Goal: Transaction & Acquisition: Book appointment/travel/reservation

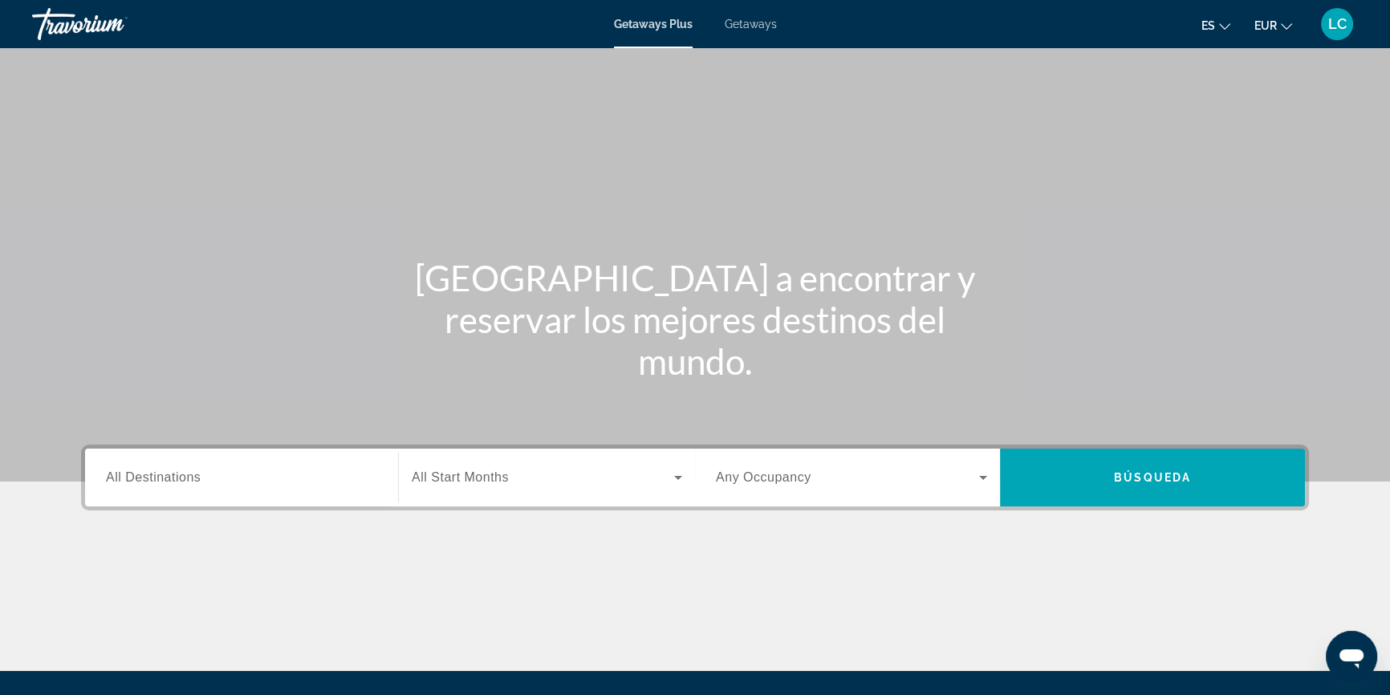
click at [168, 481] on span "All Destinations" at bounding box center [153, 477] width 95 height 14
click at [168, 481] on input "Destination All Destinations" at bounding box center [241, 478] width 271 height 19
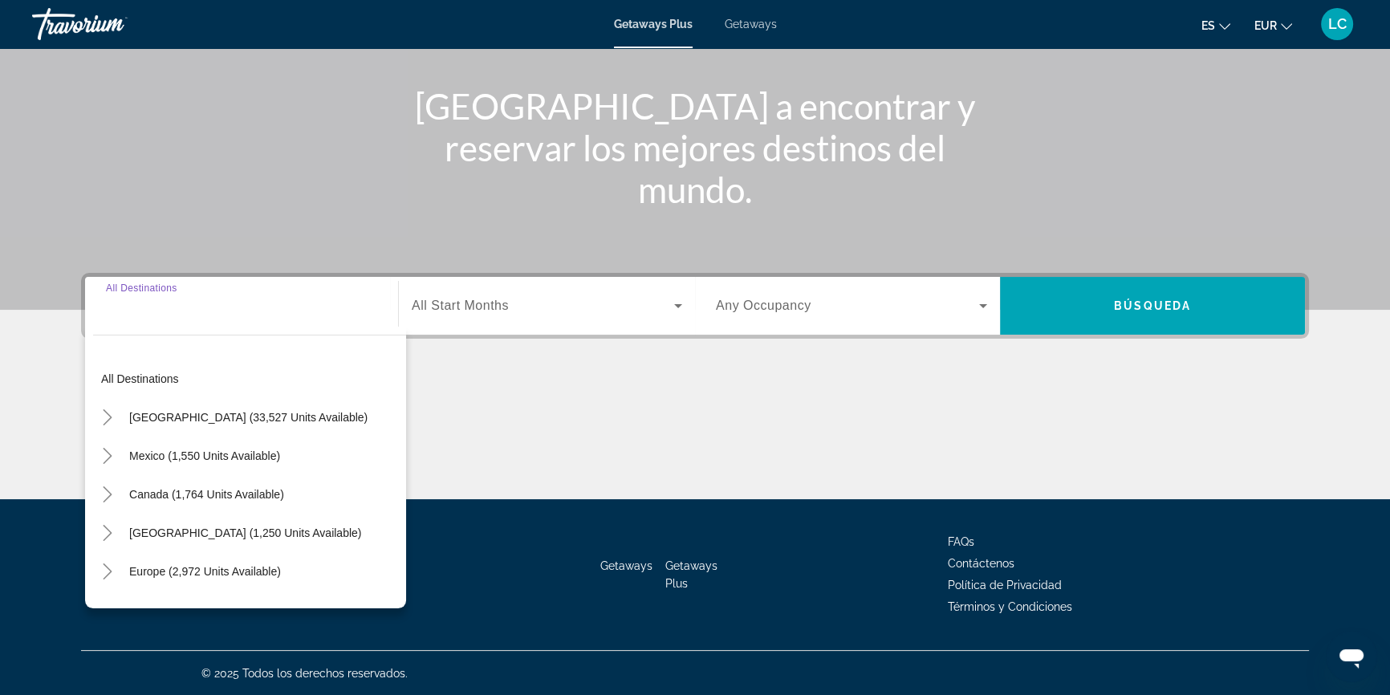
scroll to position [173, 0]
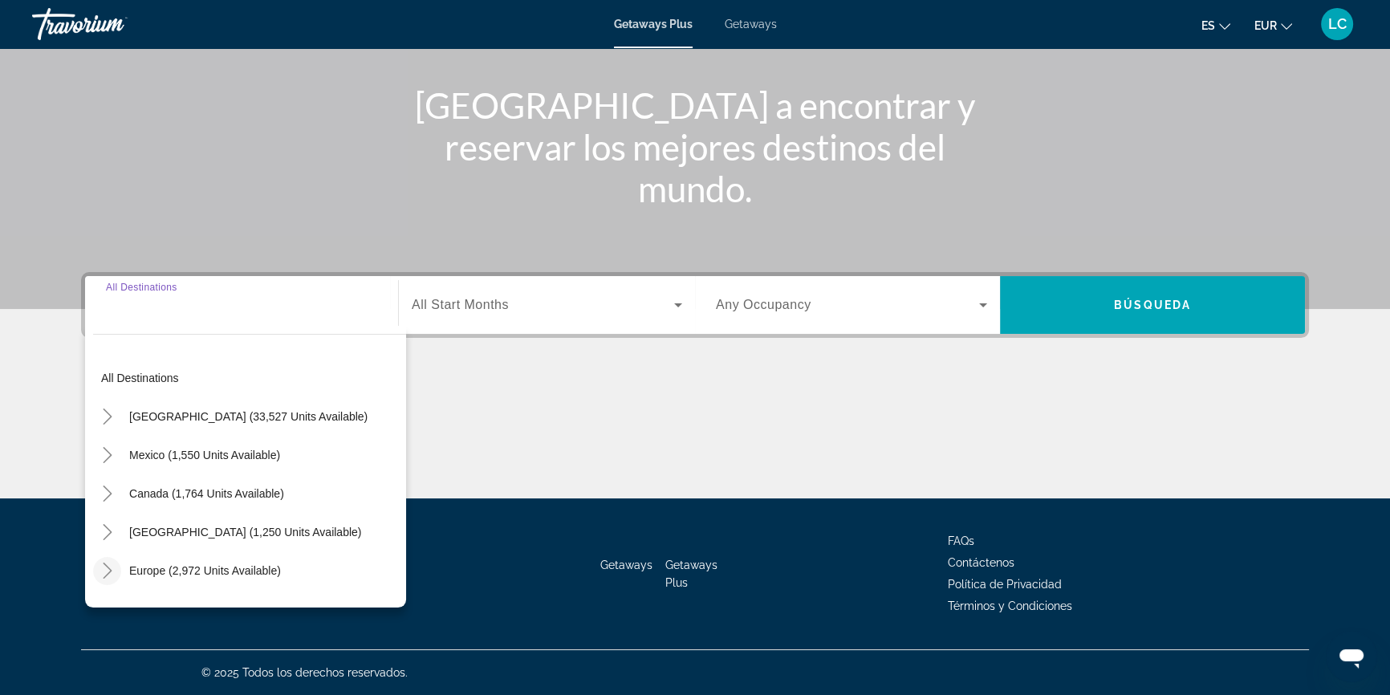
click at [104, 566] on icon "Toggle Europe (2,972 units available)" at bounding box center [107, 570] width 16 height 16
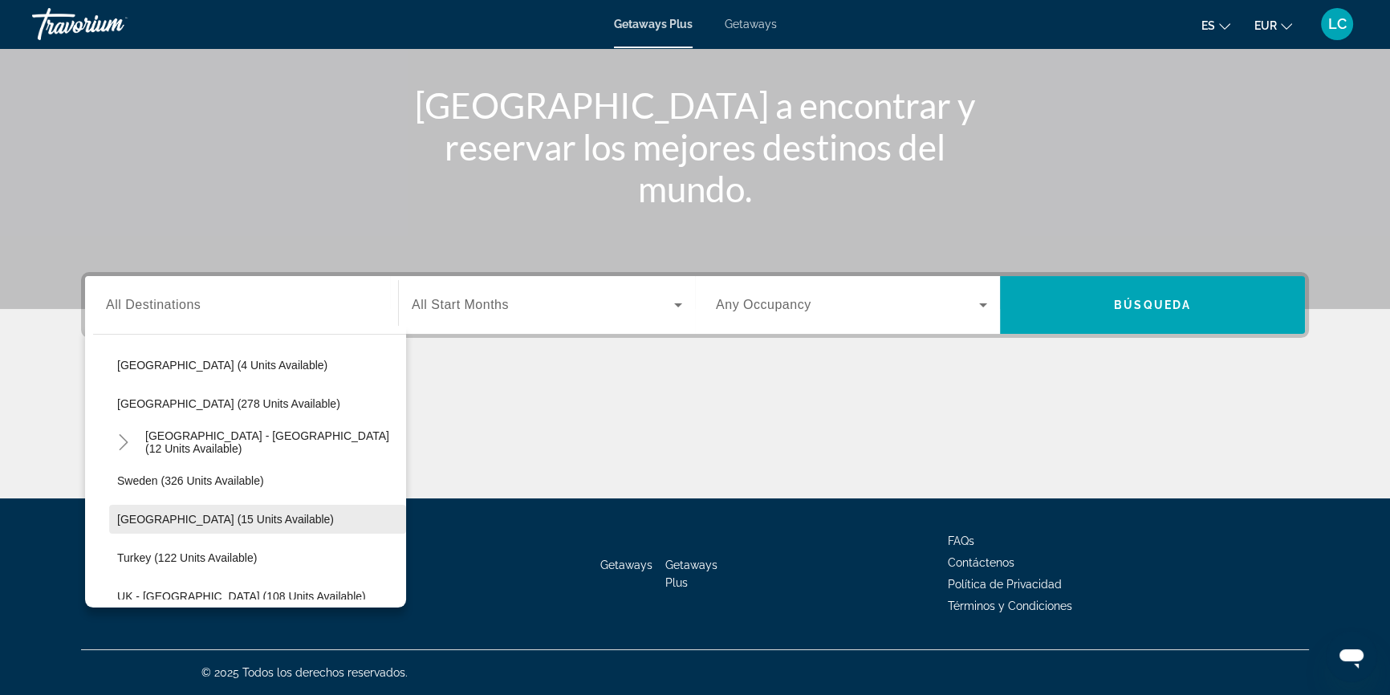
scroll to position [638, 0]
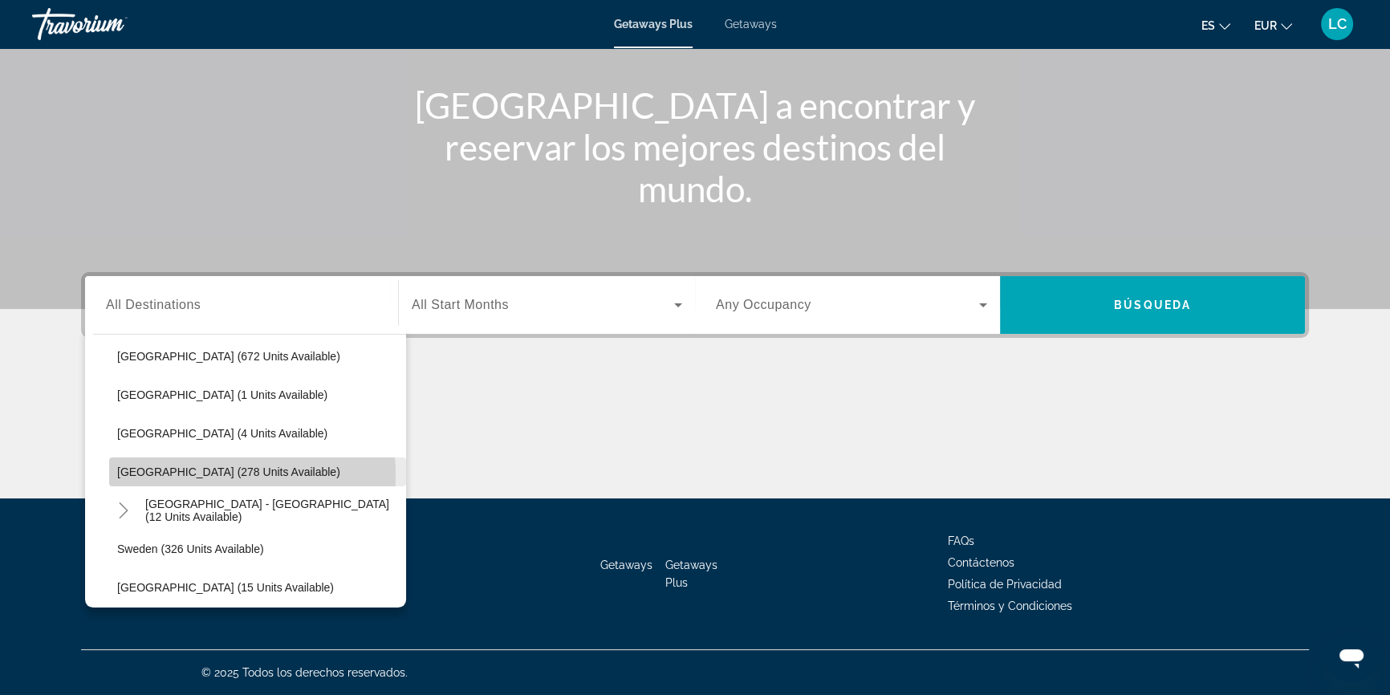
click at [199, 473] on span "[GEOGRAPHIC_DATA] (278 units available)" at bounding box center [228, 471] width 223 height 13
type input "**********"
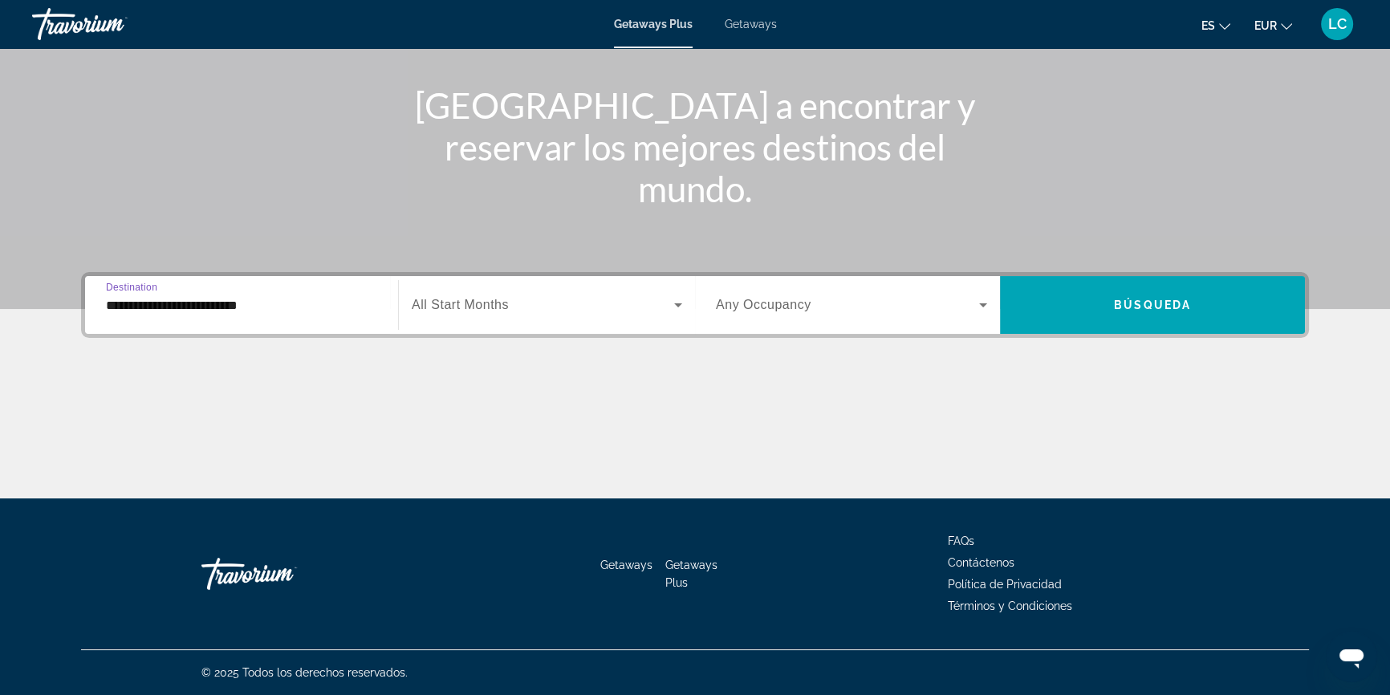
click at [465, 299] on span "All Start Months" at bounding box center [460, 305] width 97 height 14
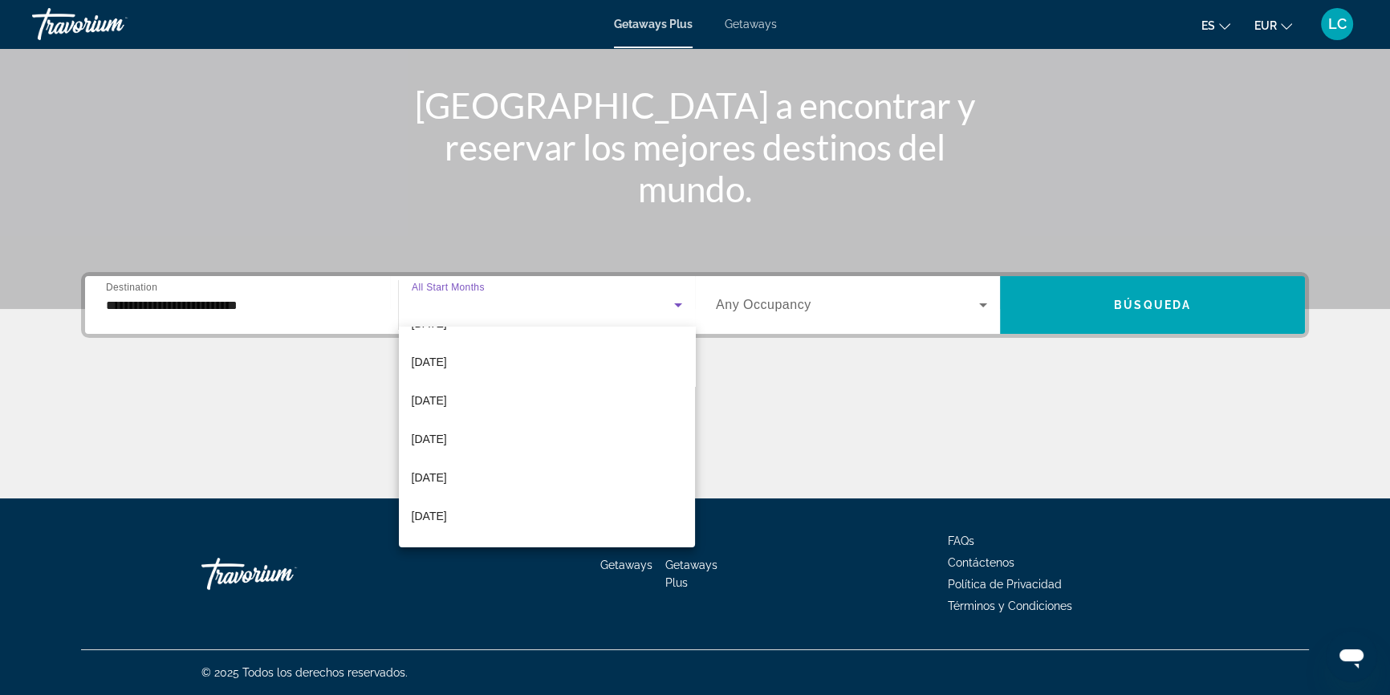
scroll to position [145, 0]
click at [492, 437] on mat-option "[DATE]" at bounding box center [547, 438] width 296 height 39
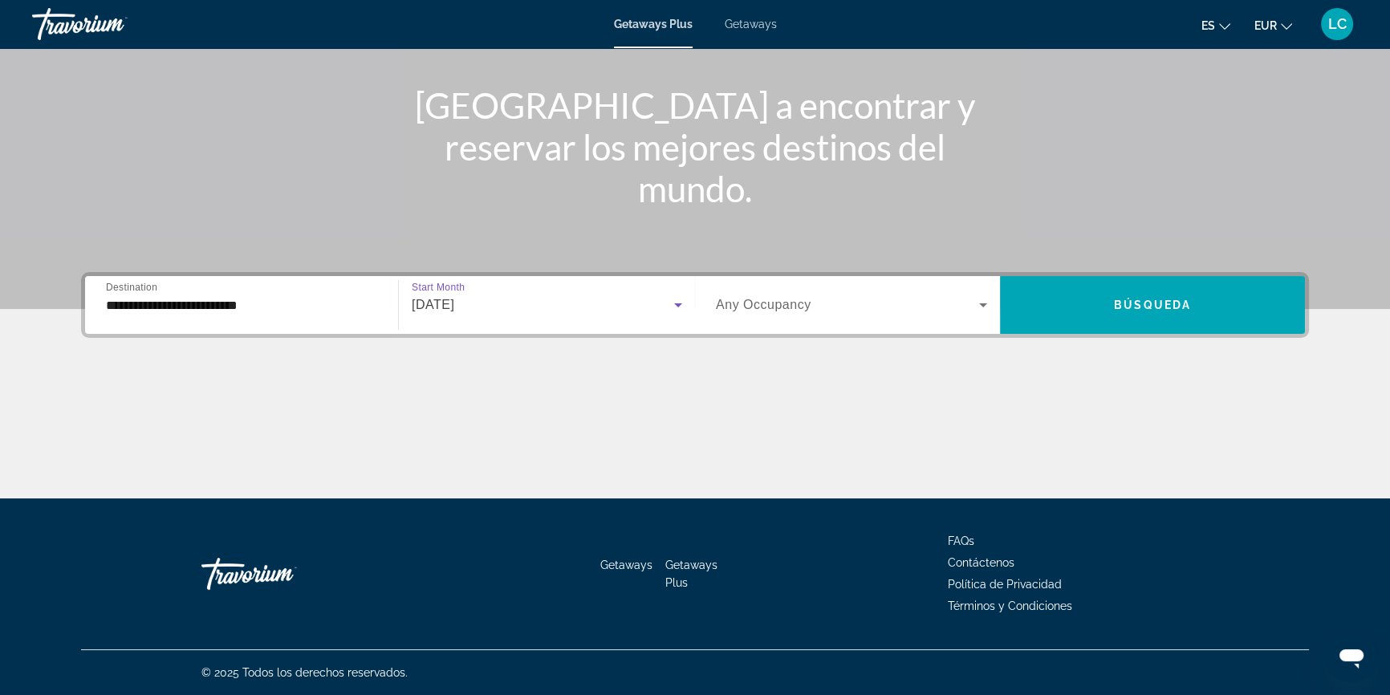
click at [778, 310] on span "Any Occupancy" at bounding box center [763, 305] width 95 height 14
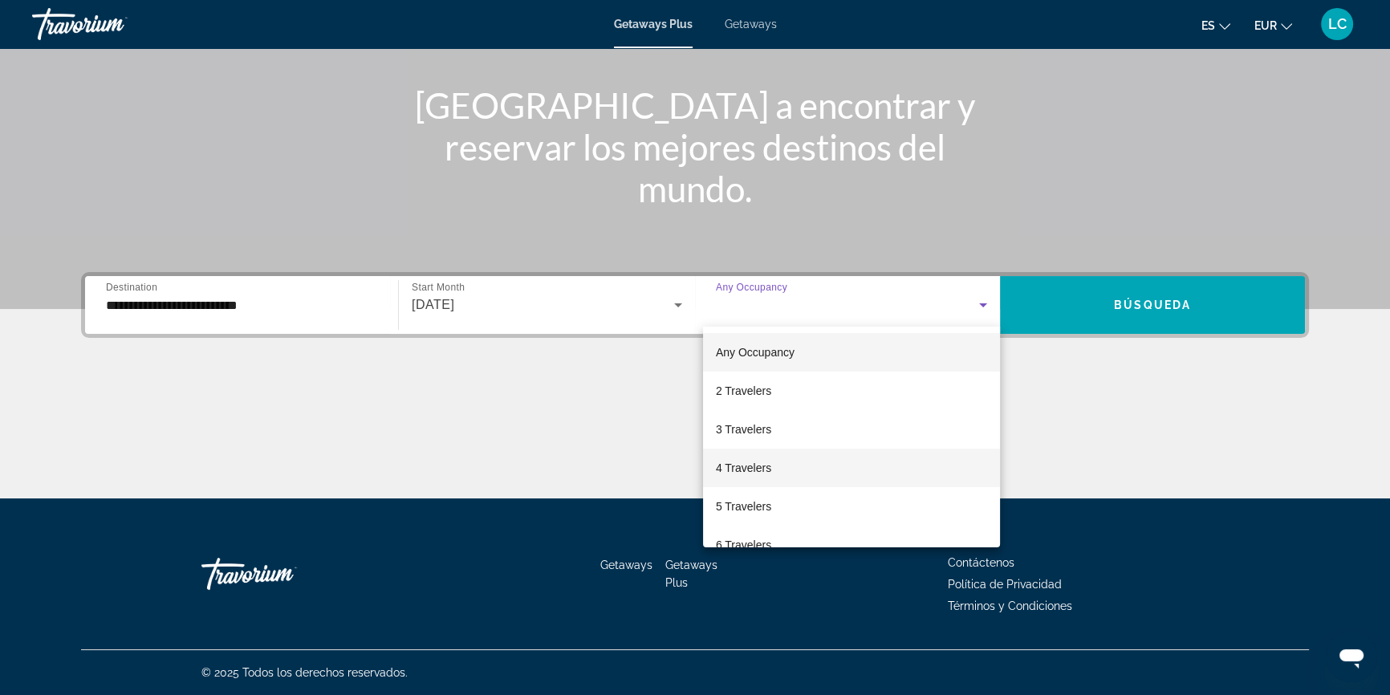
click at [786, 469] on mat-option "4 Travelers" at bounding box center [851, 468] width 297 height 39
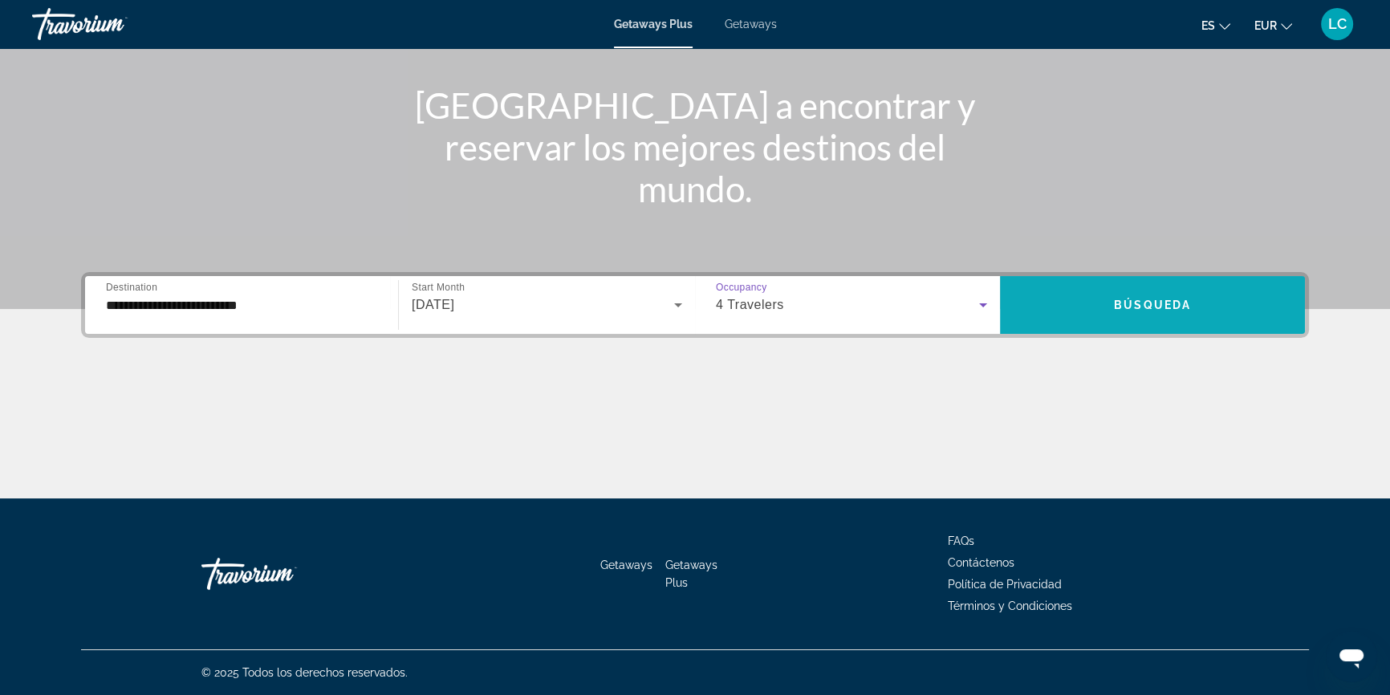
click at [1091, 313] on span "Search widget" at bounding box center [1152, 305] width 305 height 39
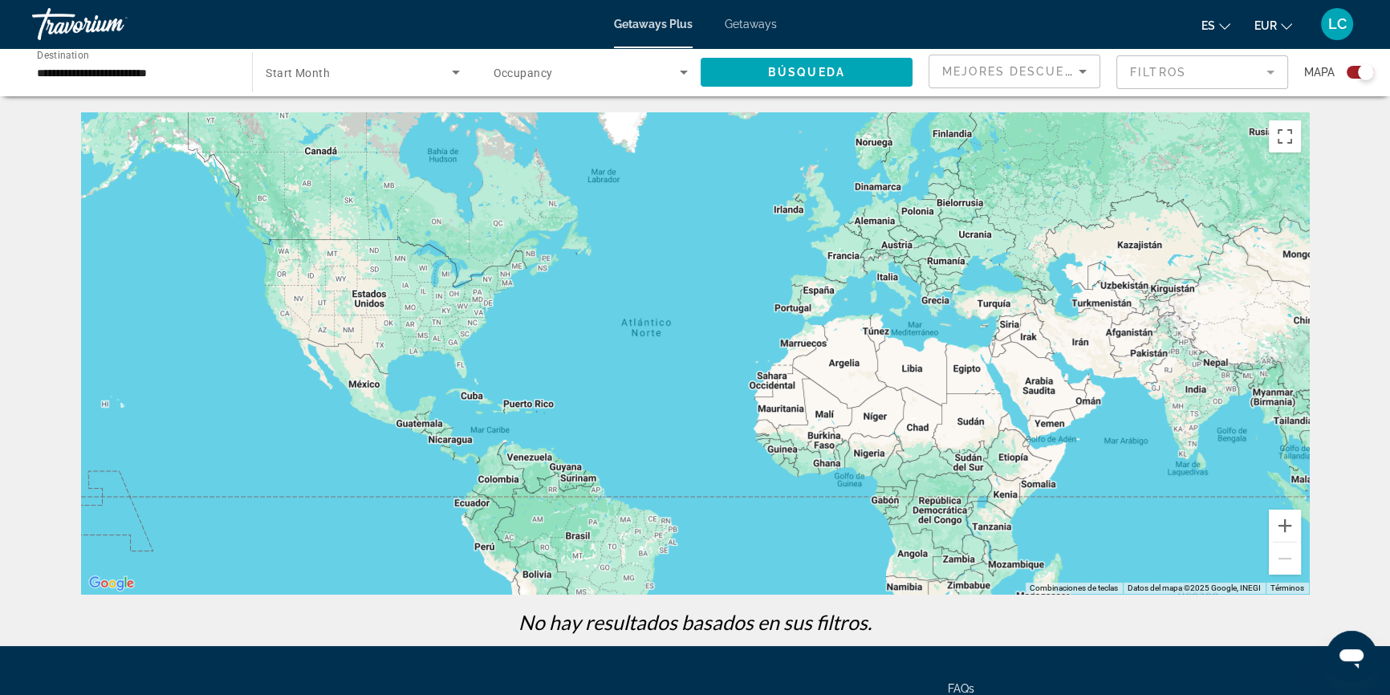
click at [758, 25] on span "Getaways" at bounding box center [751, 24] width 52 height 13
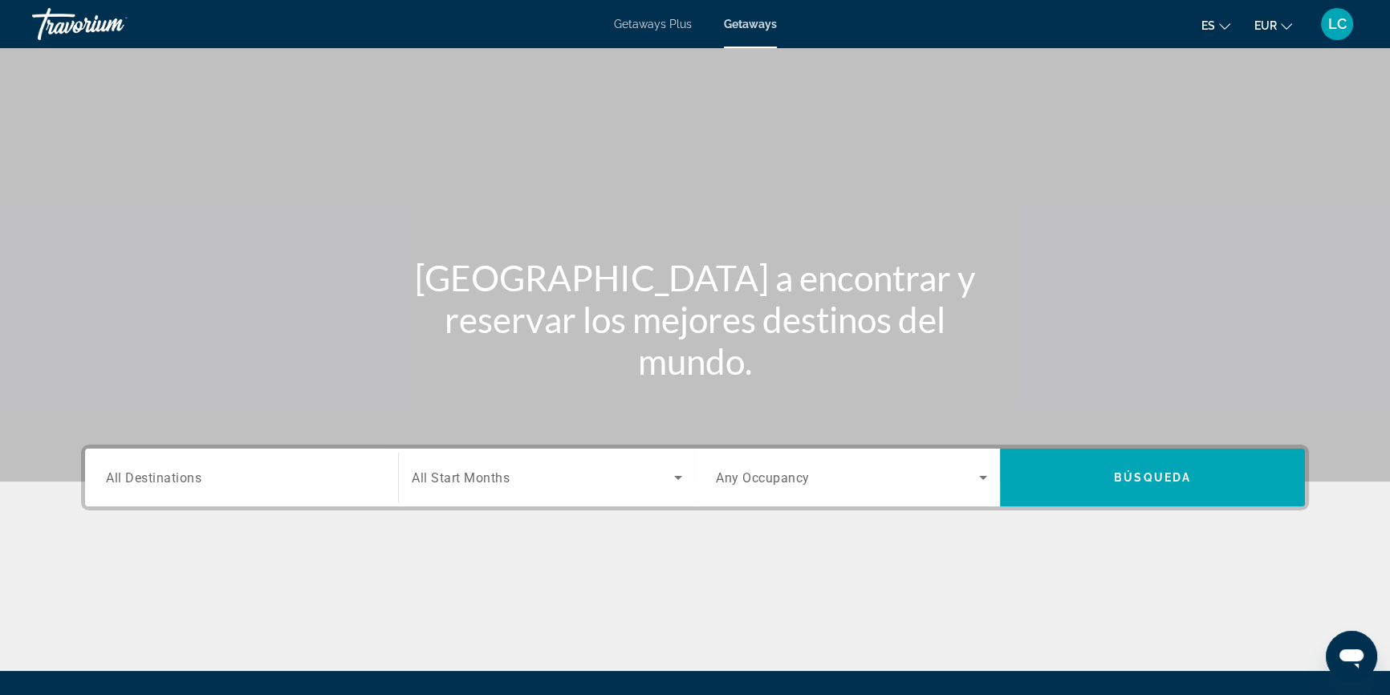
click at [243, 482] on input "Destination All Destinations" at bounding box center [241, 478] width 271 height 19
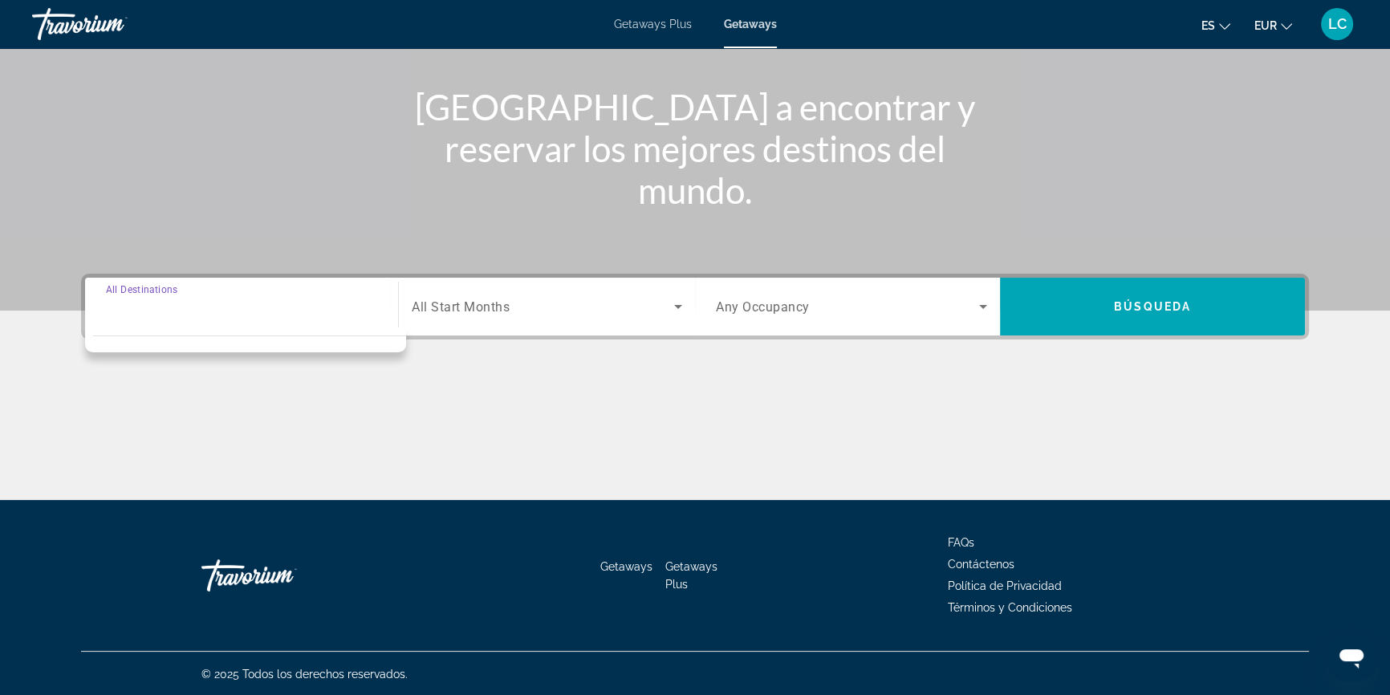
scroll to position [173, 0]
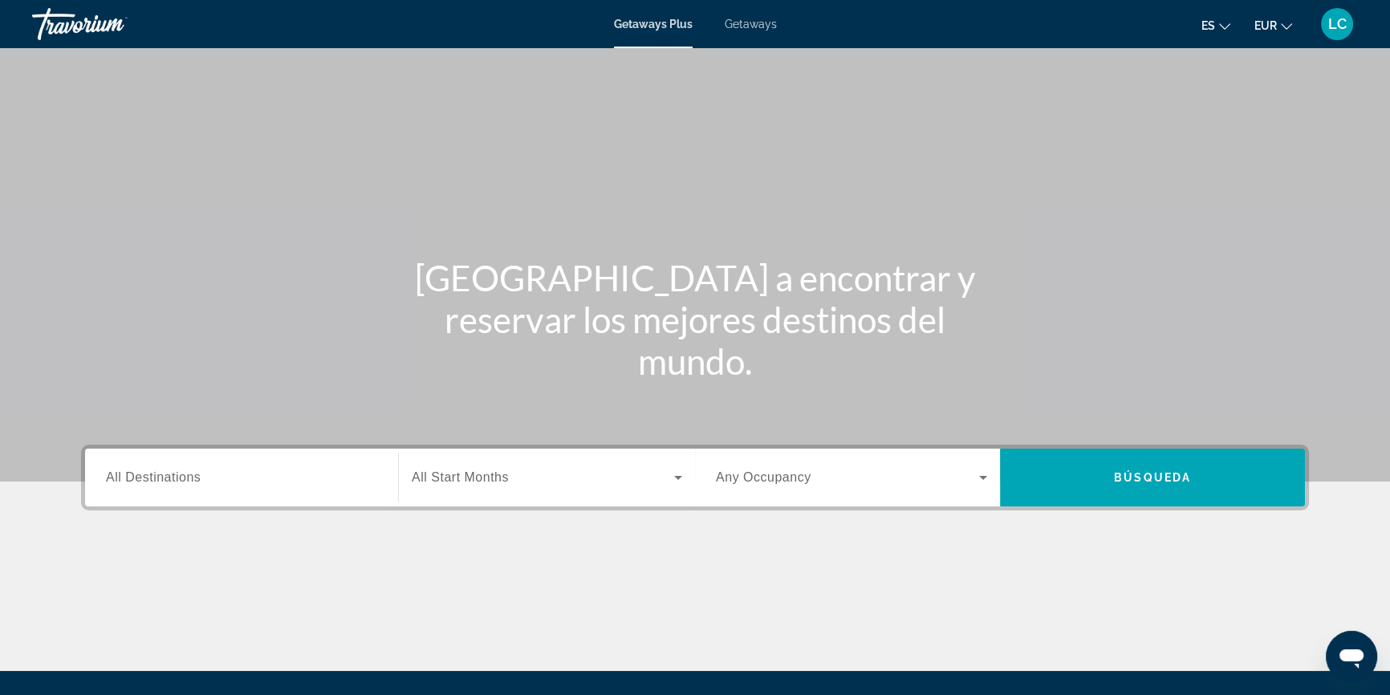
click at [761, 22] on span "Getaways" at bounding box center [751, 24] width 52 height 13
click at [217, 481] on input "Destination All Destinations" at bounding box center [241, 478] width 271 height 19
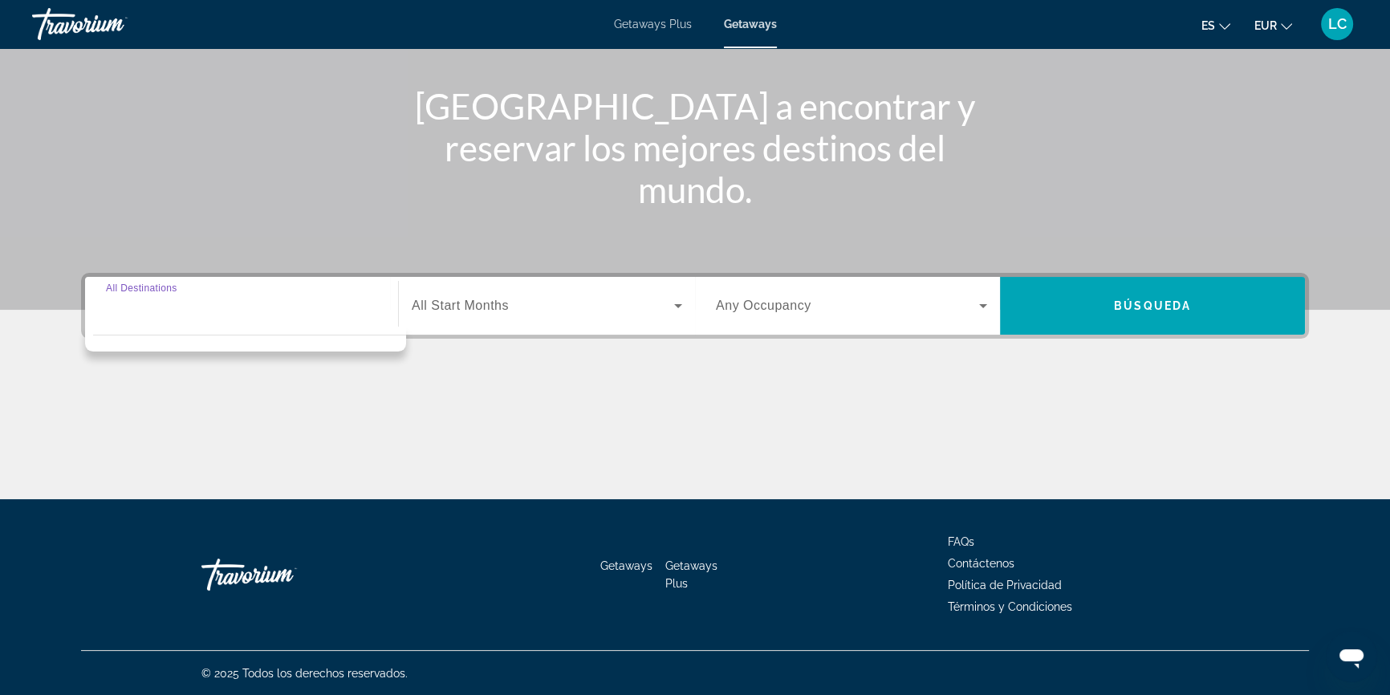
scroll to position [173, 0]
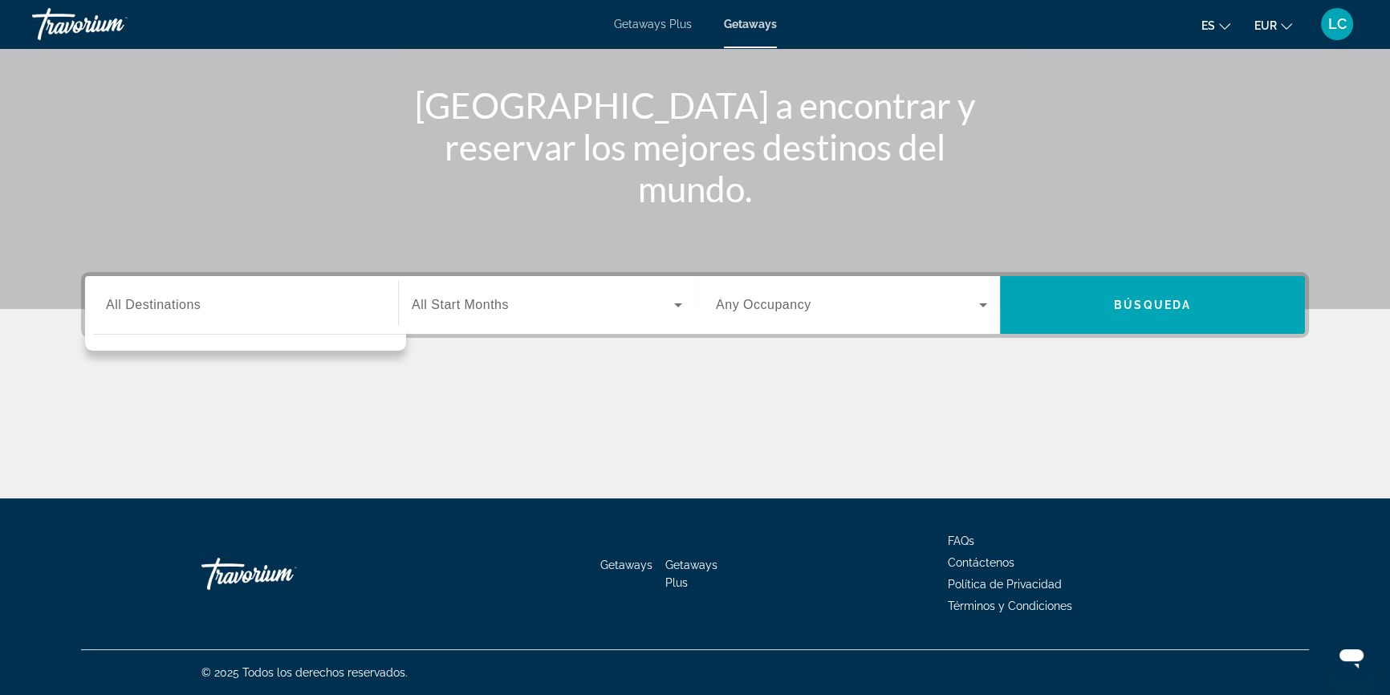
click at [755, 22] on span "Getaways" at bounding box center [750, 24] width 53 height 13
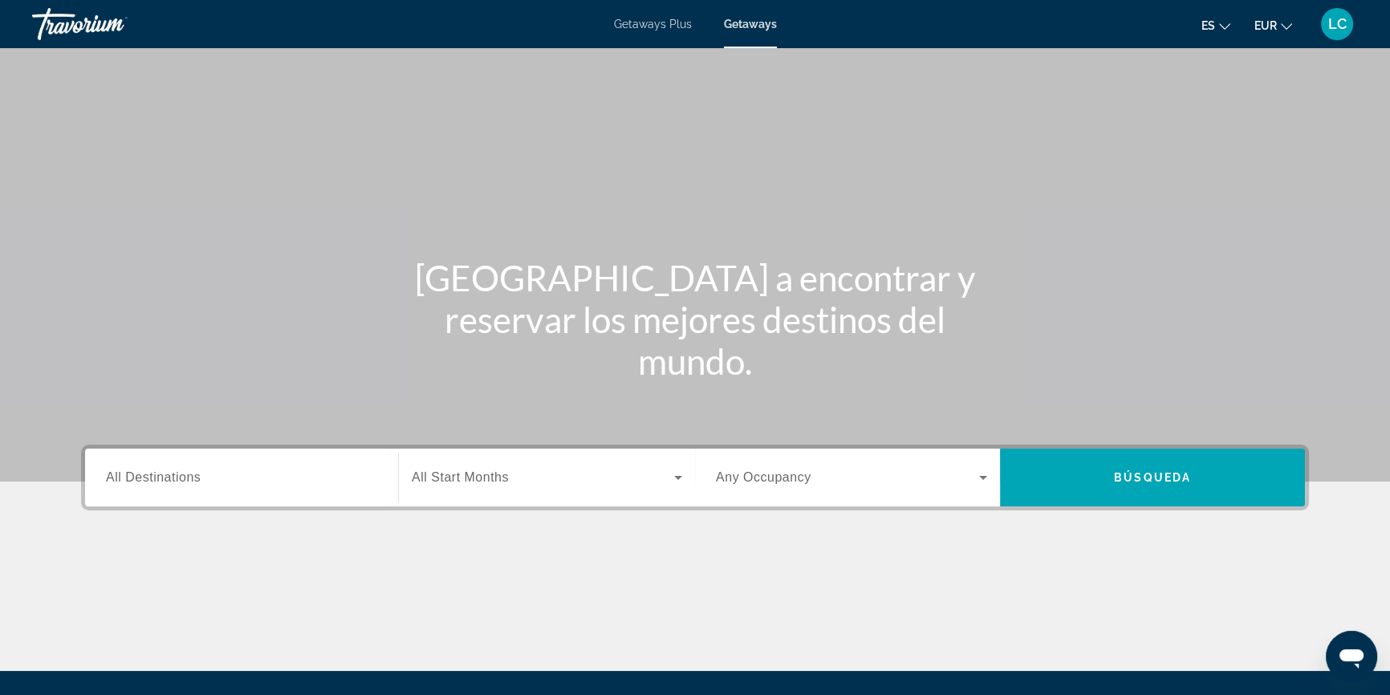
click at [281, 481] on input "Destination All Destinations" at bounding box center [241, 478] width 271 height 19
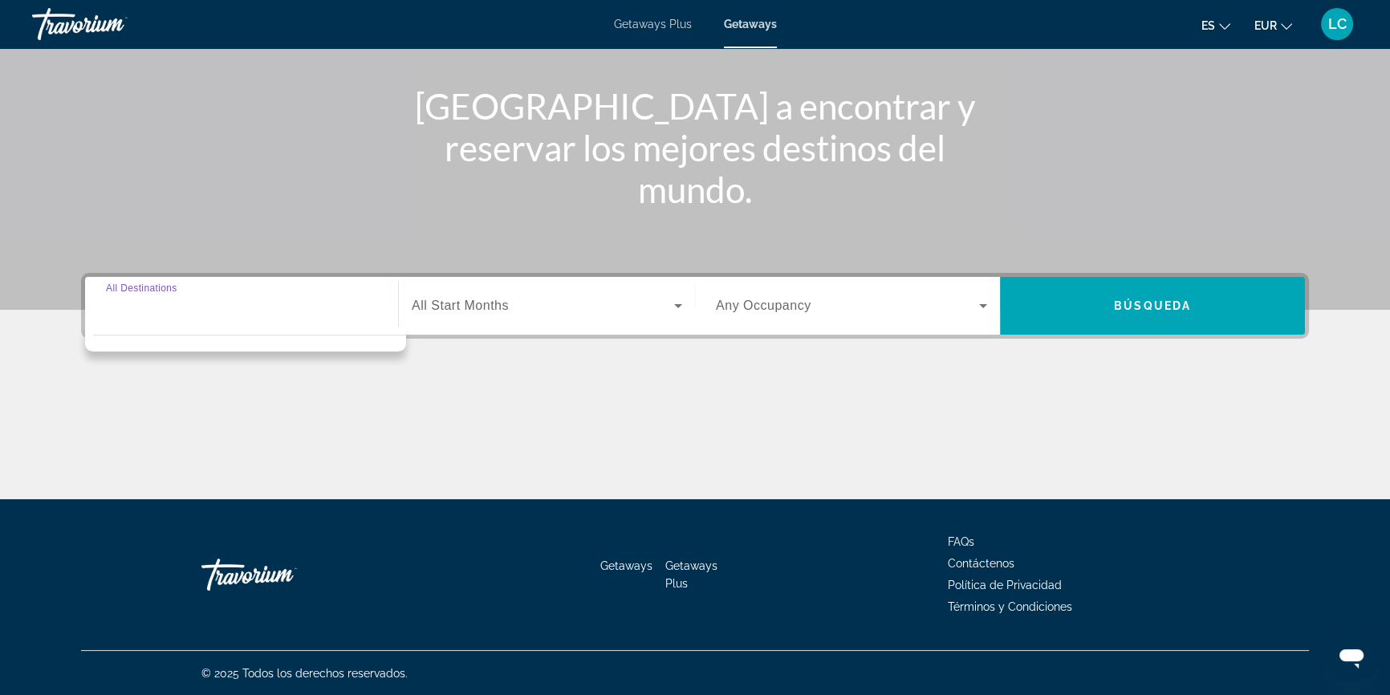
scroll to position [173, 0]
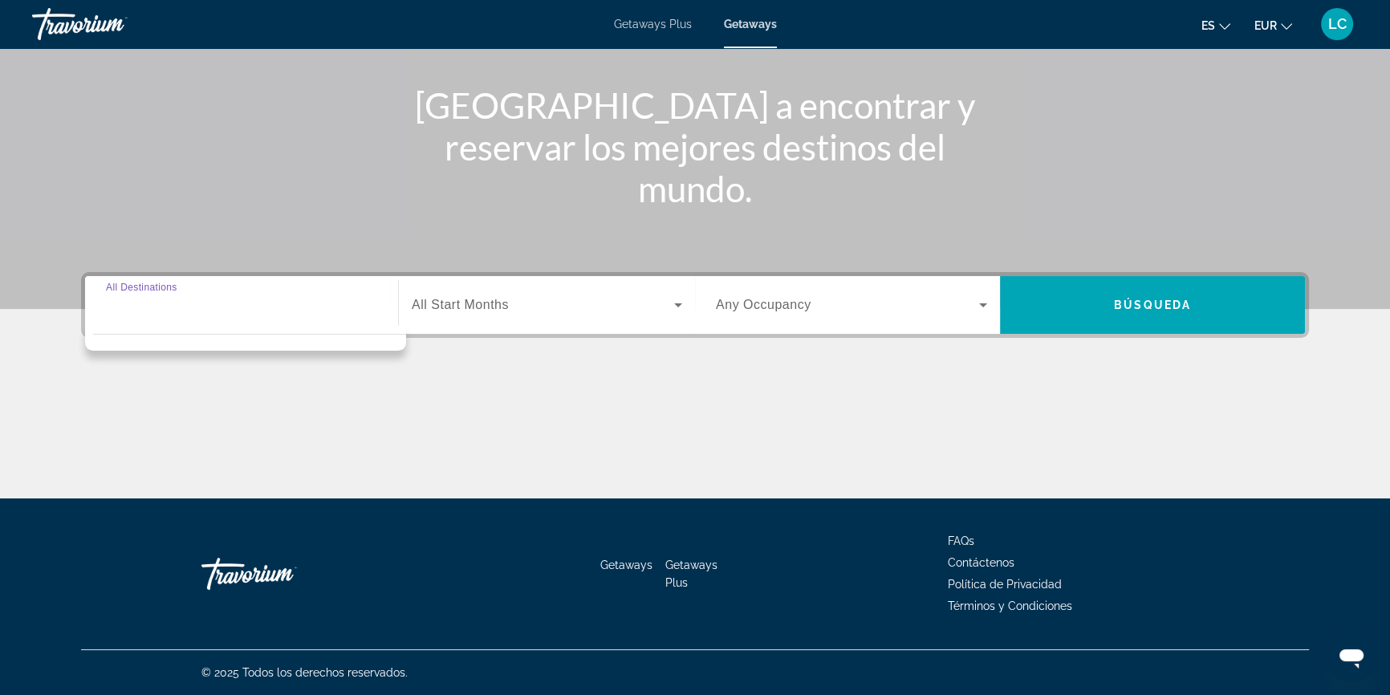
click at [651, 19] on span "Getaways Plus" at bounding box center [653, 24] width 78 height 13
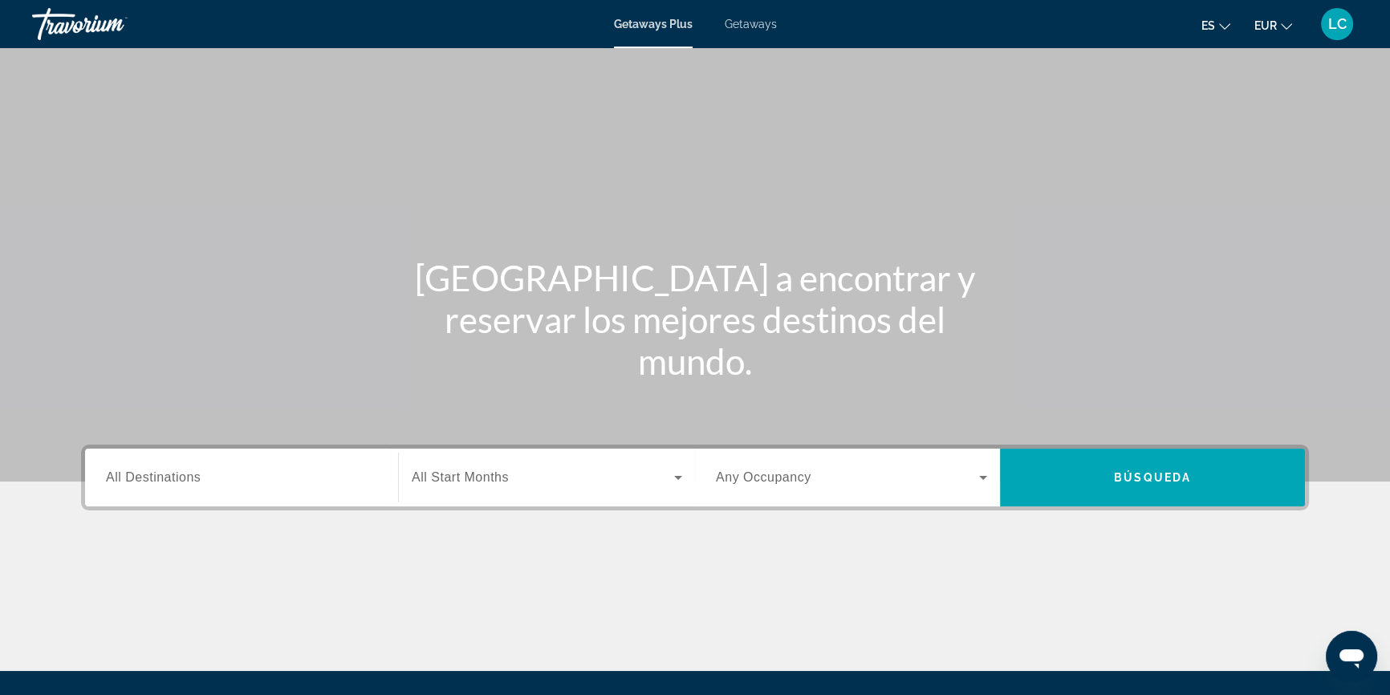
click at [335, 473] on input "Destination All Destinations" at bounding box center [241, 478] width 271 height 19
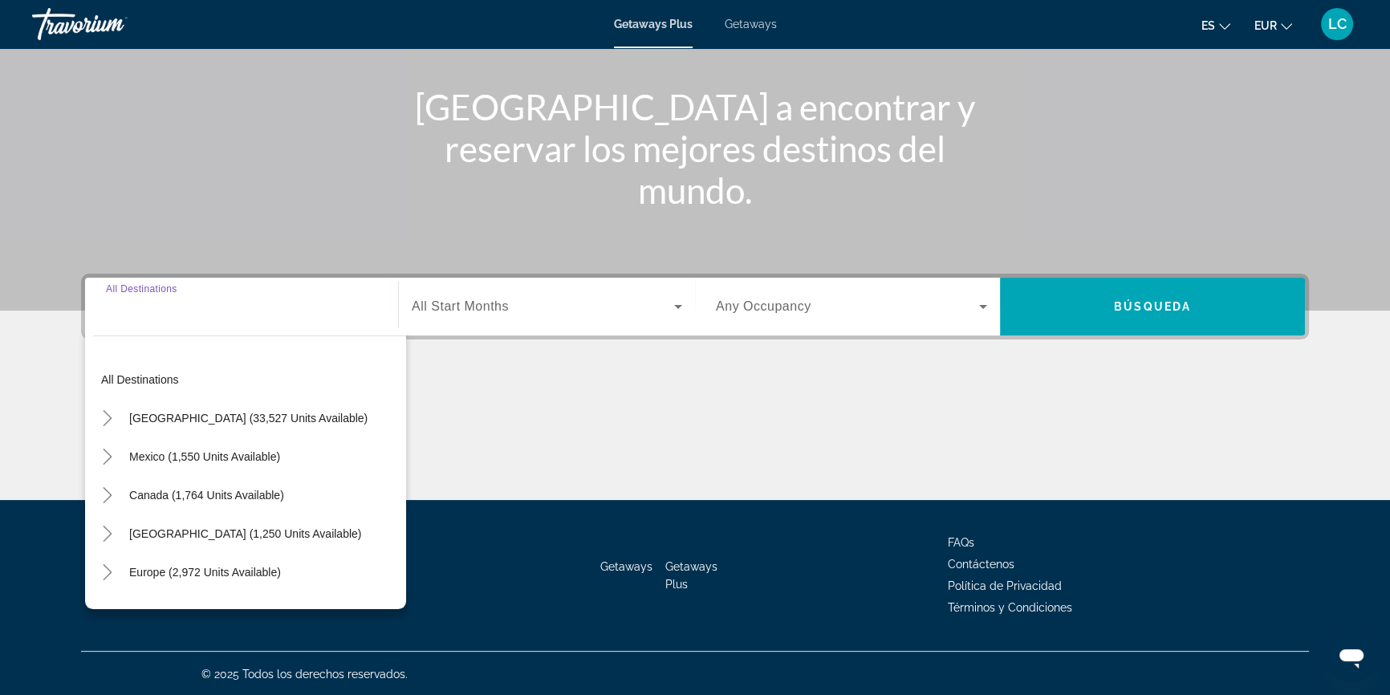
scroll to position [173, 0]
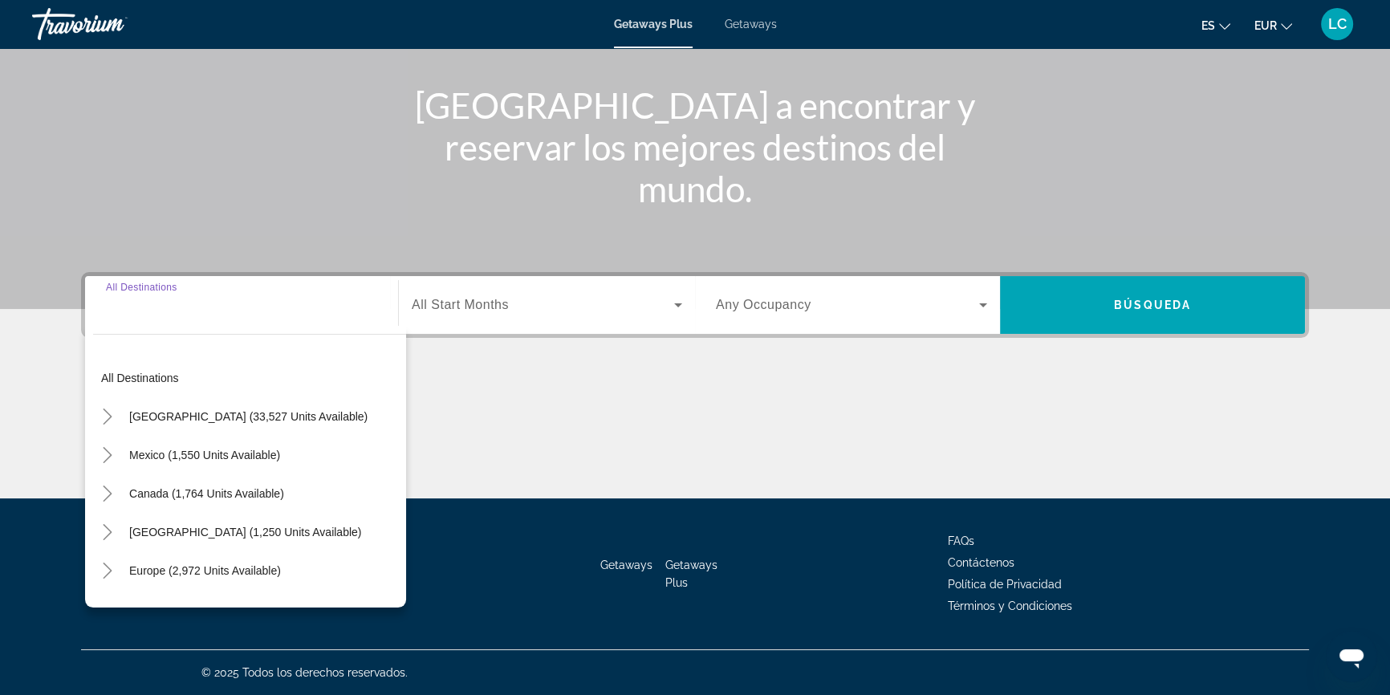
click at [757, 21] on span "Getaways" at bounding box center [751, 24] width 52 height 13
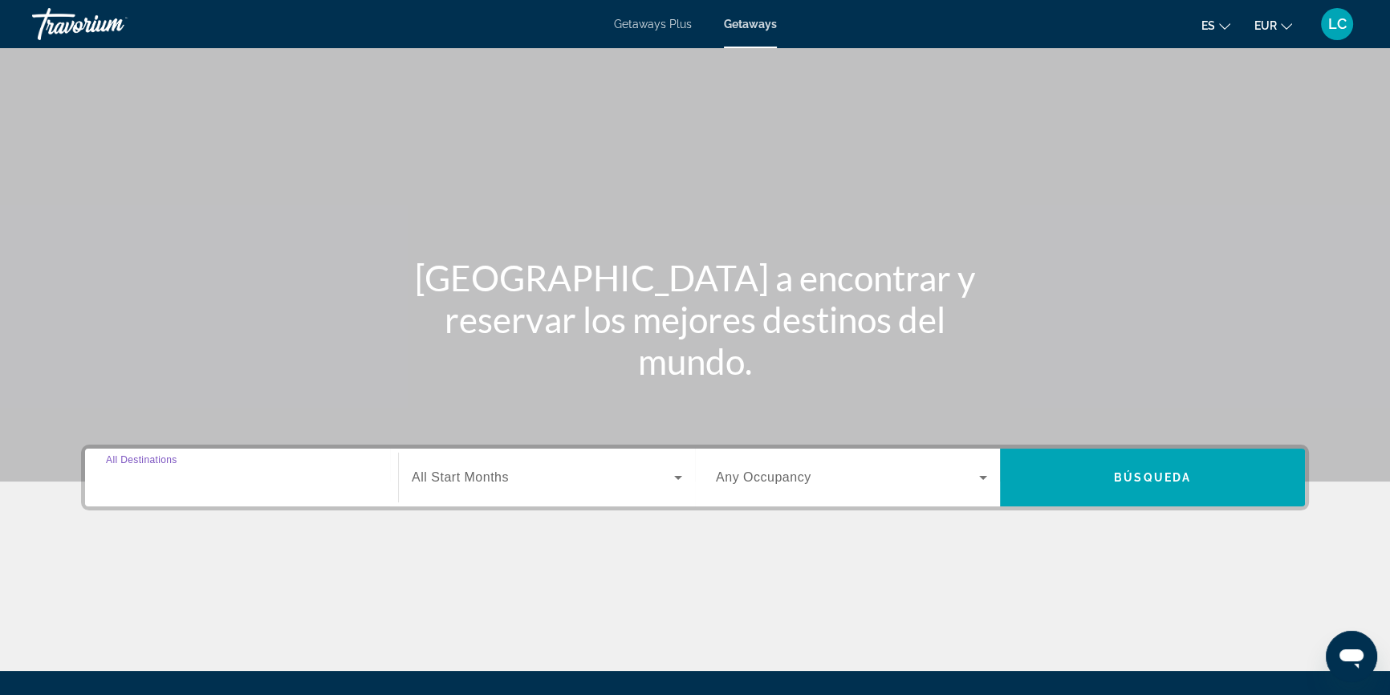
click at [309, 469] on input "Destination All Destinations" at bounding box center [241, 478] width 271 height 19
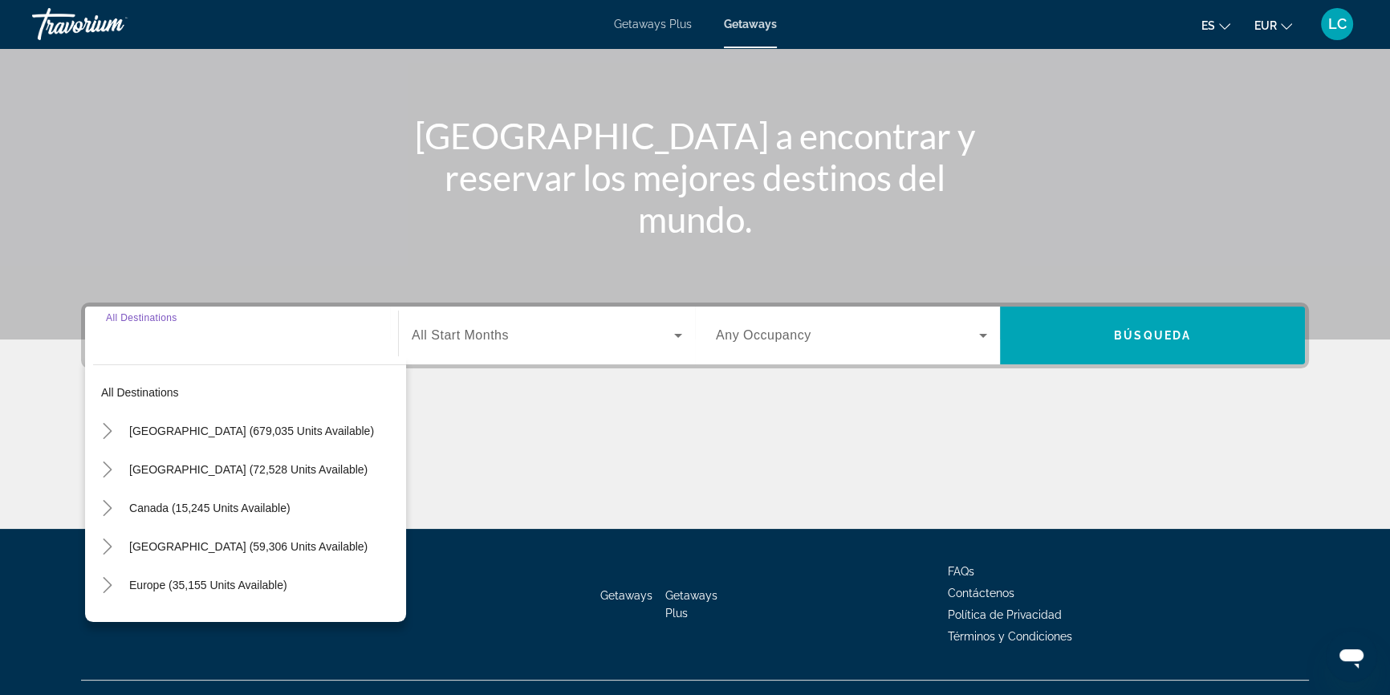
scroll to position [173, 0]
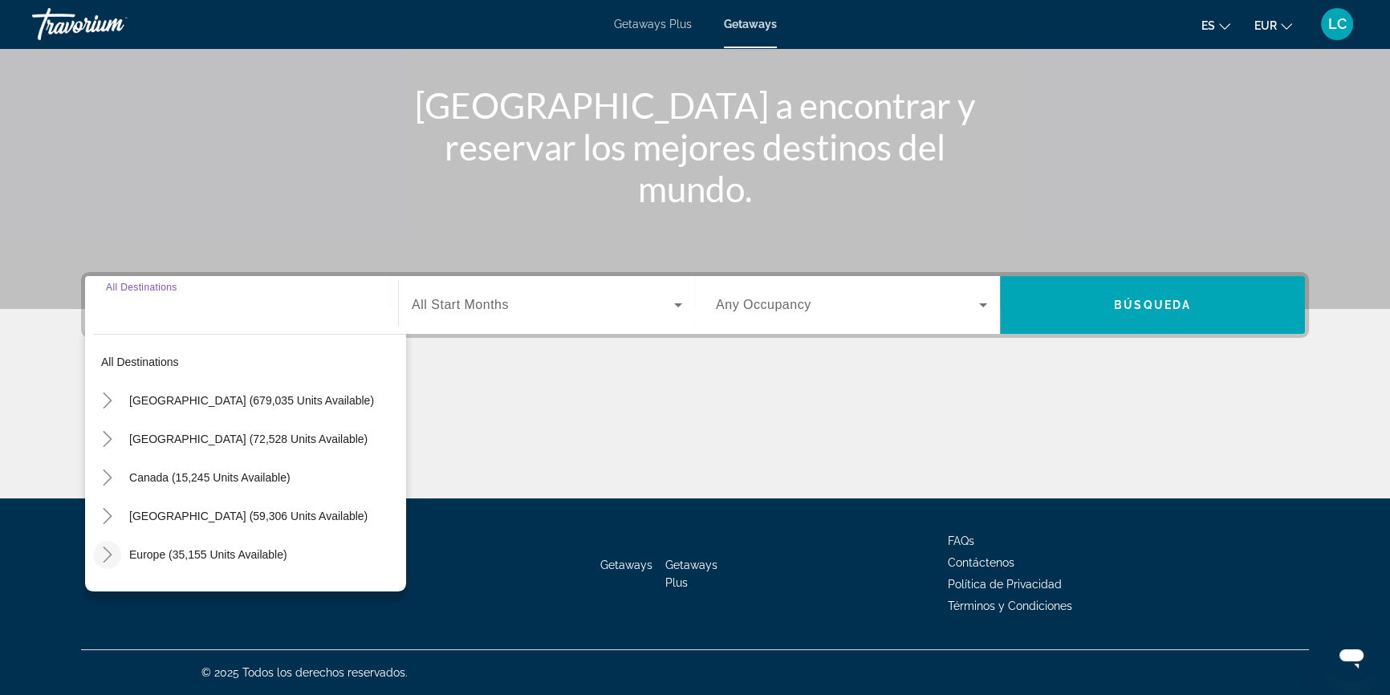
click at [112, 554] on icon "Toggle Europe (35,155 units available)" at bounding box center [107, 554] width 16 height 16
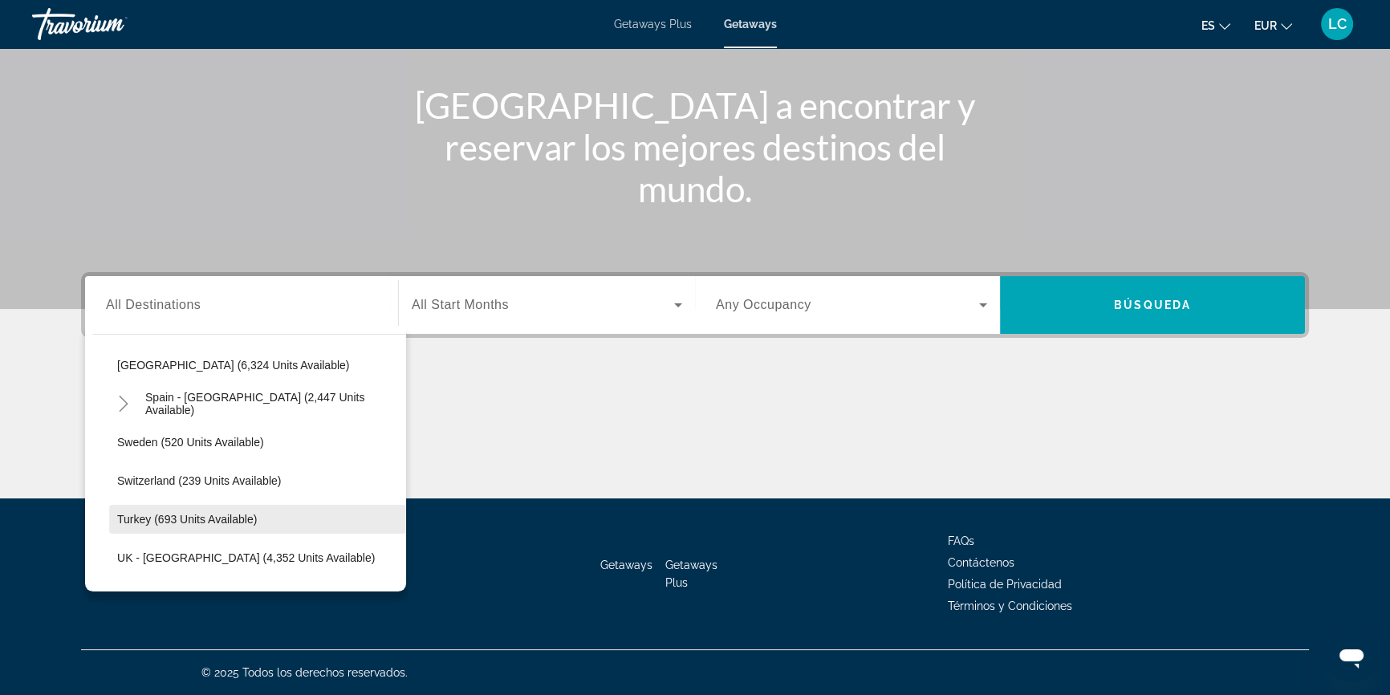
scroll to position [857, 0]
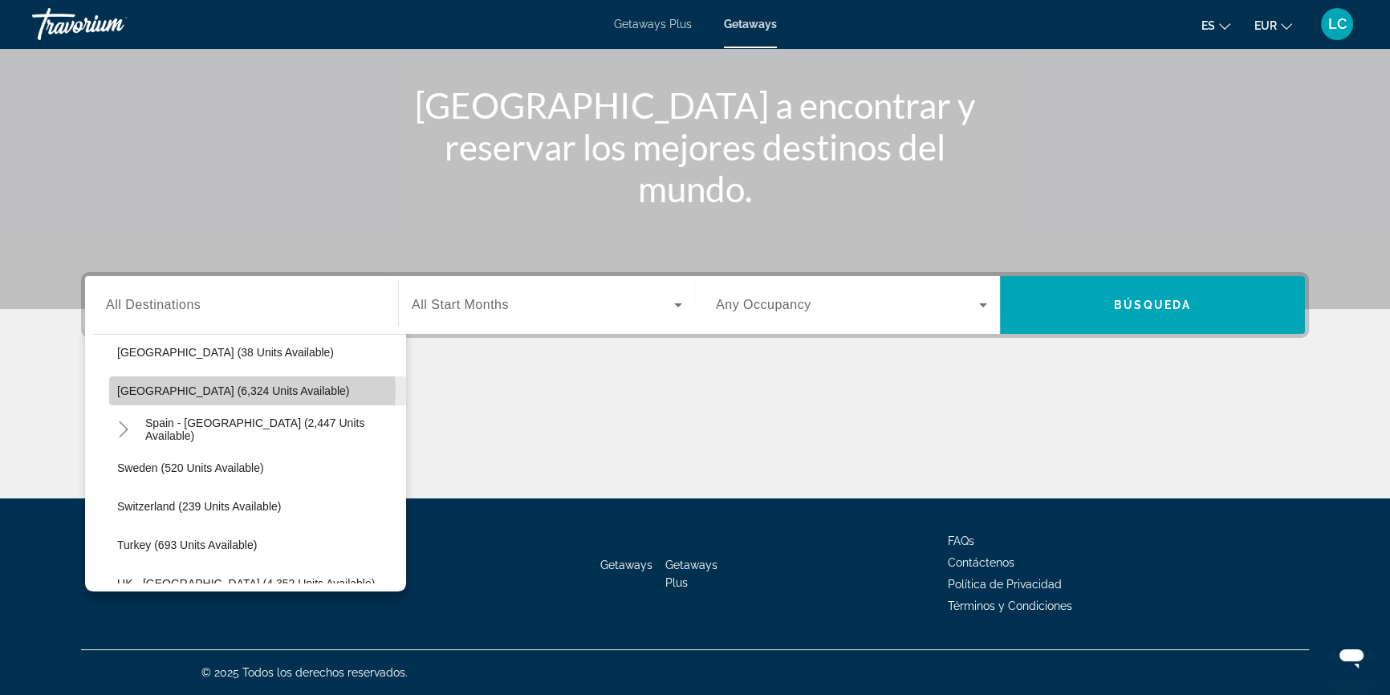
click at [249, 390] on span "[GEOGRAPHIC_DATA] (6,324 units available)" at bounding box center [233, 390] width 232 height 13
type input "**********"
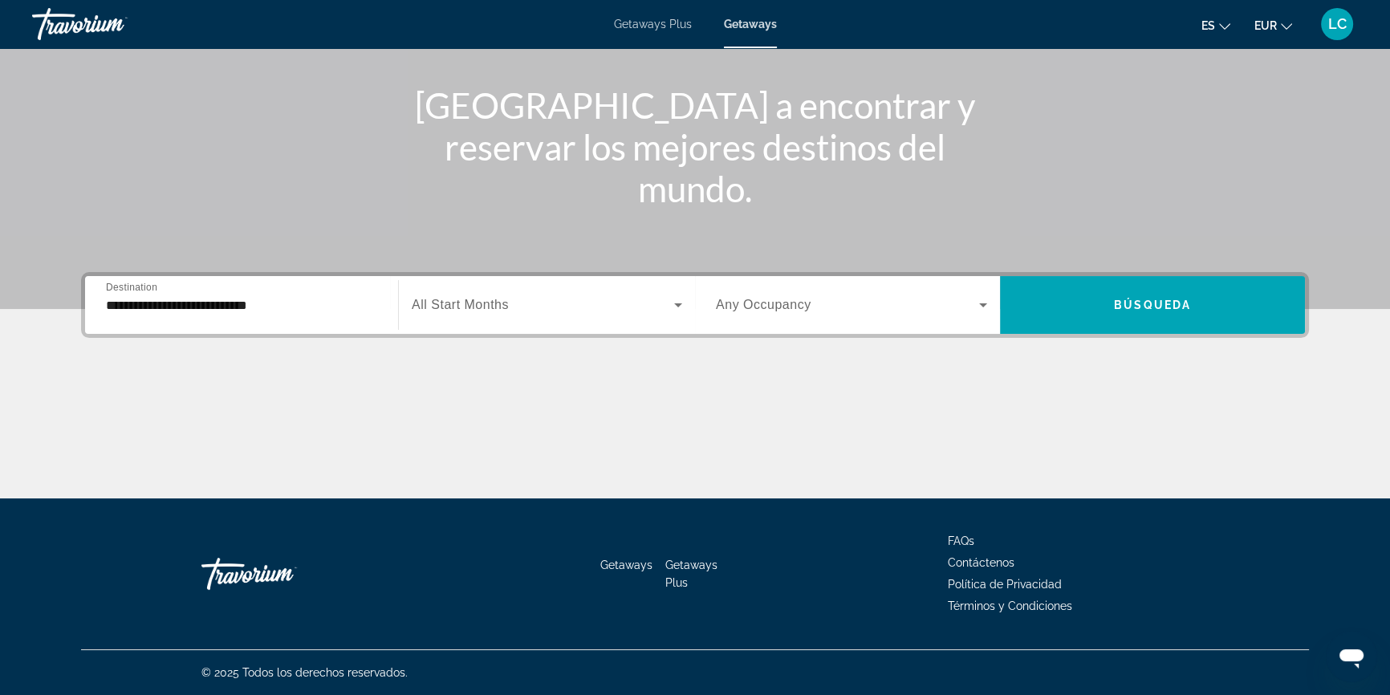
click at [457, 298] on span "All Start Months" at bounding box center [460, 305] width 97 height 14
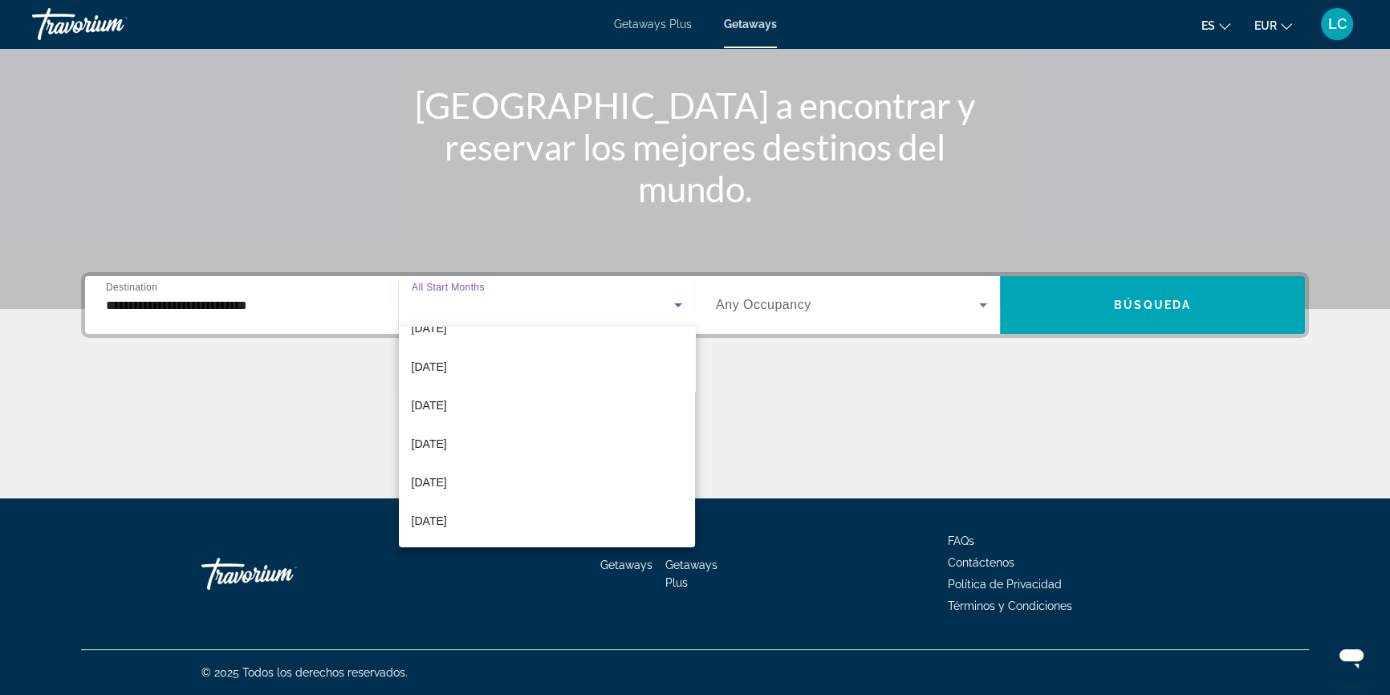
scroll to position [145, 0]
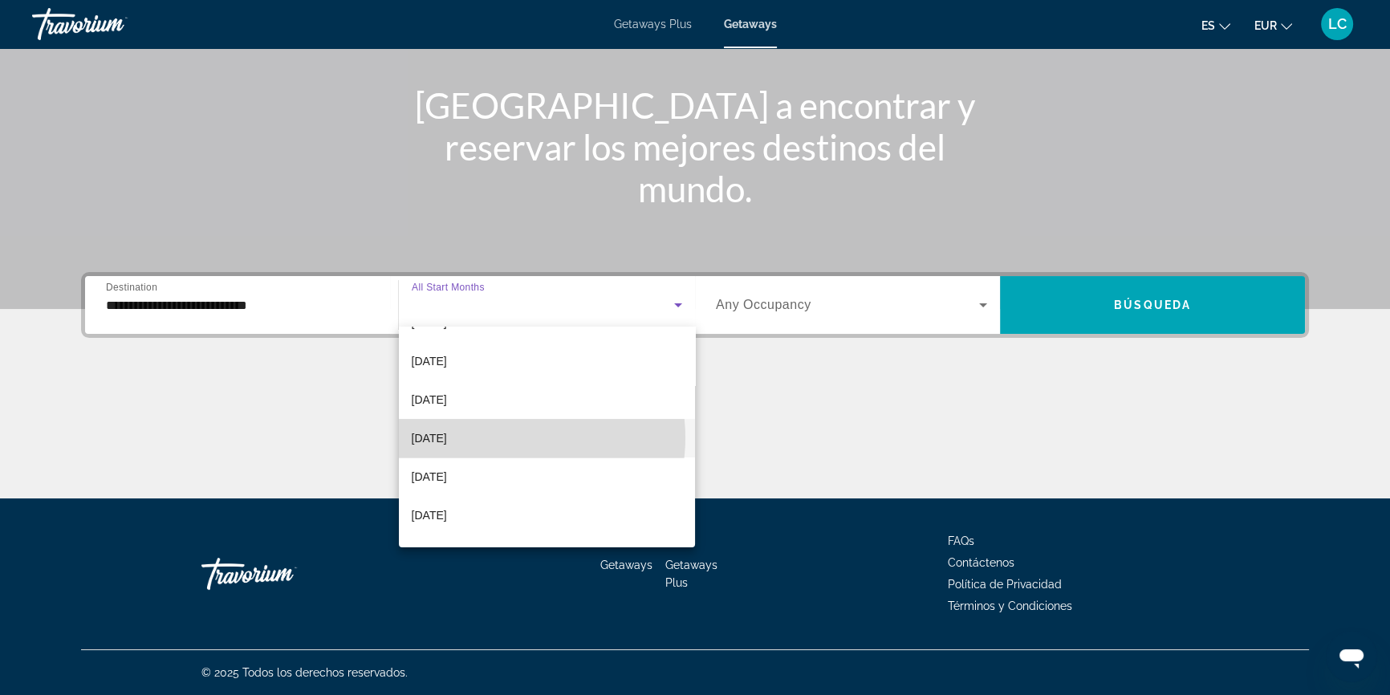
click at [509, 436] on mat-option "[DATE]" at bounding box center [547, 438] width 296 height 39
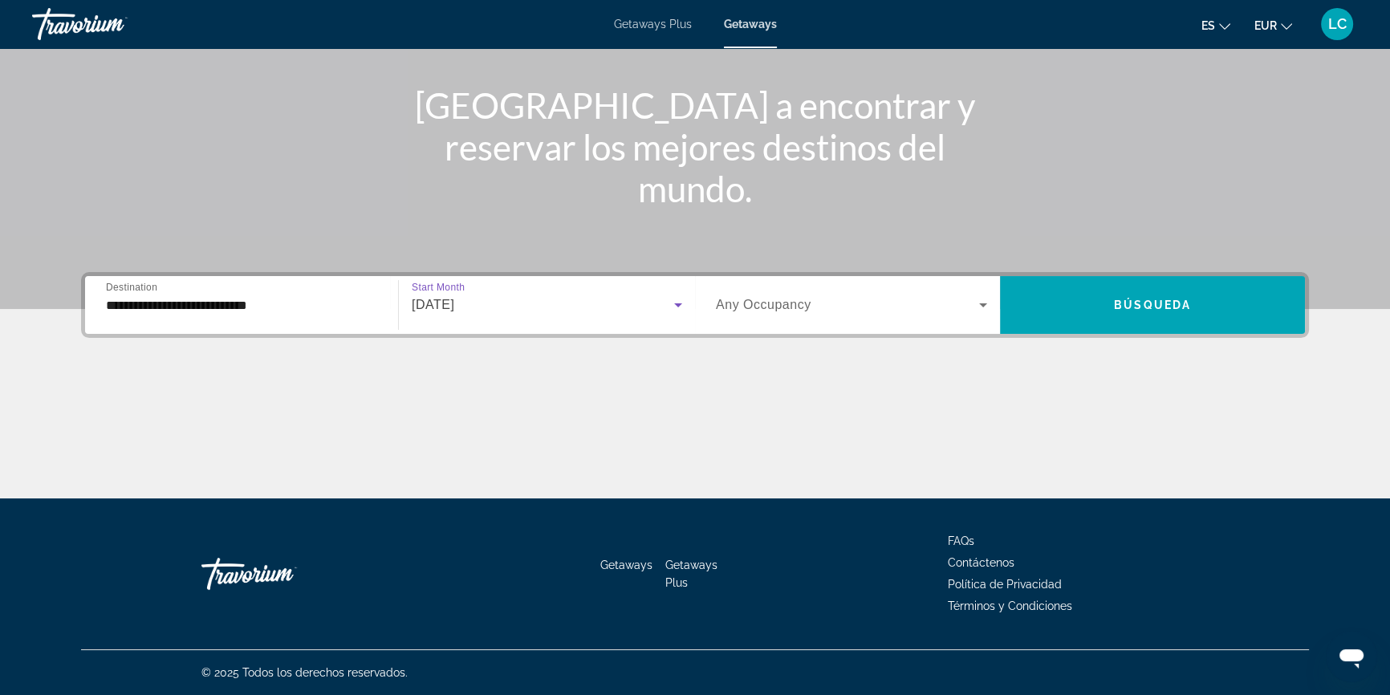
click at [784, 292] on div "Search widget" at bounding box center [851, 304] width 271 height 45
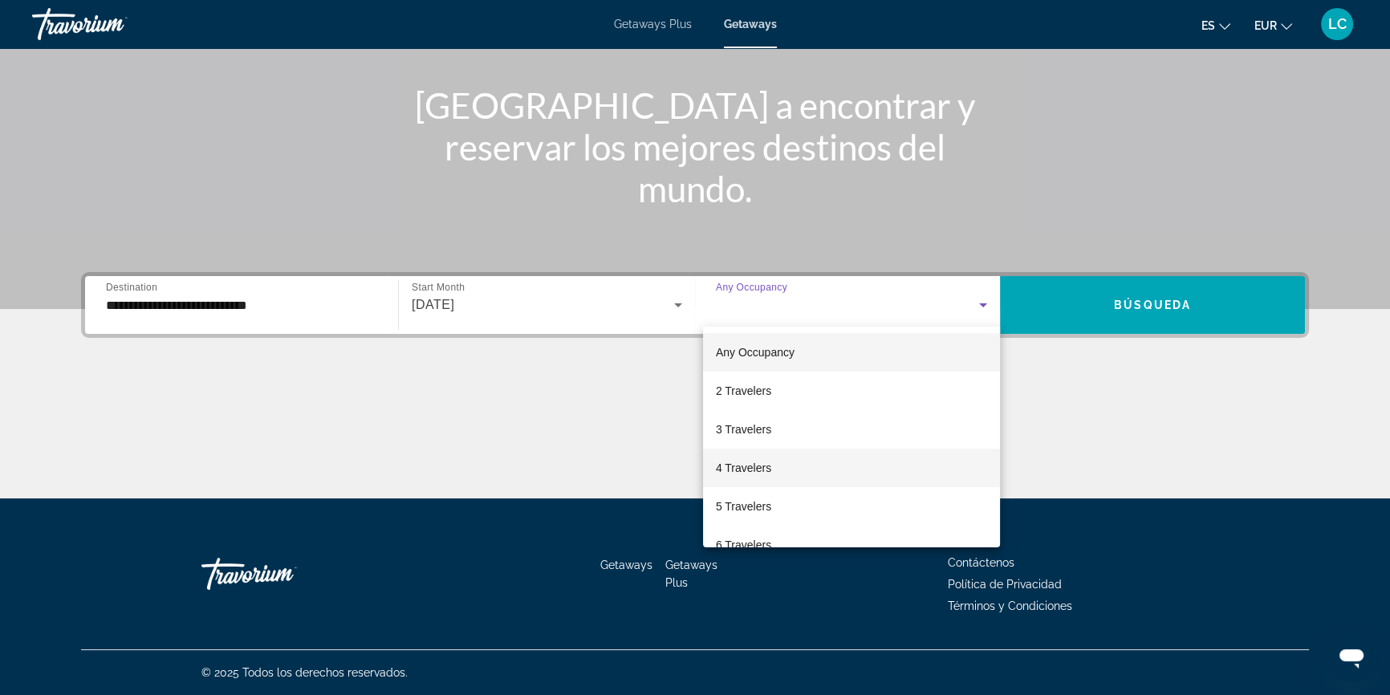
click at [778, 462] on mat-option "4 Travelers" at bounding box center [851, 468] width 297 height 39
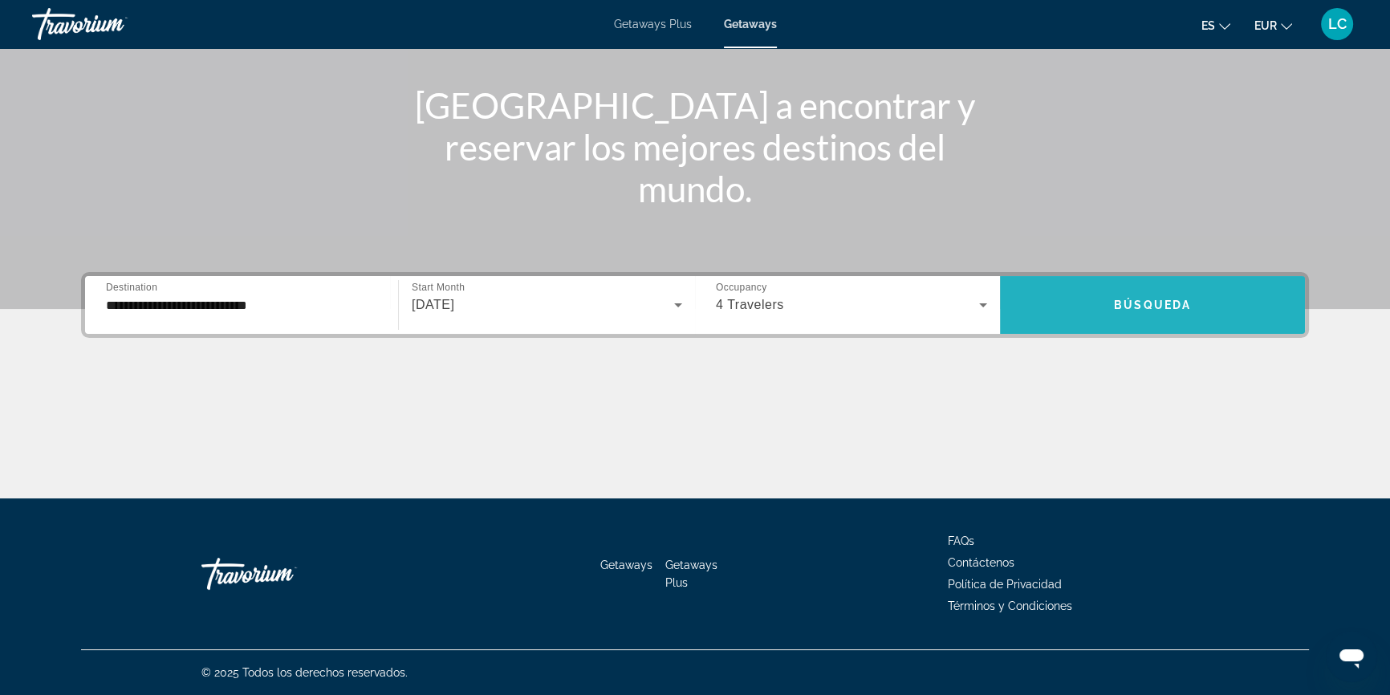
click at [1163, 294] on span "Search widget" at bounding box center [1152, 305] width 305 height 39
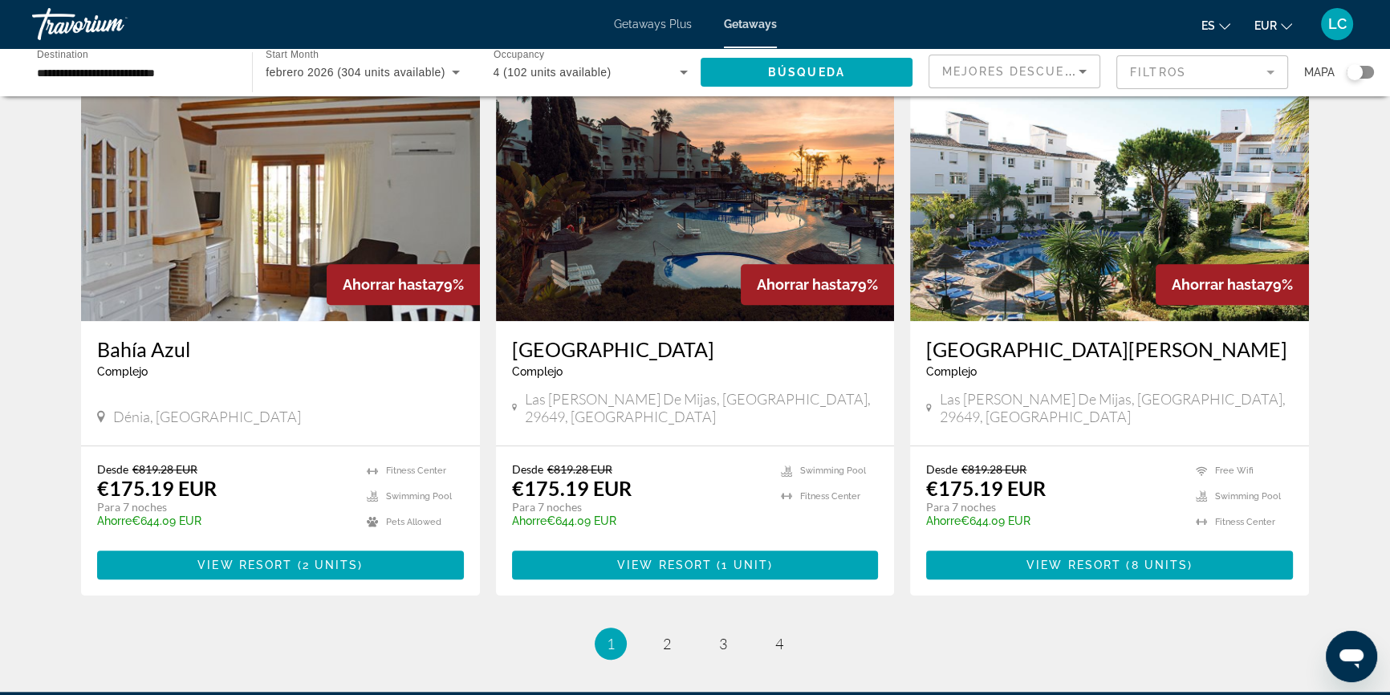
scroll to position [1750, 0]
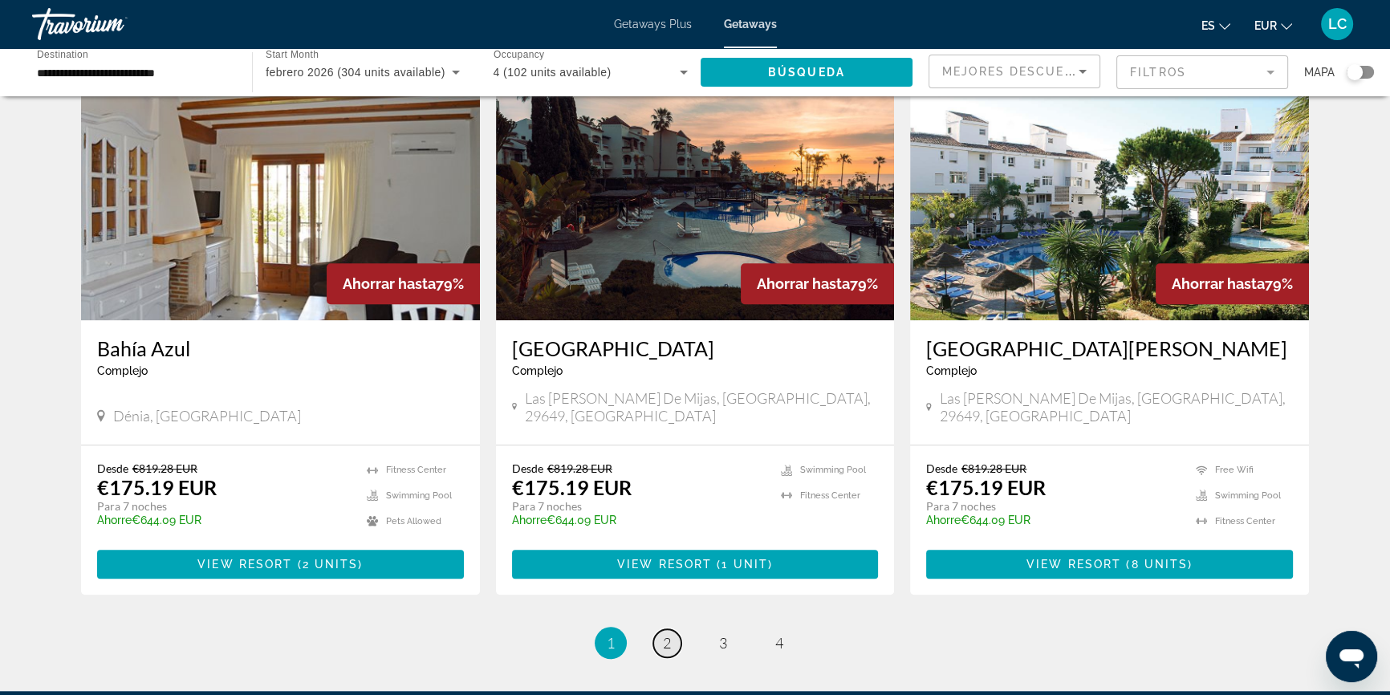
click at [669, 634] on span "2" at bounding box center [667, 643] width 8 height 18
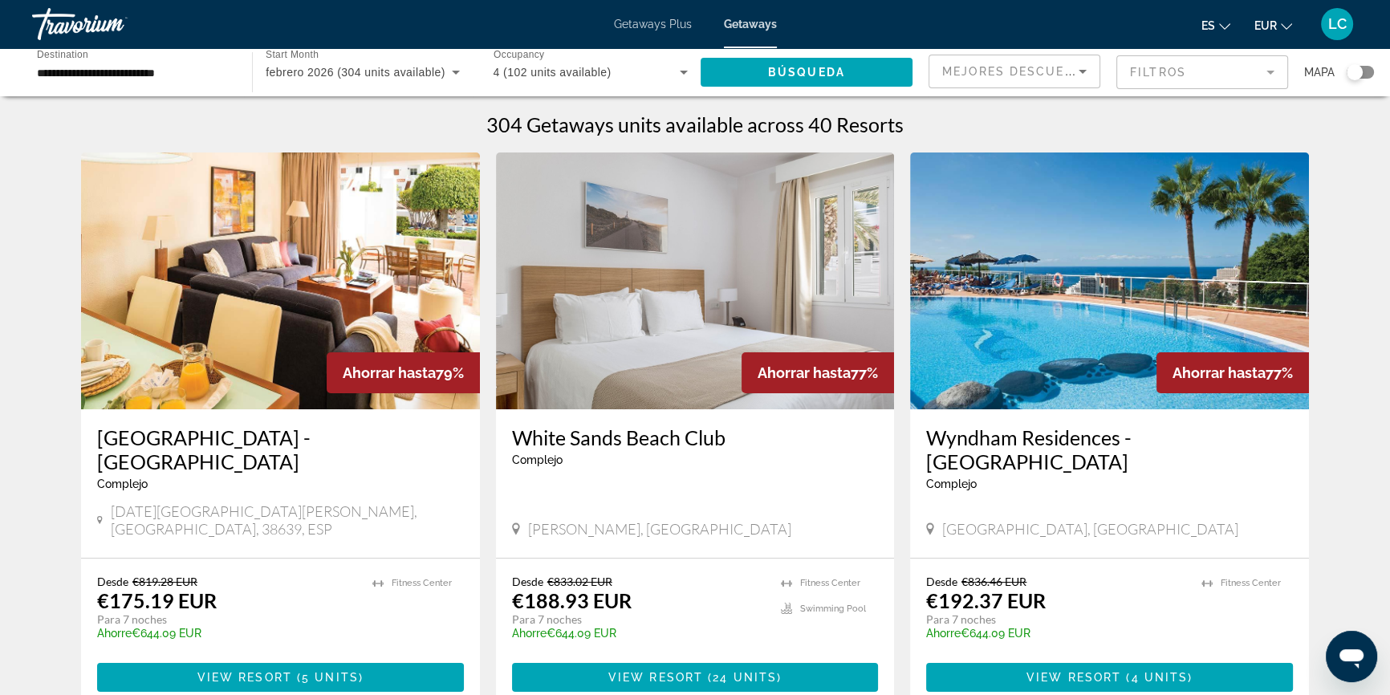
click at [378, 309] on img "Main content" at bounding box center [280, 280] width 399 height 257
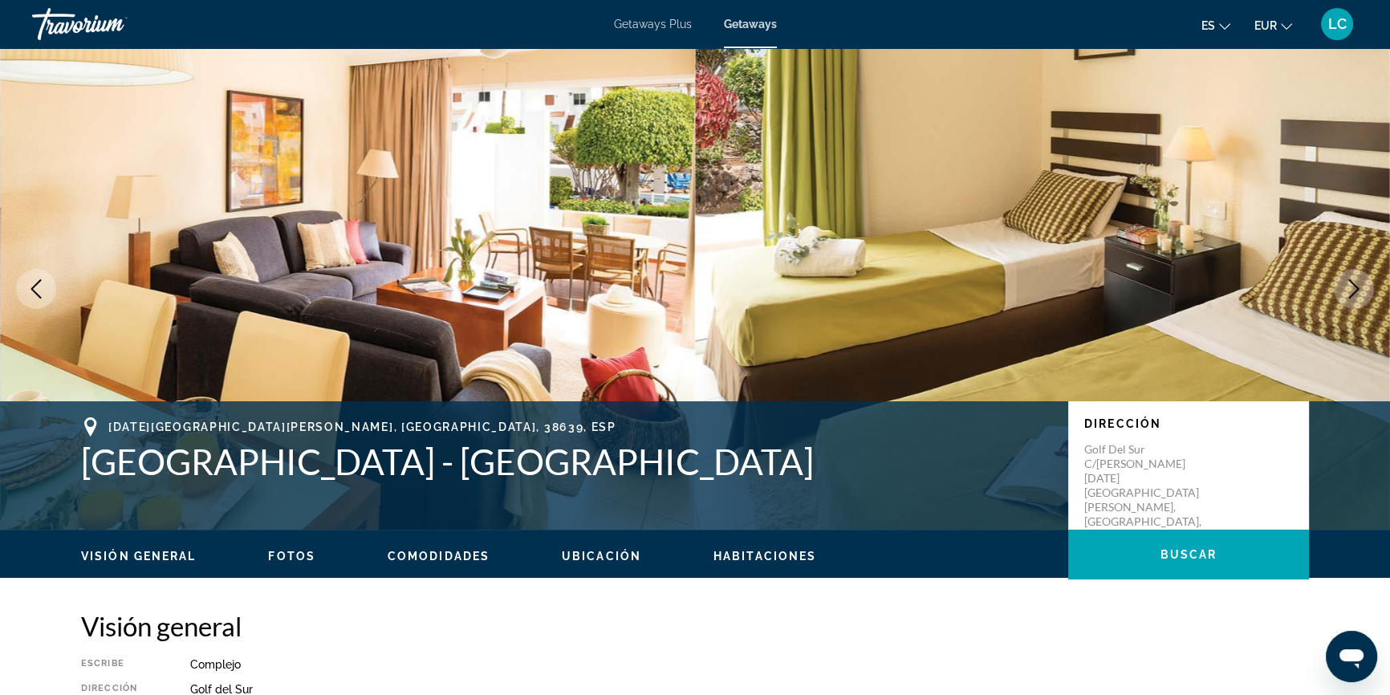
click at [1348, 297] on icon "Next image" at bounding box center [1353, 288] width 19 height 19
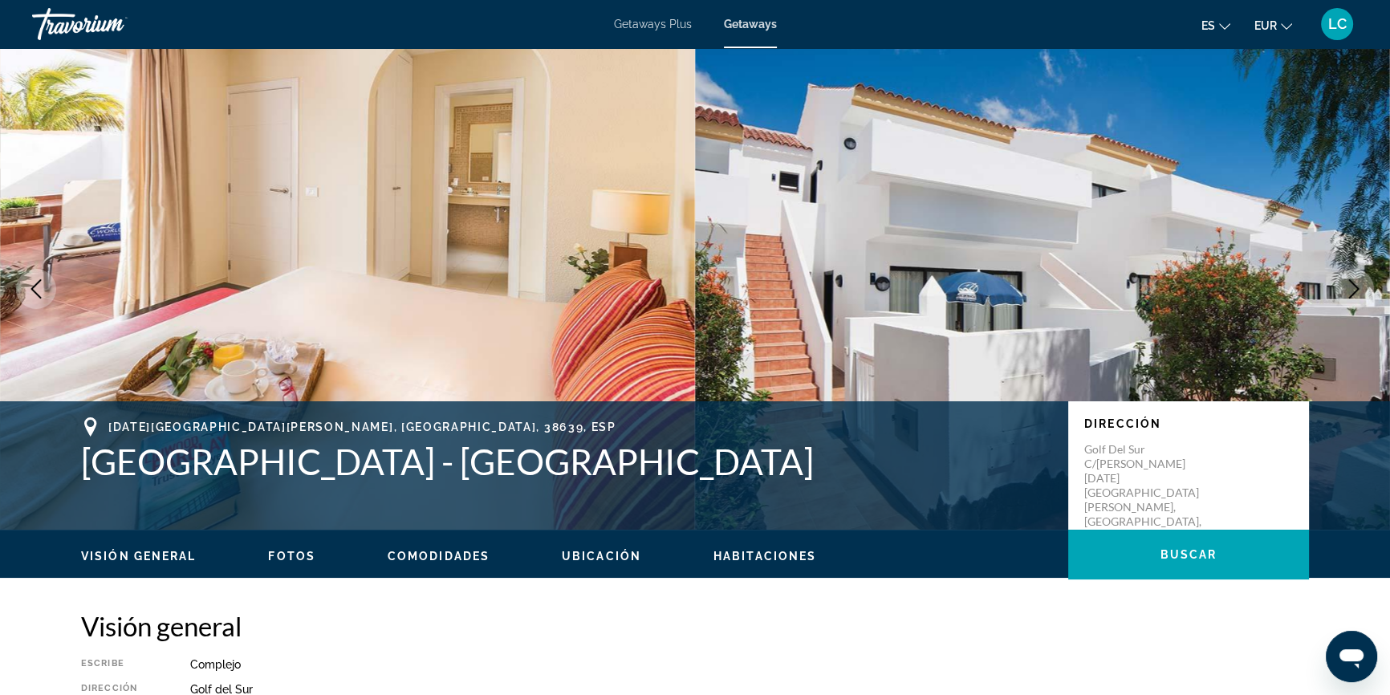
click at [1348, 297] on icon "Next image" at bounding box center [1353, 288] width 19 height 19
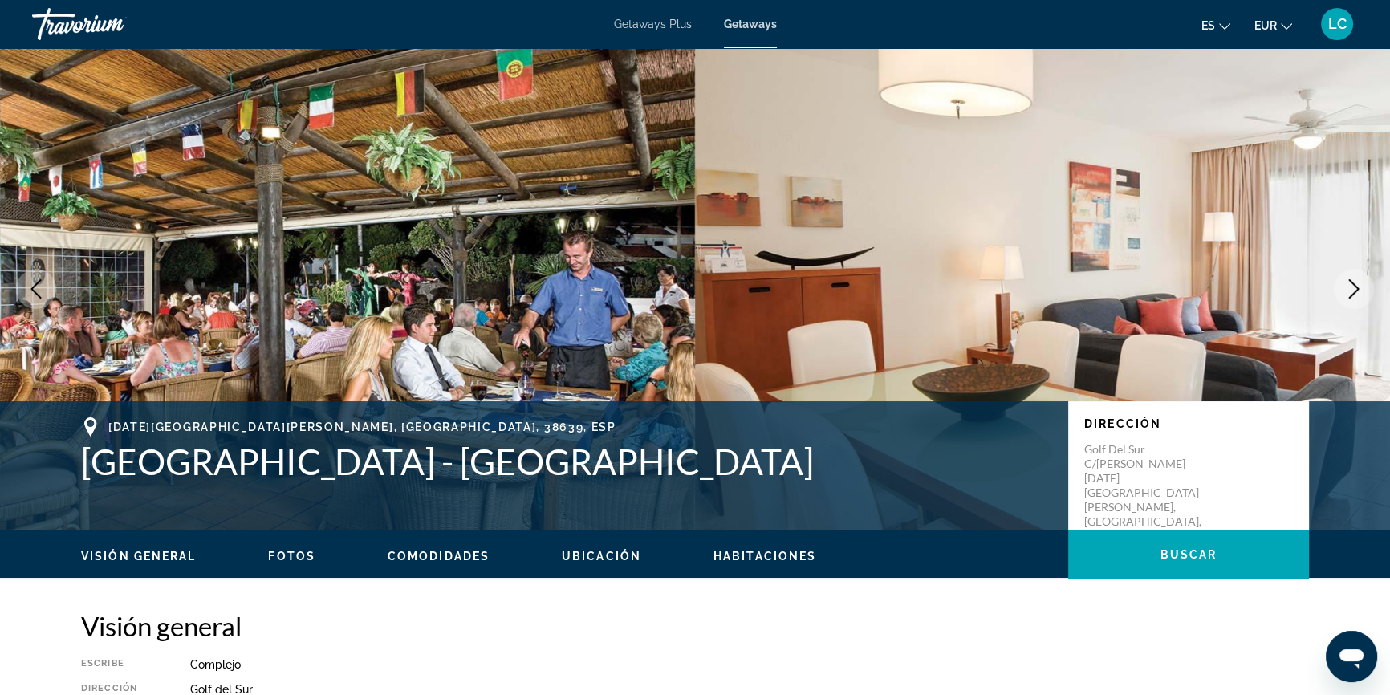
click at [1348, 297] on icon "Next image" at bounding box center [1353, 288] width 19 height 19
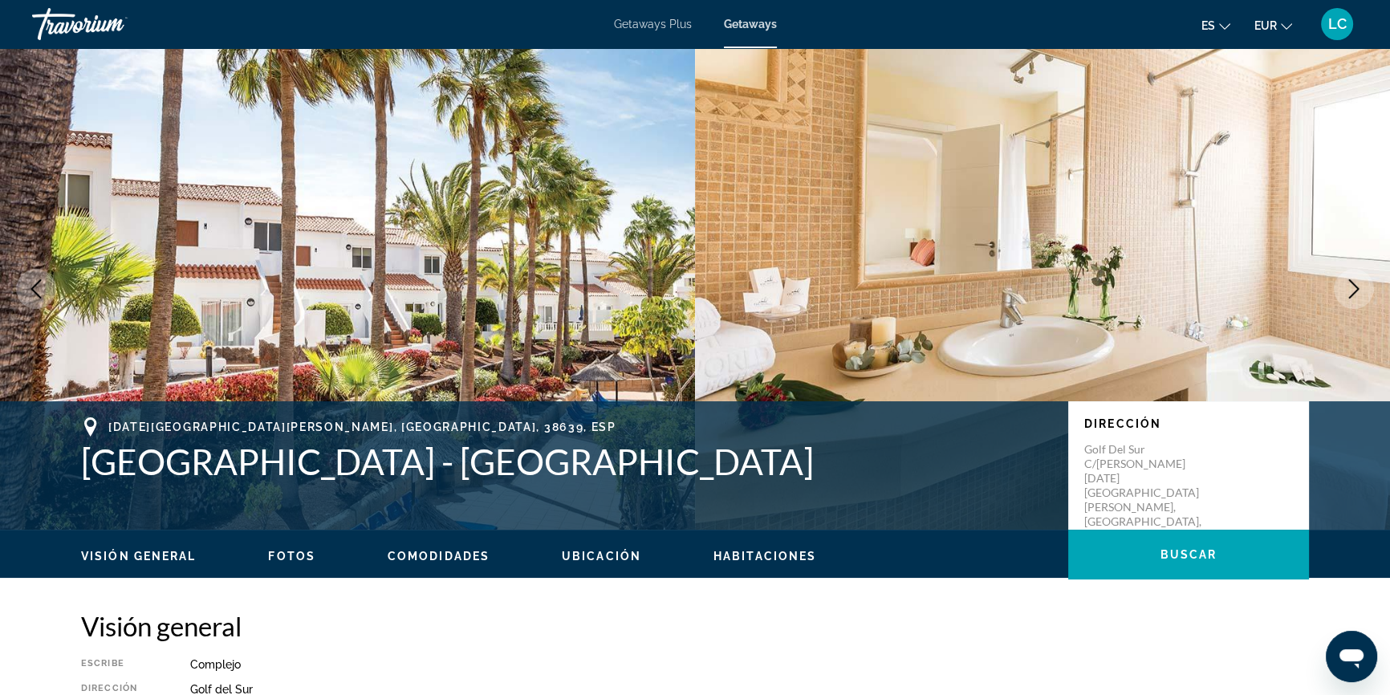
click at [1348, 297] on icon "Next image" at bounding box center [1353, 288] width 19 height 19
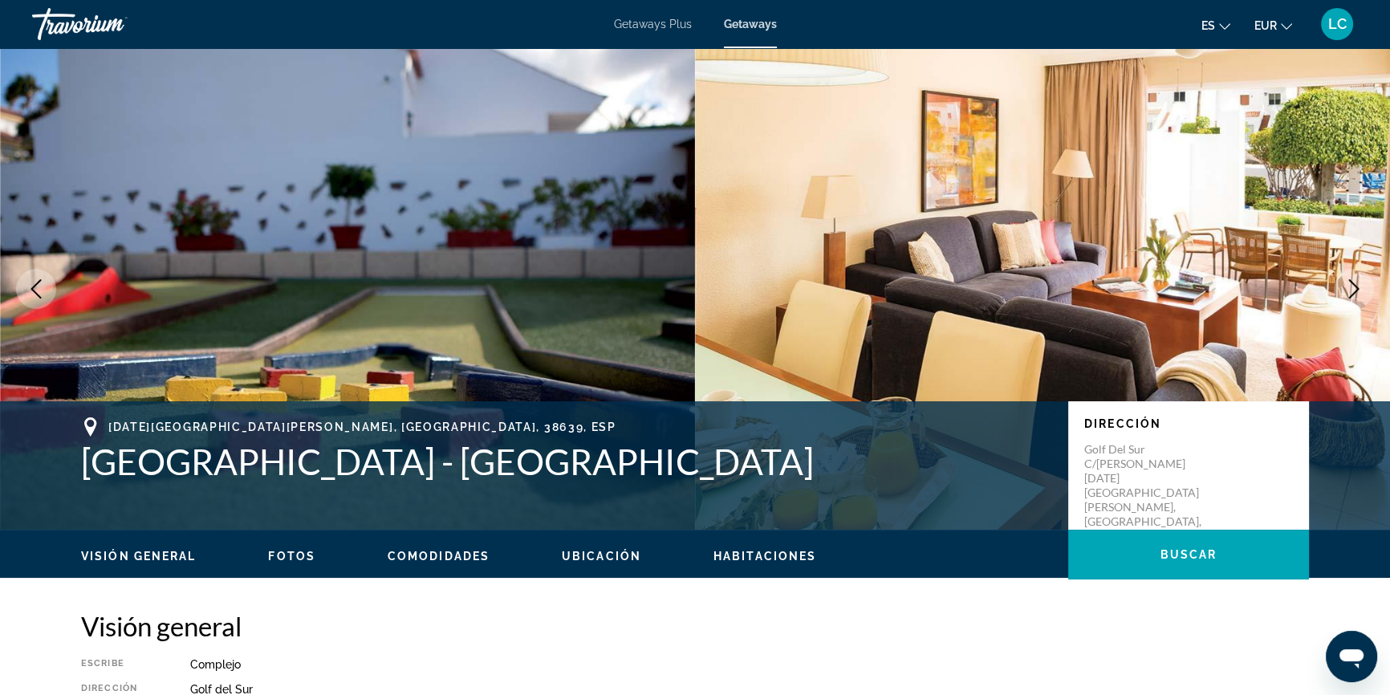
click at [1348, 297] on icon "Next image" at bounding box center [1353, 288] width 19 height 19
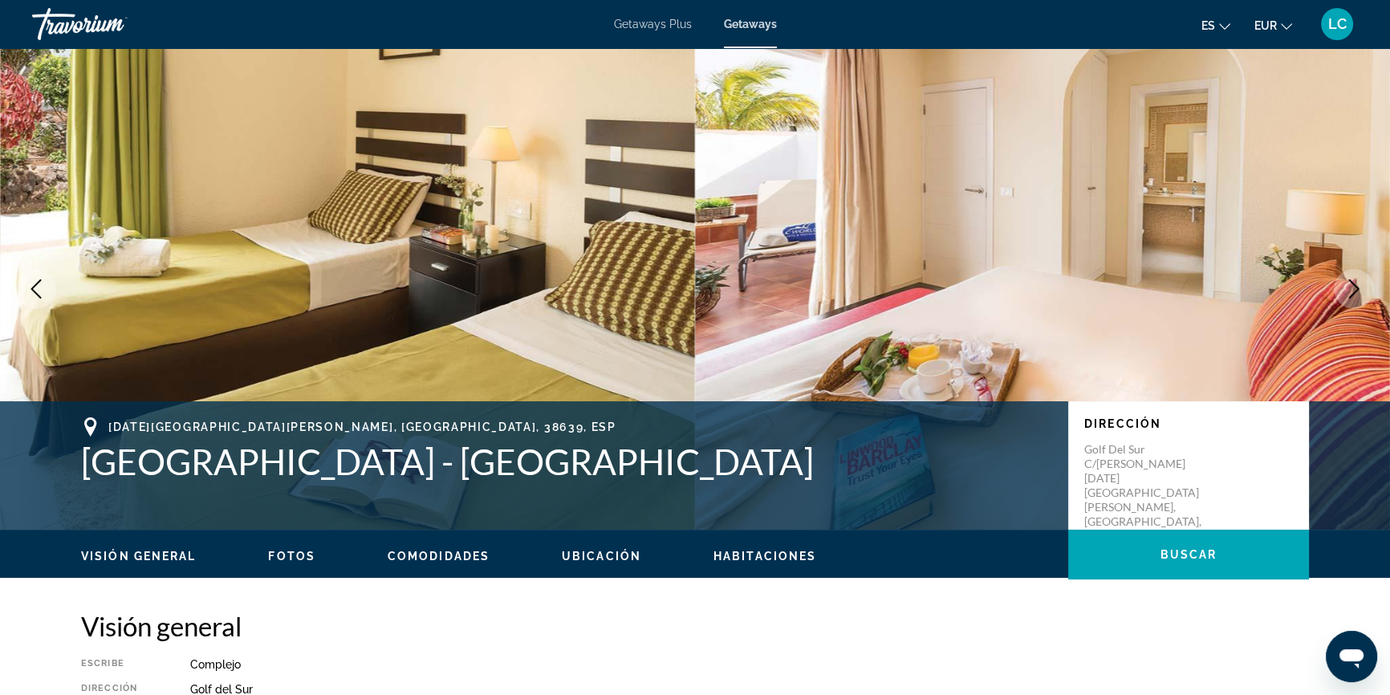
click at [1348, 297] on icon "Next image" at bounding box center [1353, 288] width 19 height 19
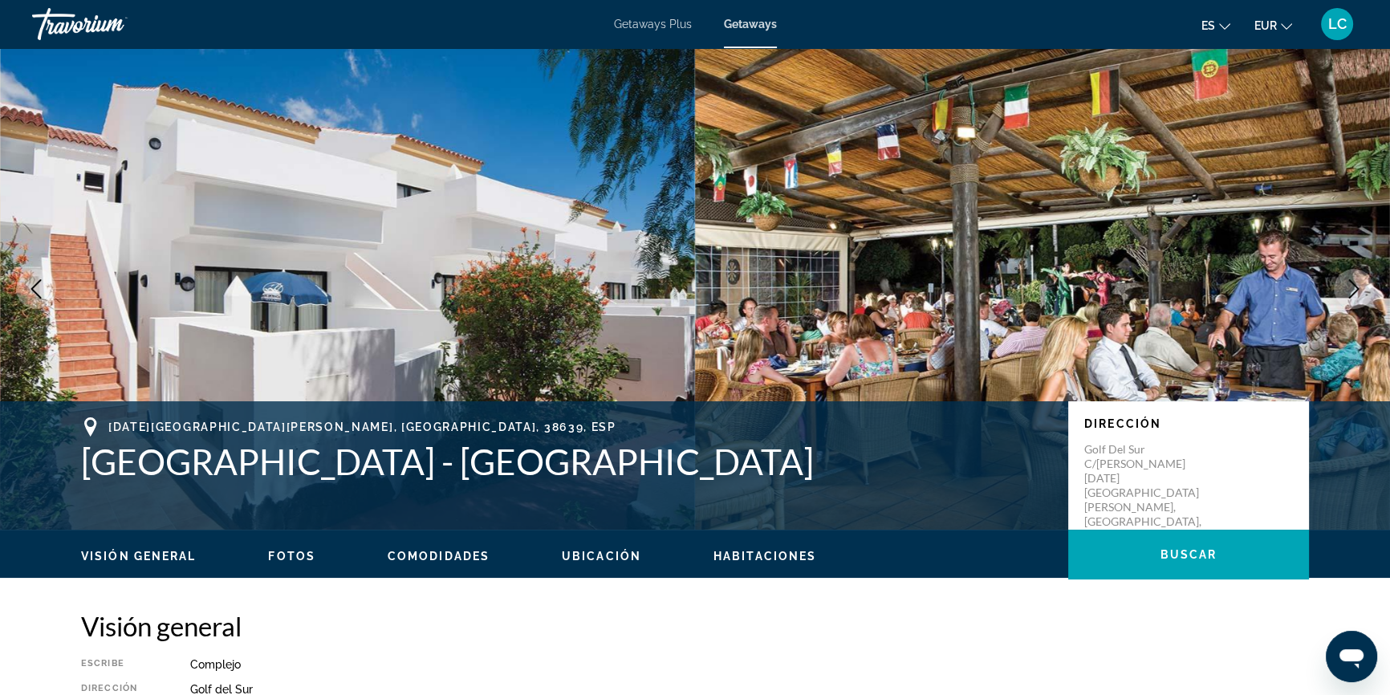
click at [1348, 297] on icon "Next image" at bounding box center [1353, 288] width 19 height 19
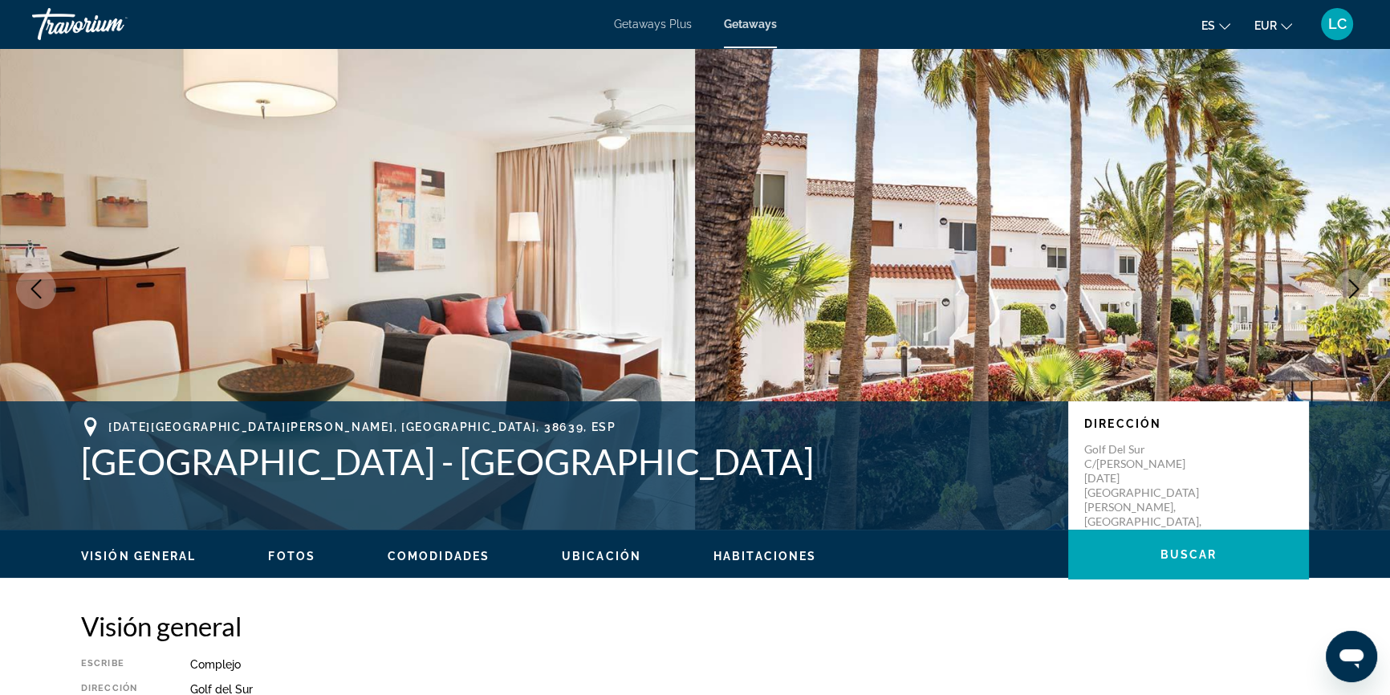
click at [1348, 297] on icon "Next image" at bounding box center [1353, 288] width 19 height 19
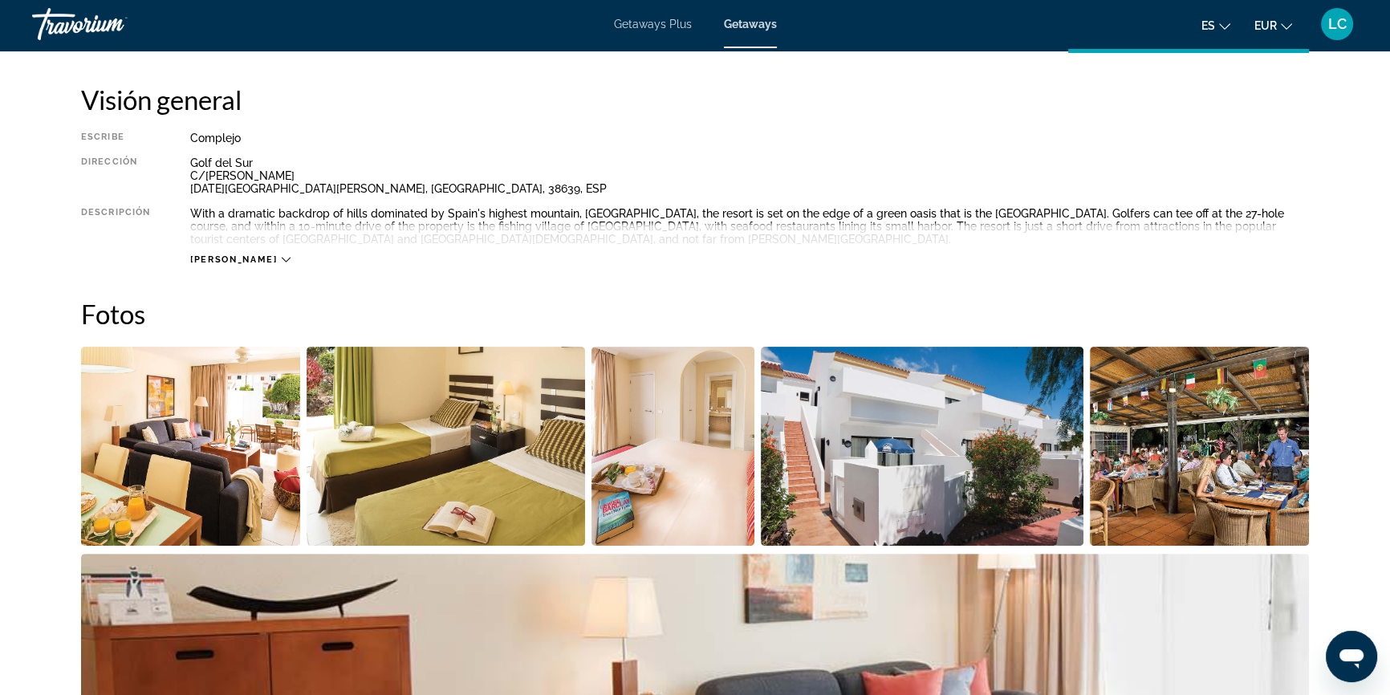
scroll to position [510, 0]
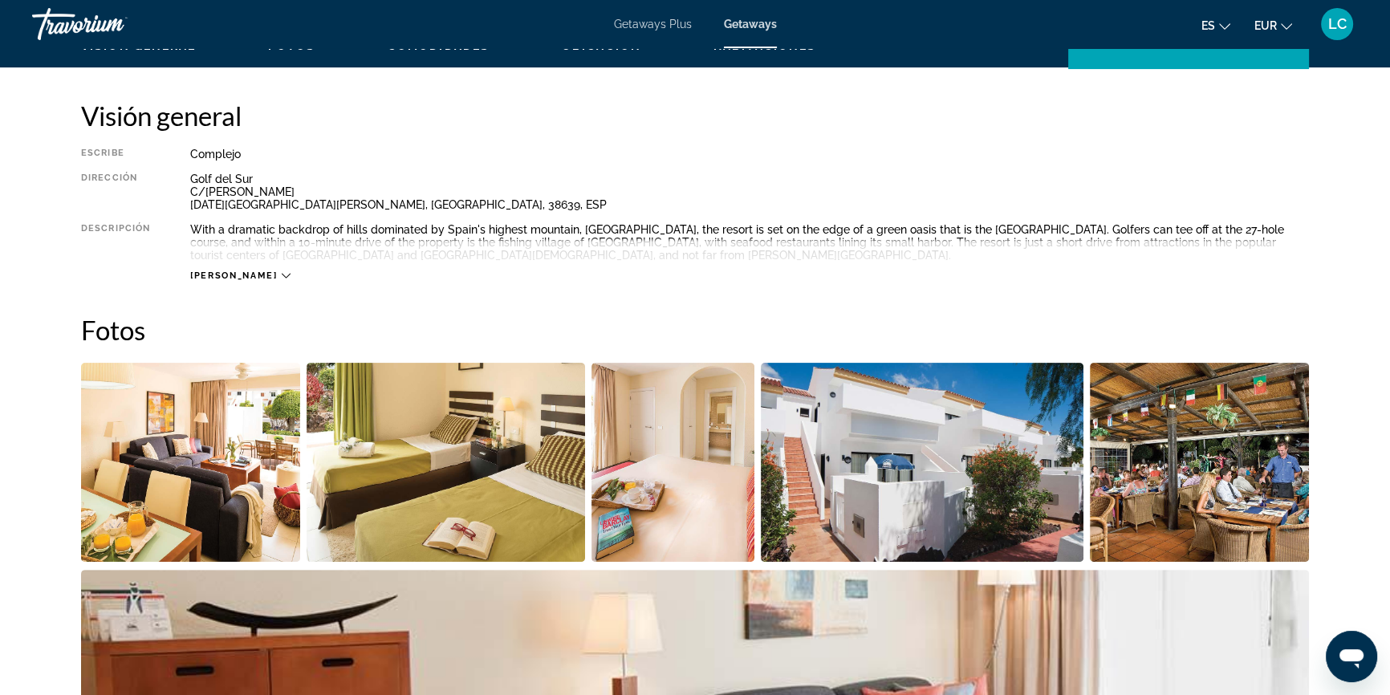
click at [249, 273] on div "[PERSON_NAME]" at bounding box center [749, 260] width 1119 height 44
click at [282, 276] on icon "Main content" at bounding box center [286, 275] width 9 height 9
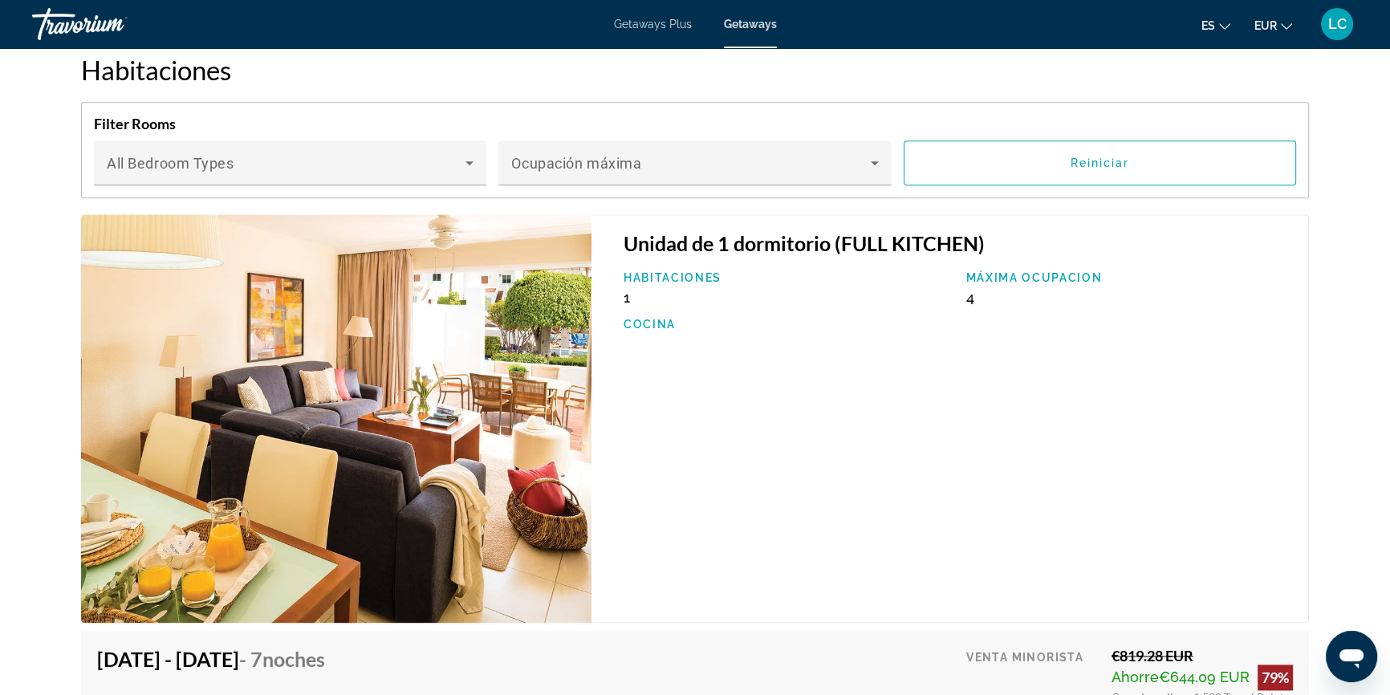
scroll to position [2552, 0]
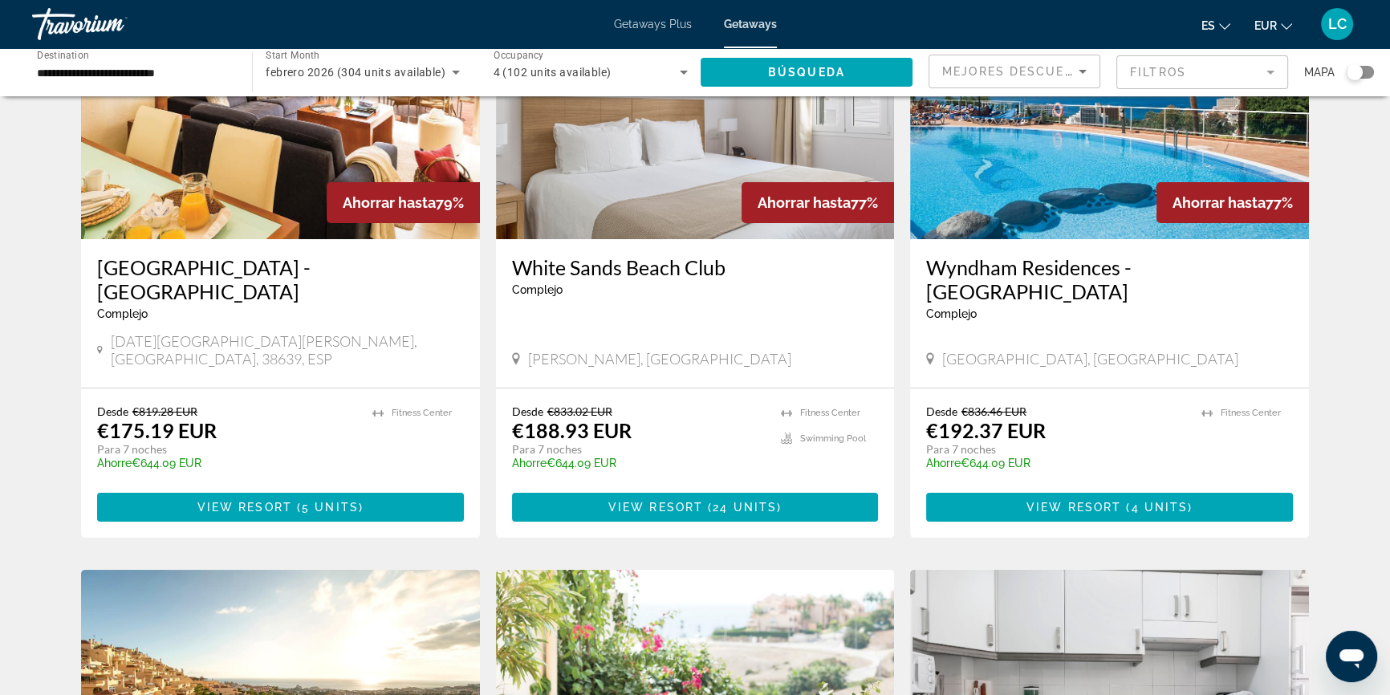
scroll to position [145, 0]
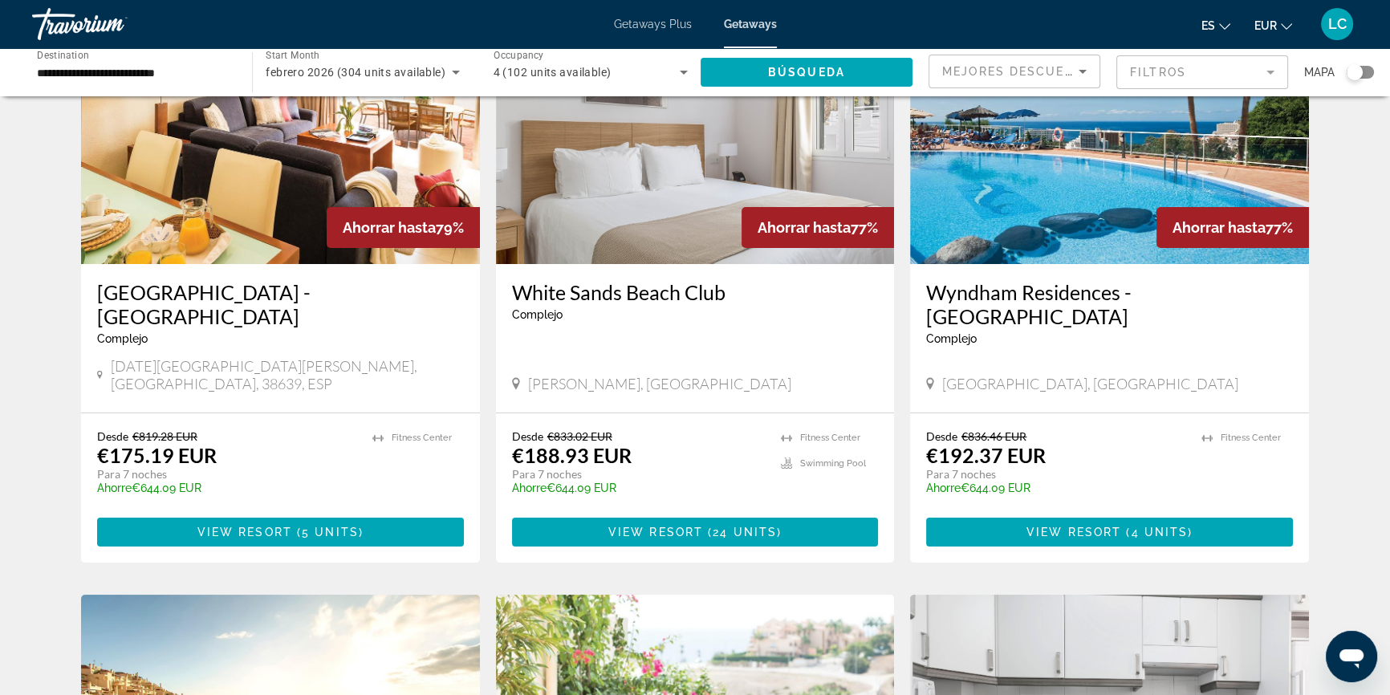
click at [1062, 233] on img "Main content" at bounding box center [1109, 135] width 399 height 257
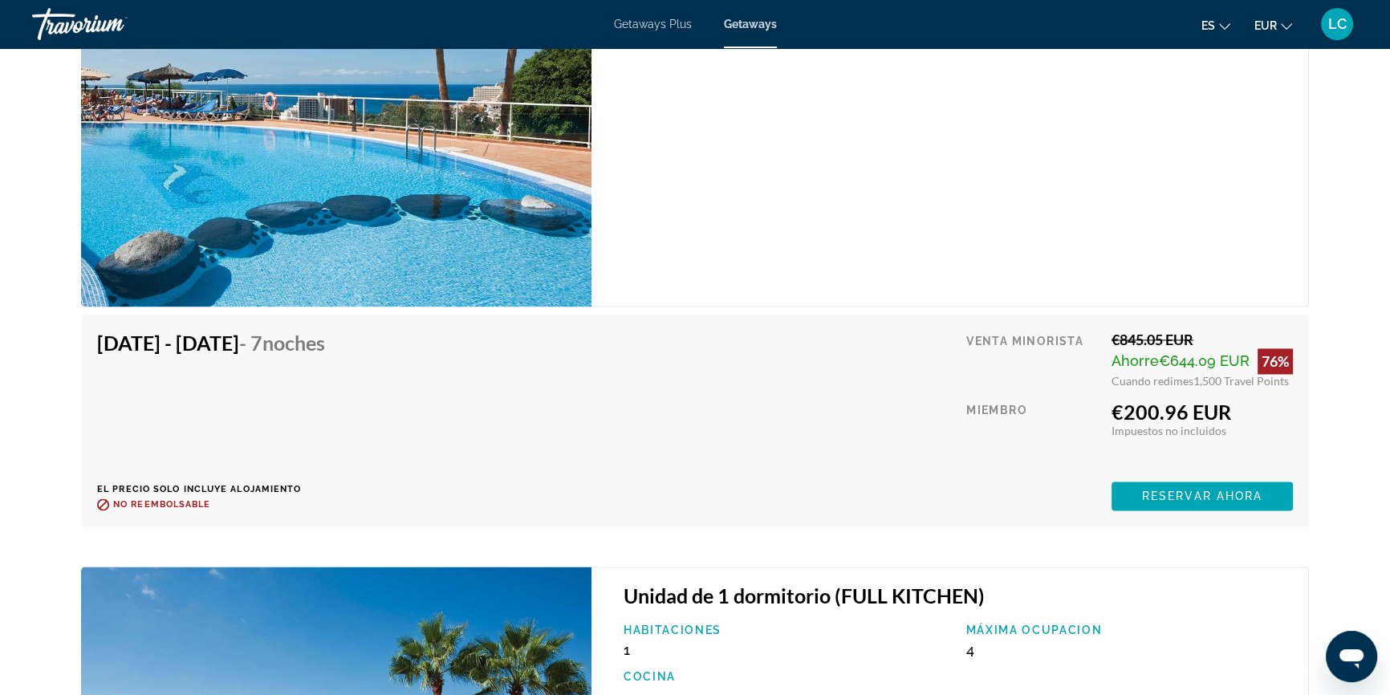
scroll to position [2917, 0]
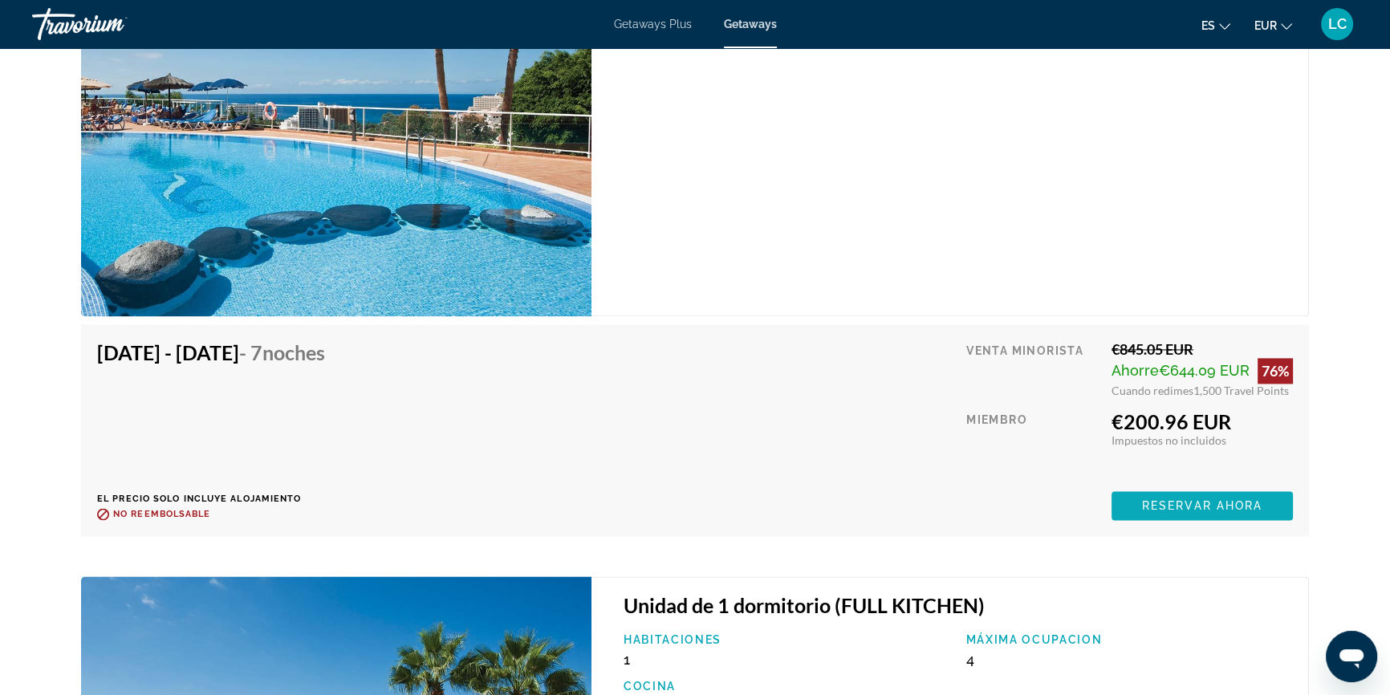
click at [1196, 499] on span "Reservar ahora" at bounding box center [1202, 505] width 120 height 13
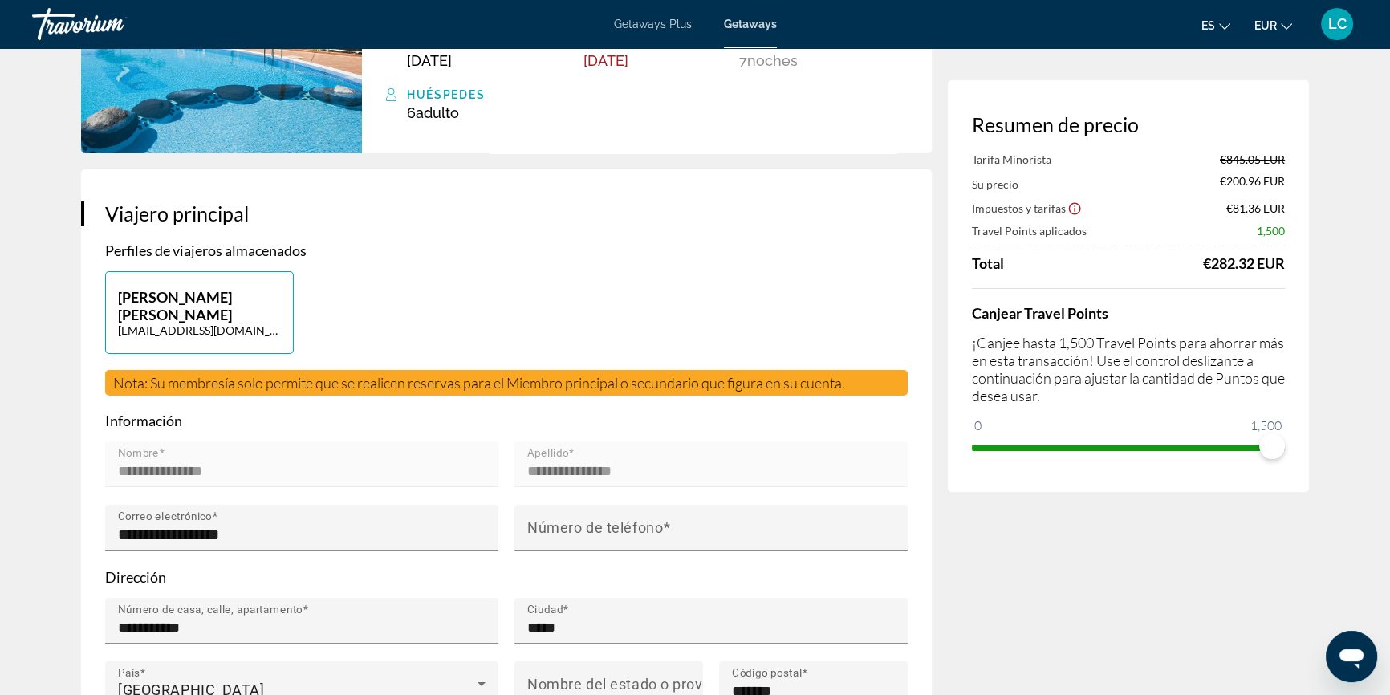
scroll to position [218, 0]
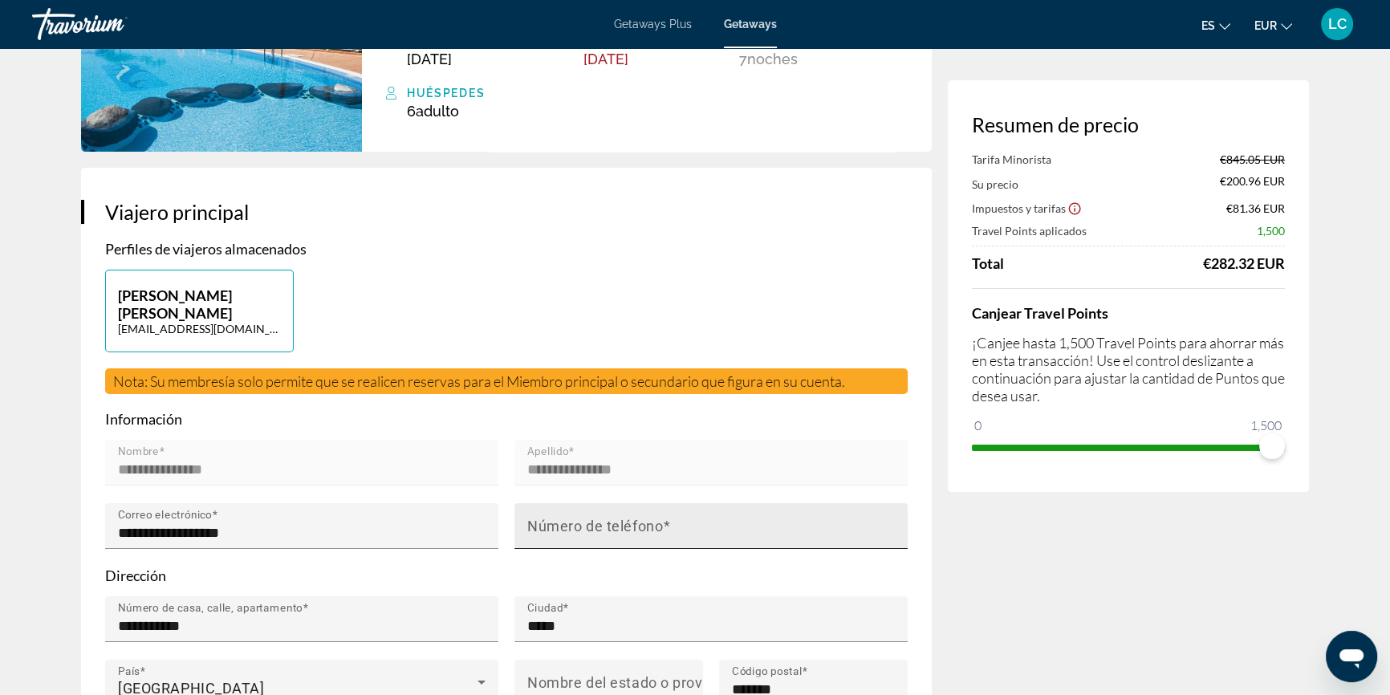
click at [719, 503] on div "Número de teléfono" at bounding box center [715, 526] width 377 height 46
type input "**********"
type input "*****"
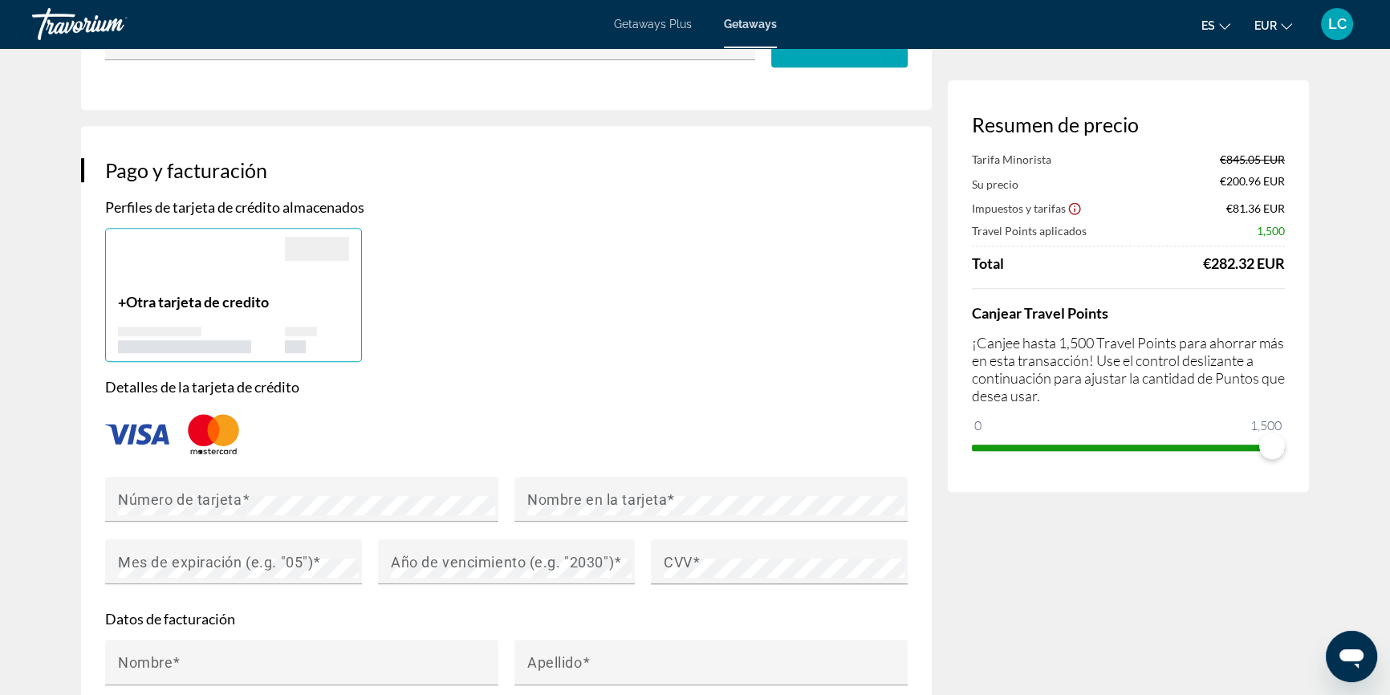
scroll to position [1094, 0]
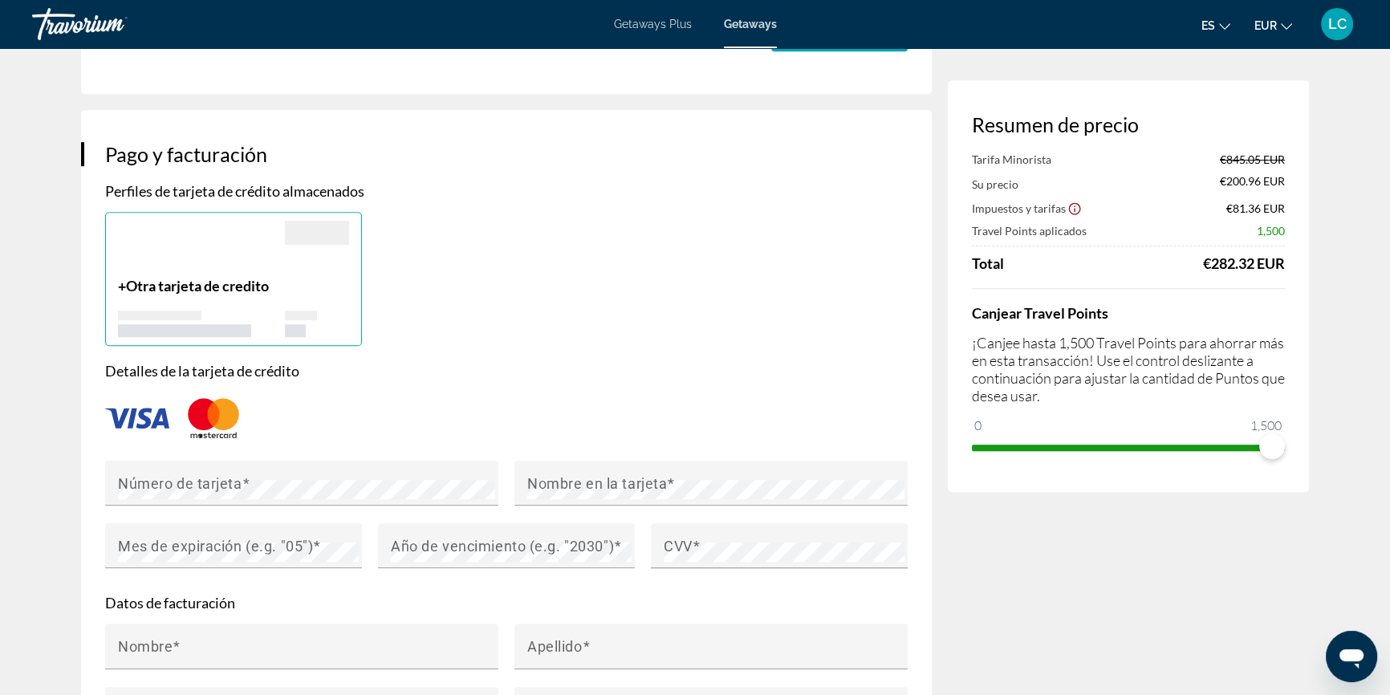
click at [200, 277] on span "Otra tarjeta de credito" at bounding box center [197, 286] width 143 height 18
click at [136, 277] on span "Otra tarjeta de credito" at bounding box center [197, 286] width 143 height 18
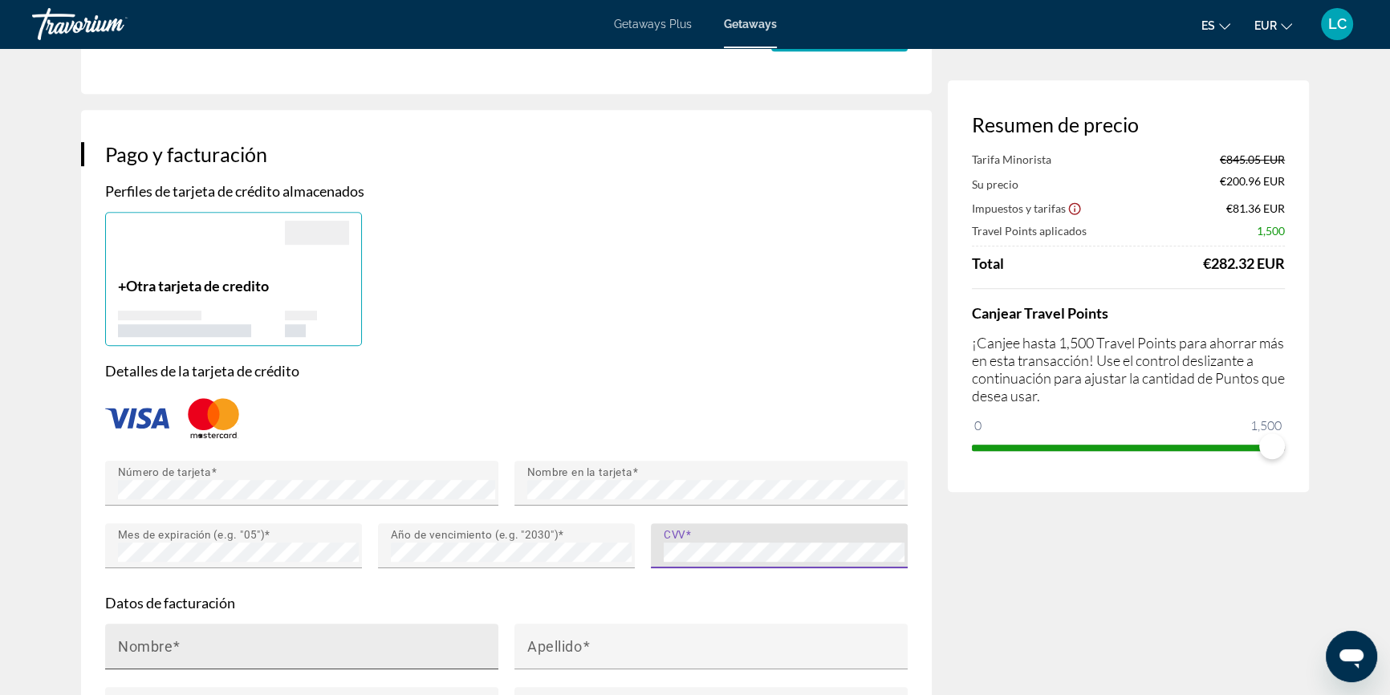
click at [284, 623] on div "Nombre" at bounding box center [306, 646] width 377 height 46
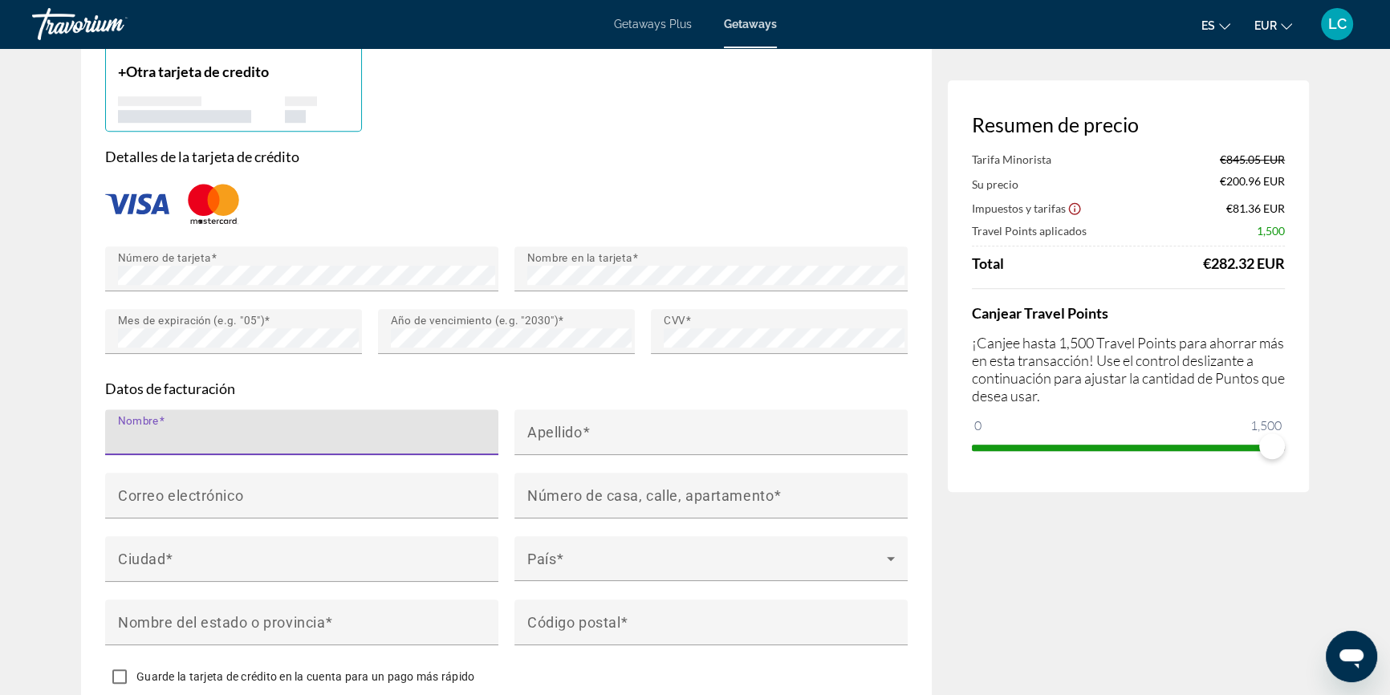
scroll to position [1313, 0]
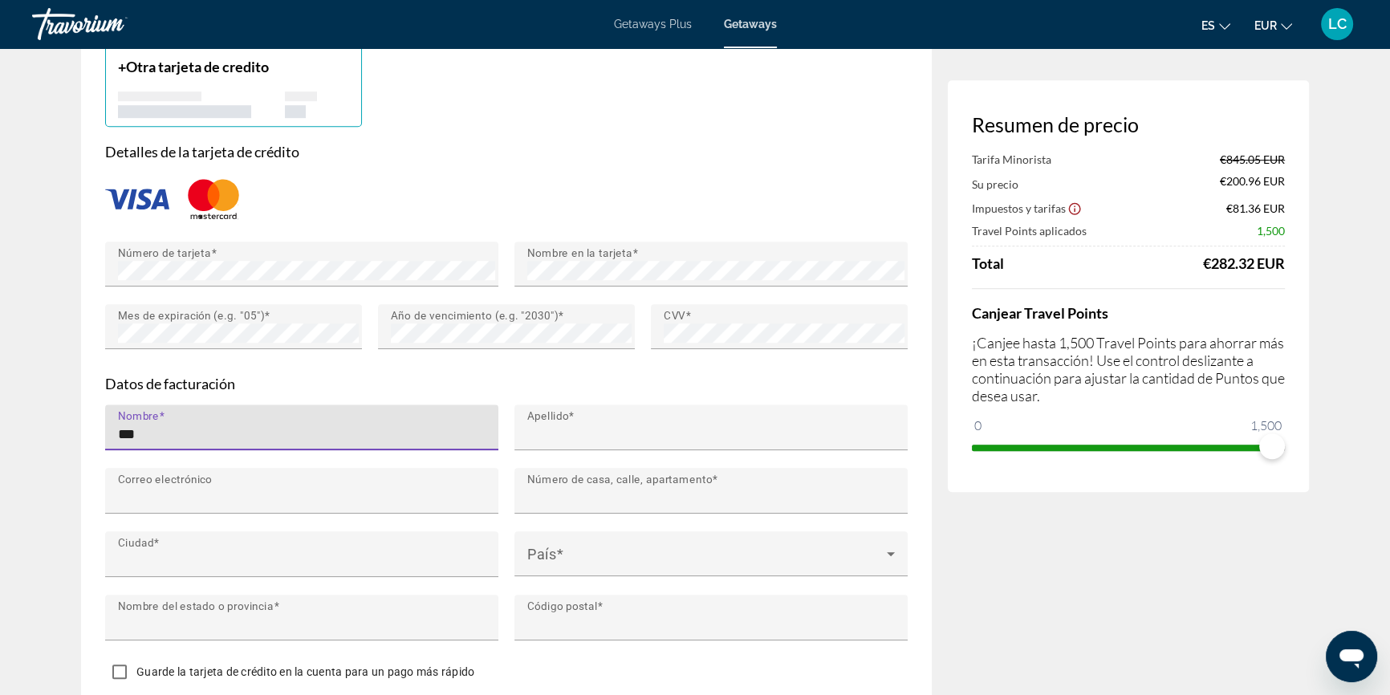
type input "********"
type input "*****"
type input "**********"
type input "*****"
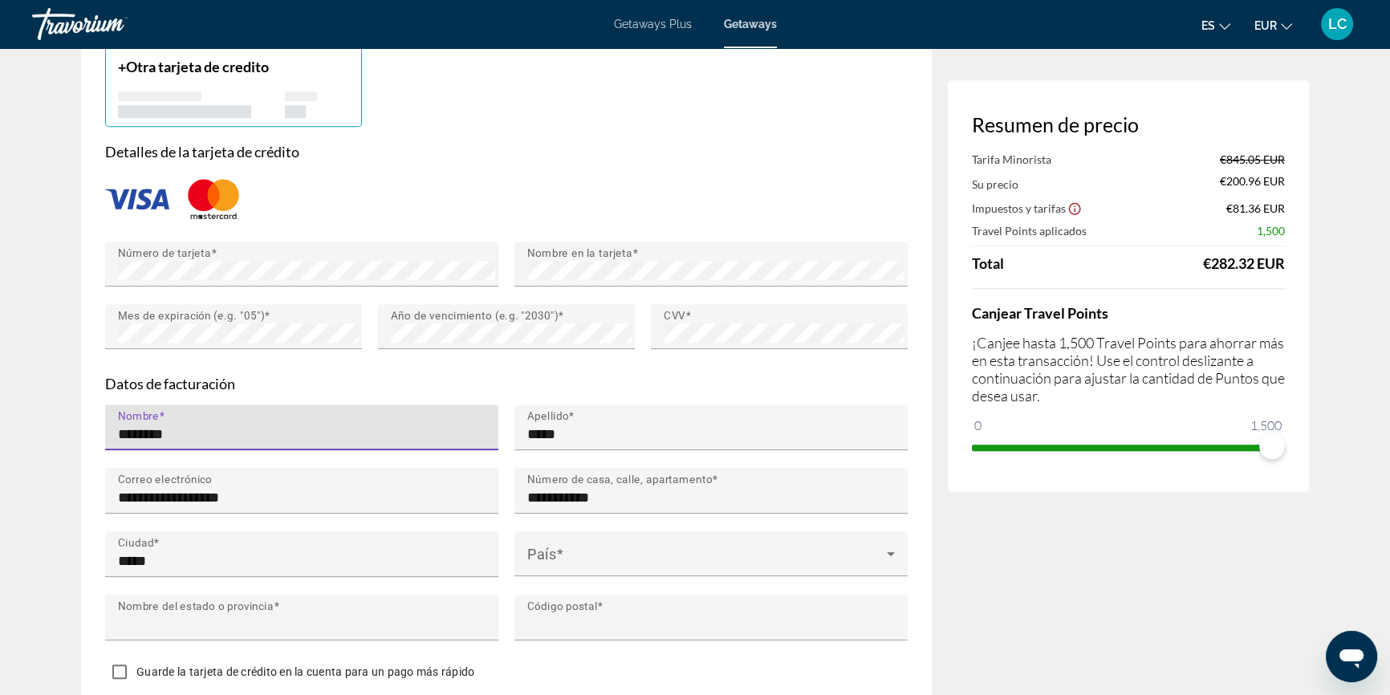
type input "*****"
type input "*******"
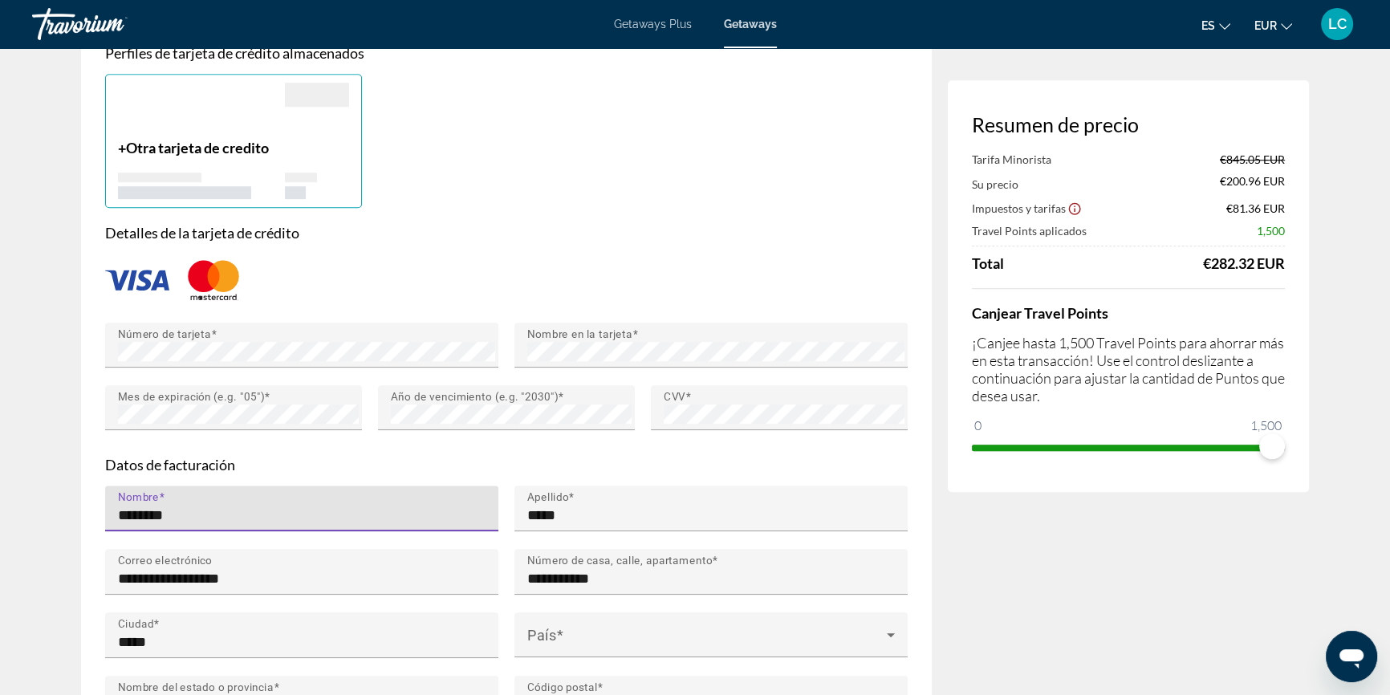
scroll to position [1240, 0]
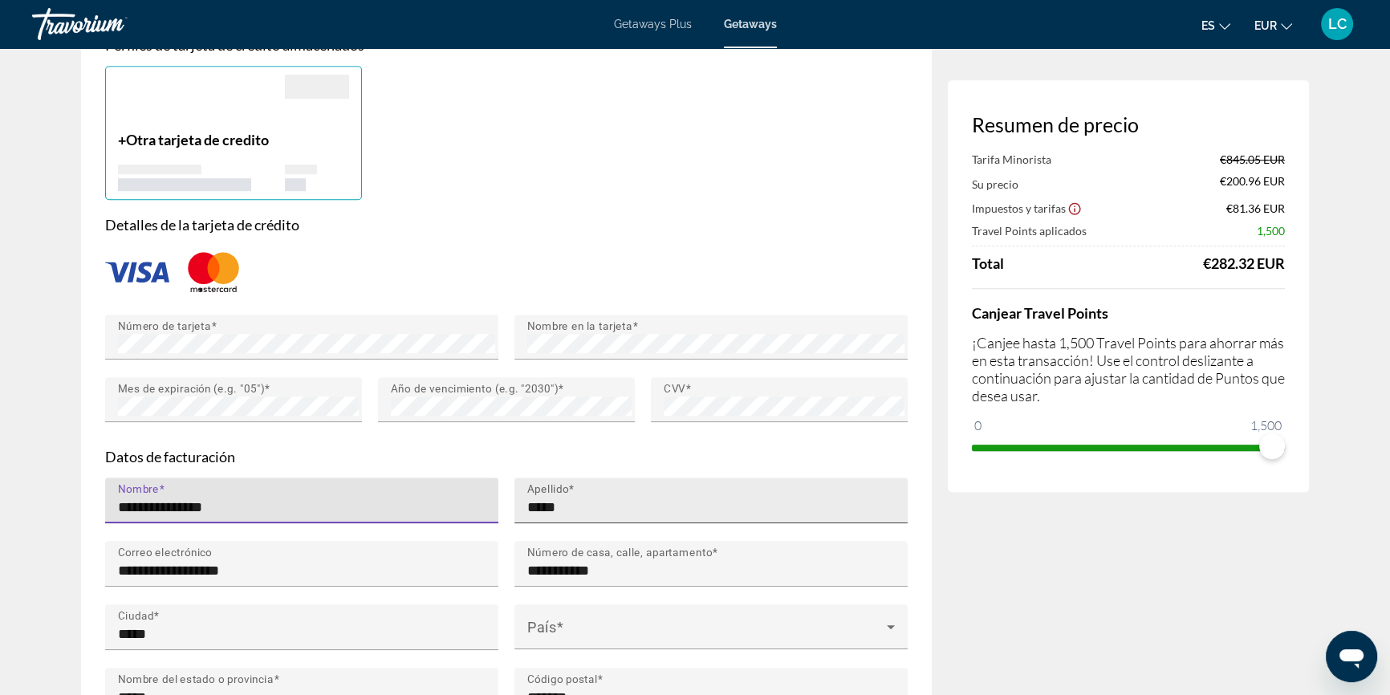
type input "**********"
click at [597, 497] on input "*****" at bounding box center [715, 506] width 377 height 19
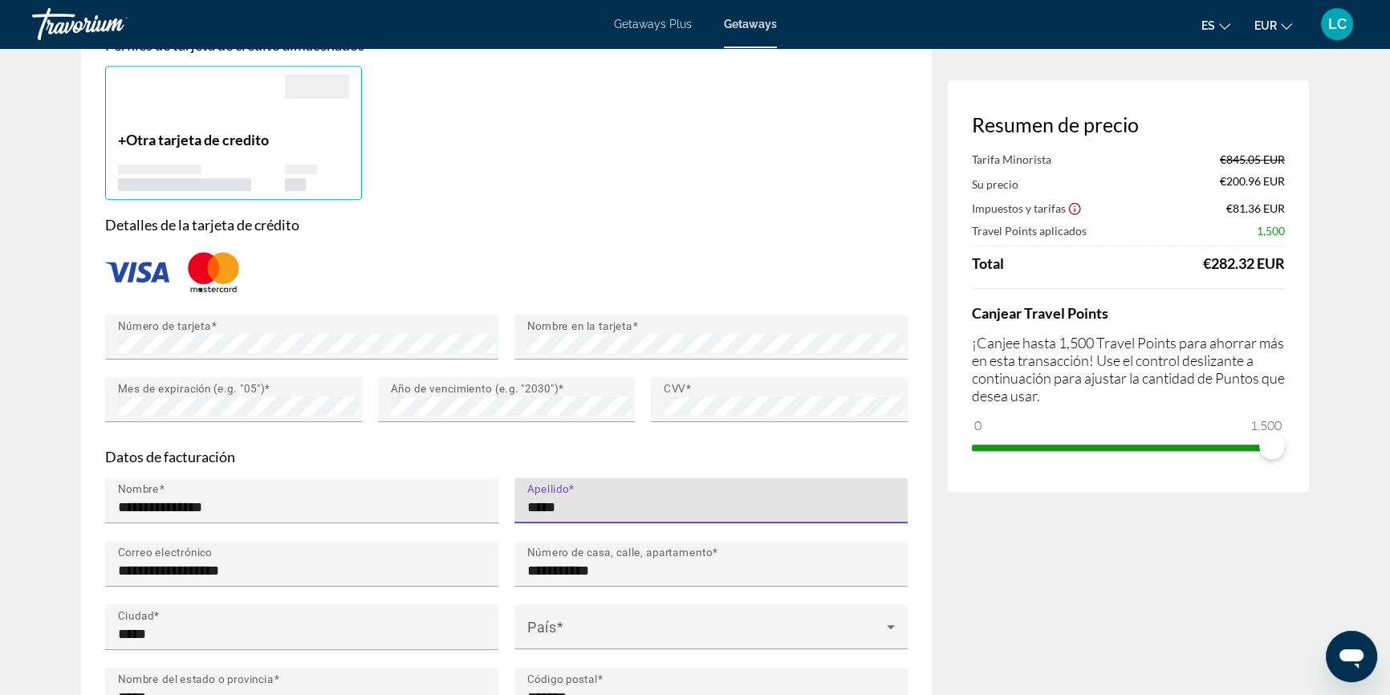
type input "**********"
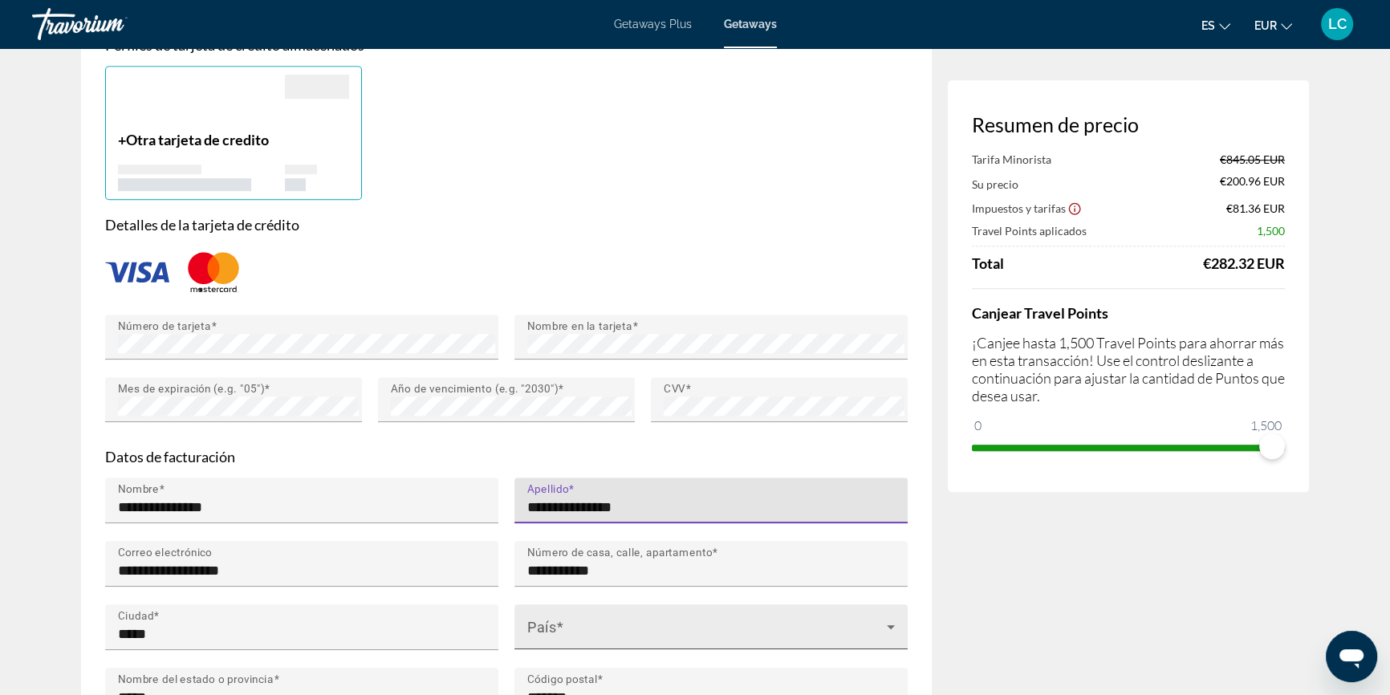
click at [552, 623] on span "Main content" at bounding box center [706, 632] width 359 height 19
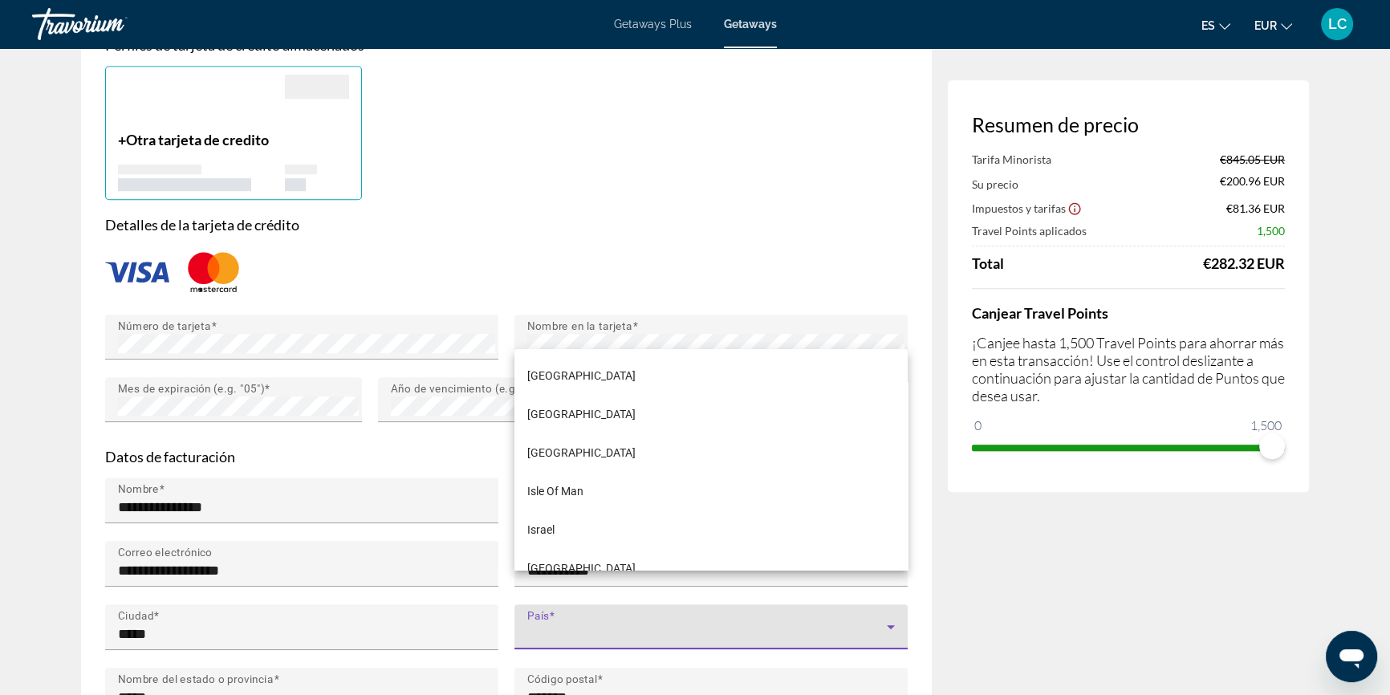
scroll to position [4044, 0]
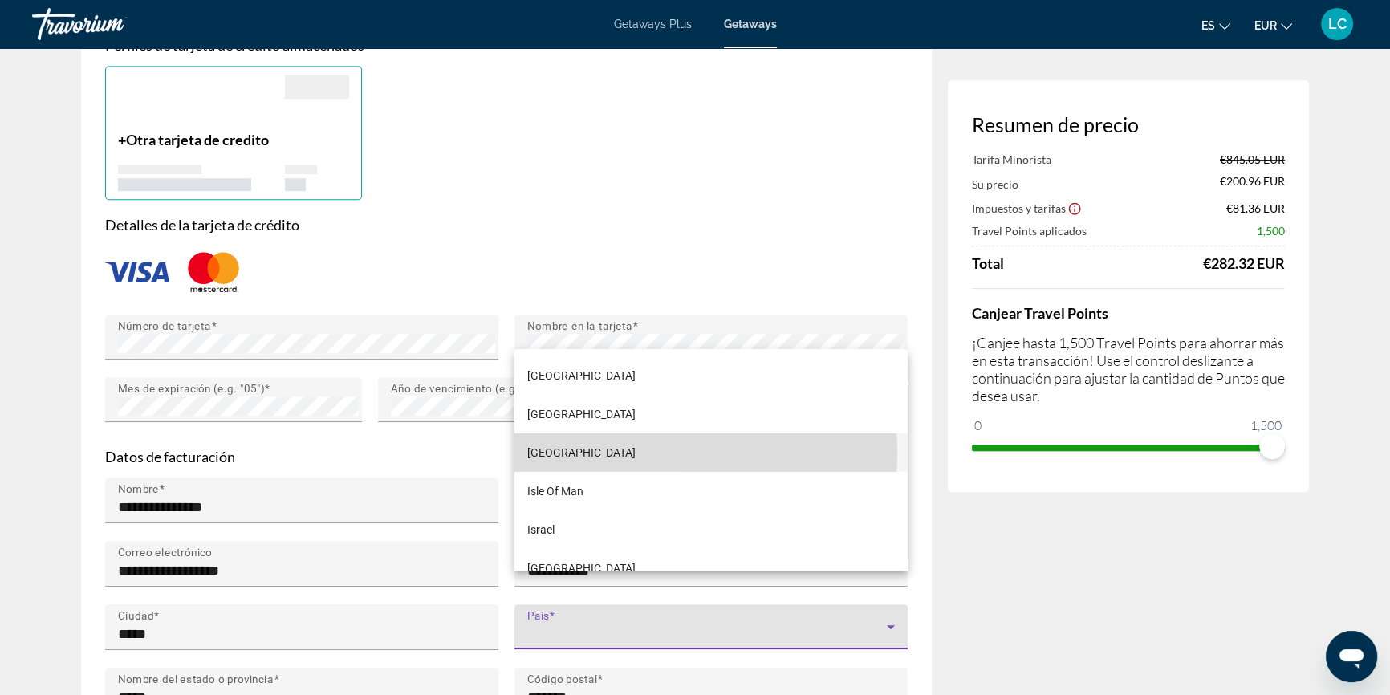
click at [586, 452] on mat-option "[GEOGRAPHIC_DATA]" at bounding box center [710, 451] width 393 height 39
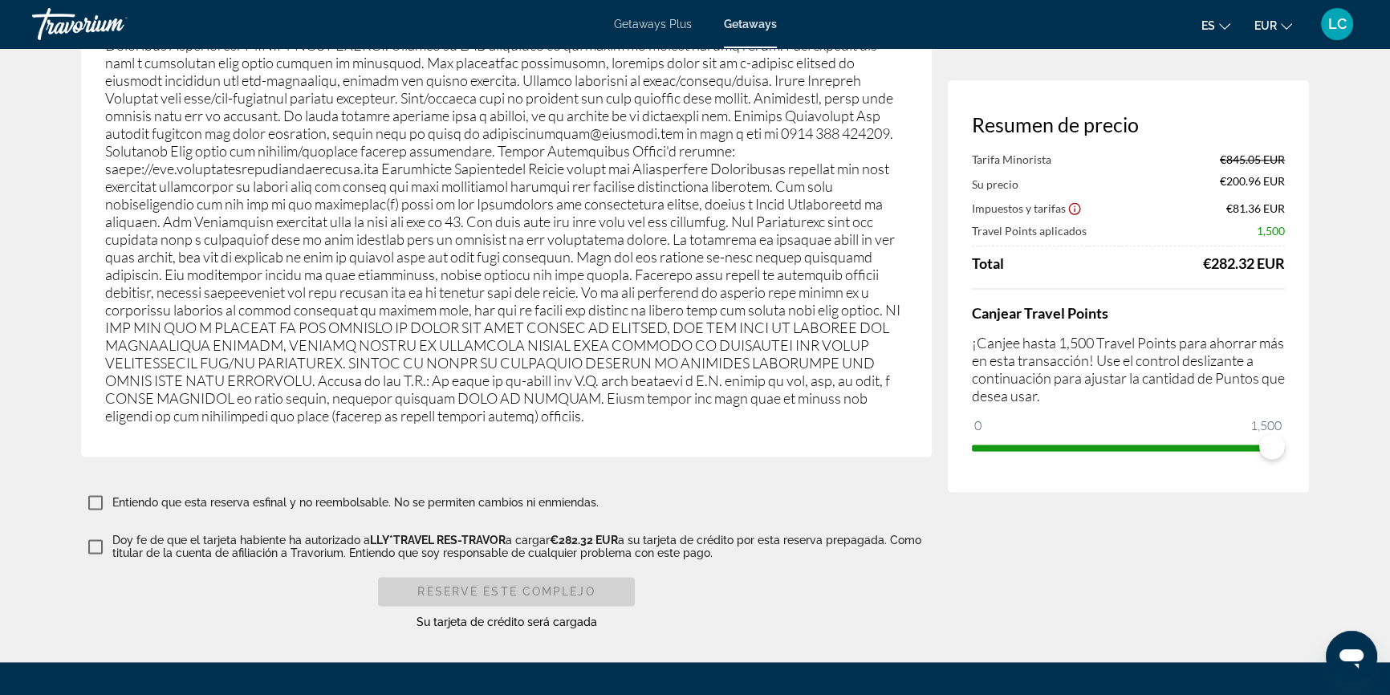
scroll to position [2625, 0]
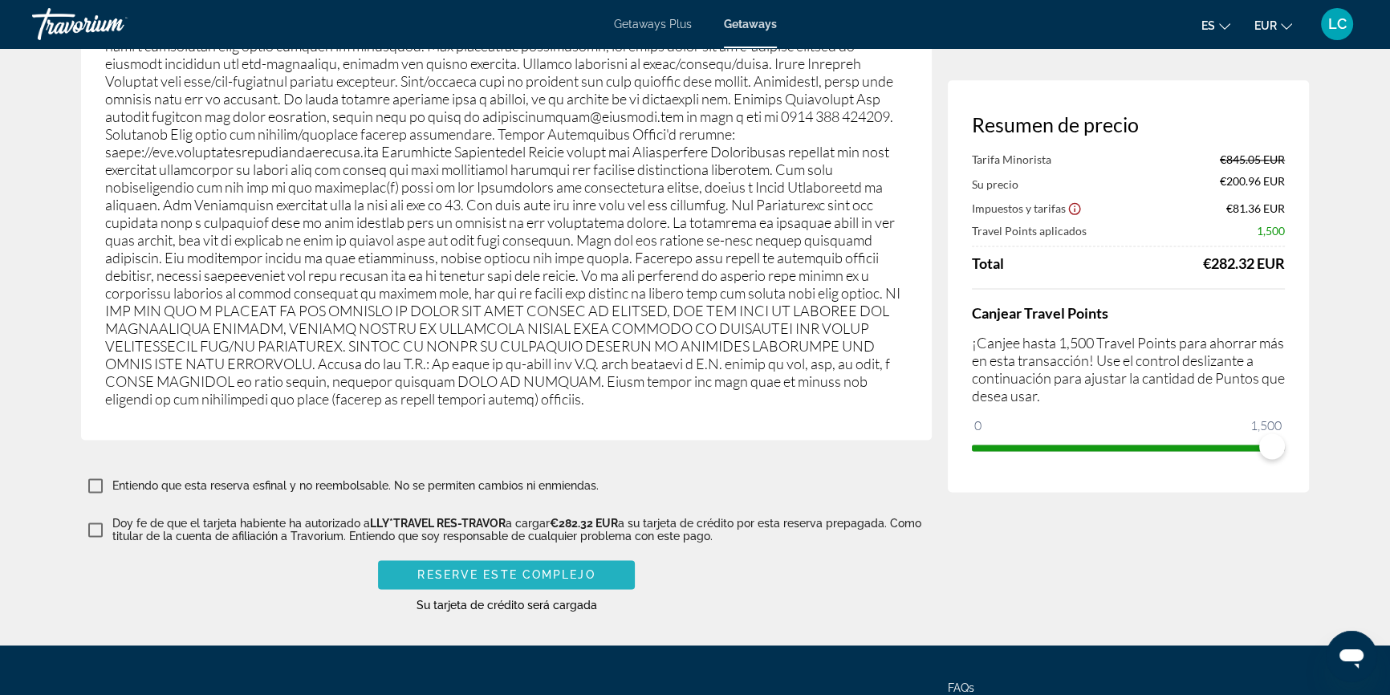
click at [501, 568] on span "Reserve este complejo" at bounding box center [505, 574] width 177 height 13
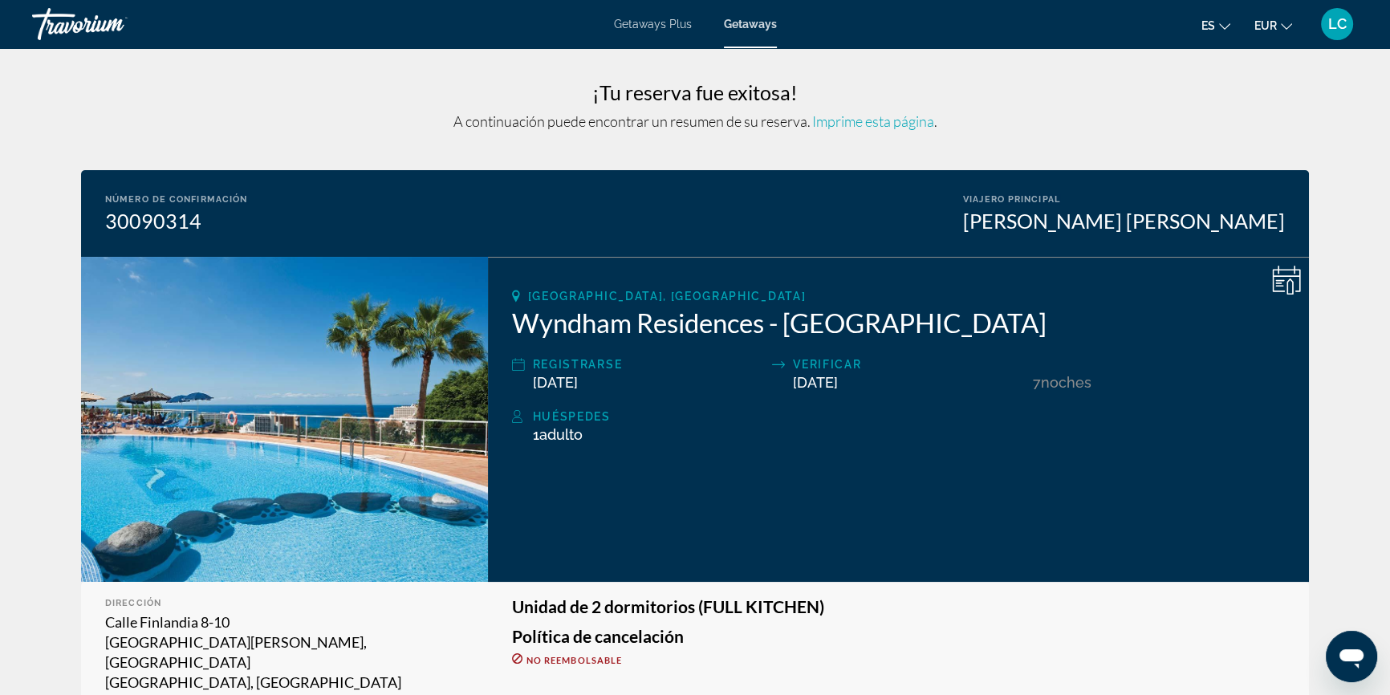
click at [1346, 33] on div "LC" at bounding box center [1337, 24] width 32 height 32
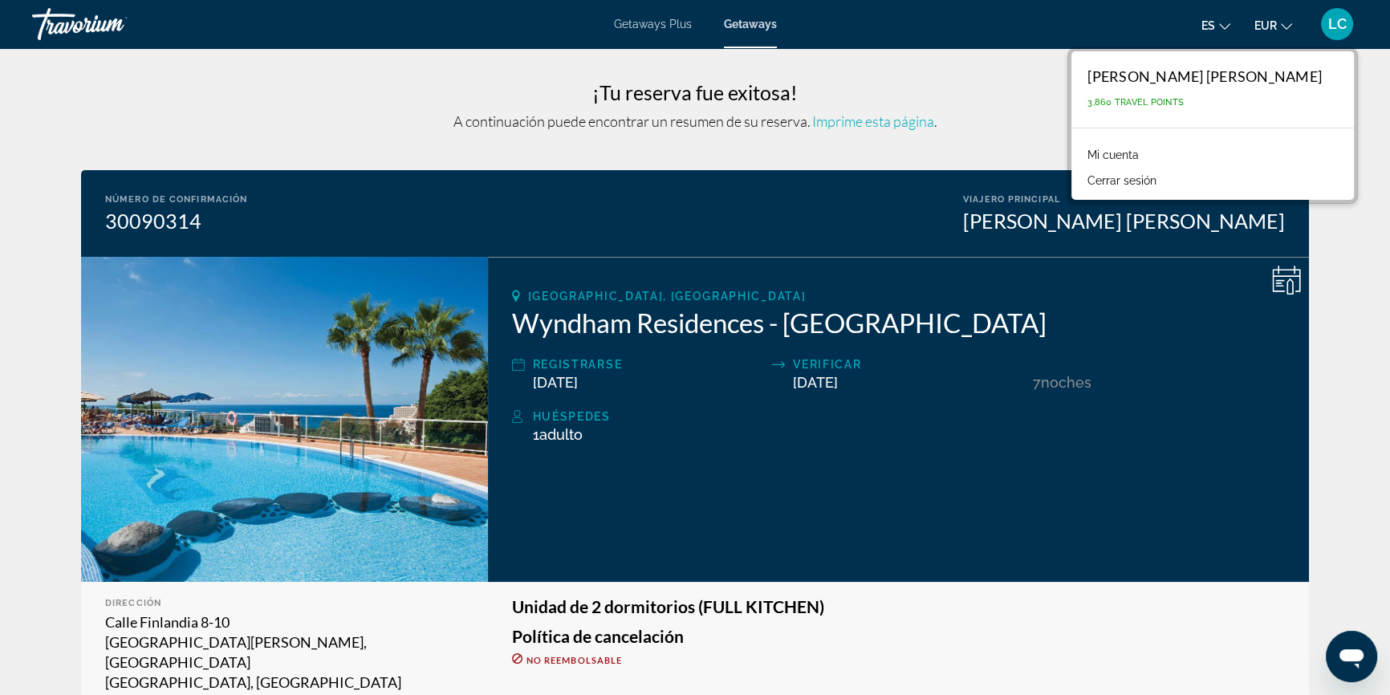
click at [1128, 155] on link "Mi cuenta" at bounding box center [1112, 154] width 67 height 21
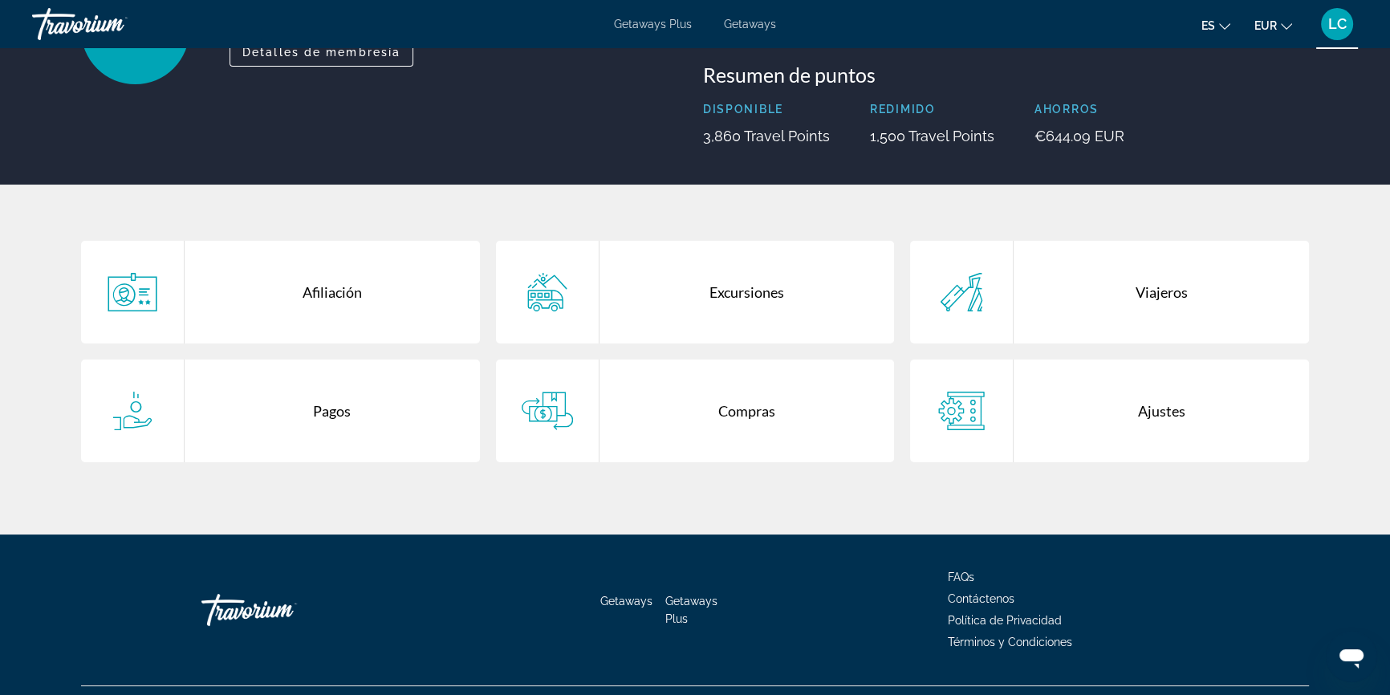
scroll to position [209, 0]
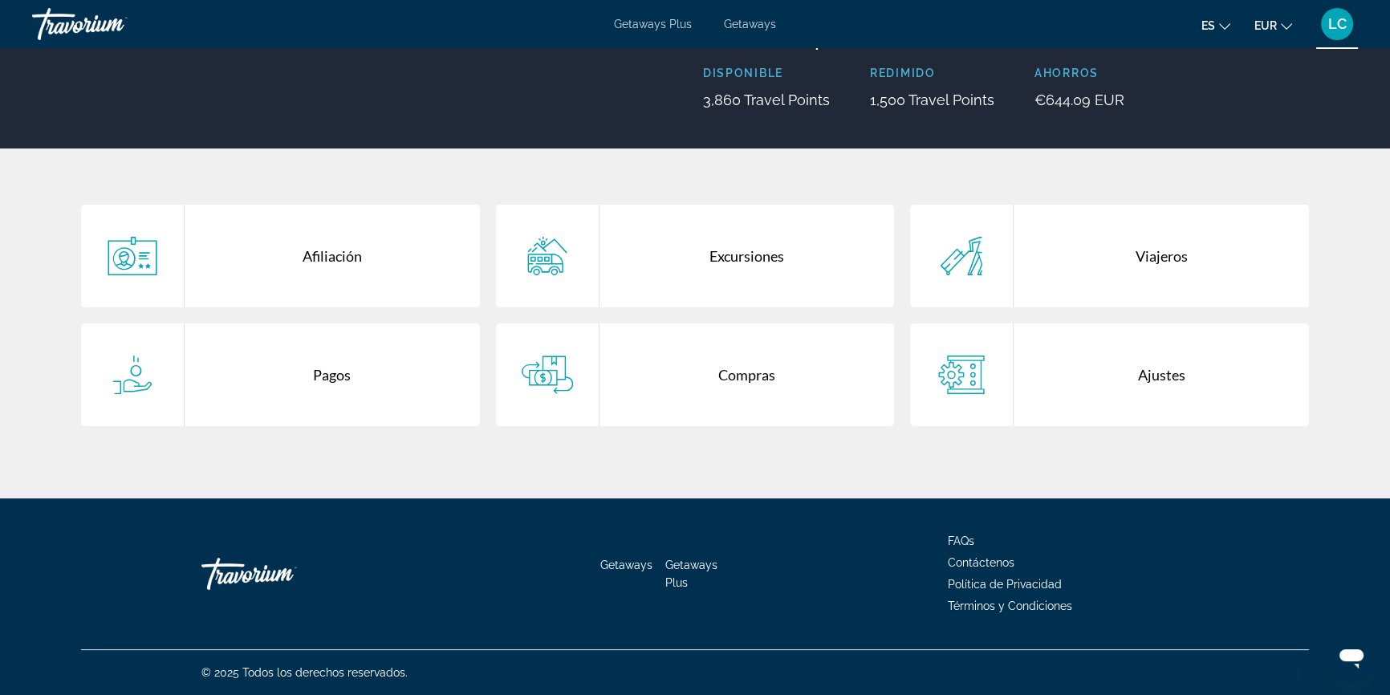
click at [672, 370] on div "Compras" at bounding box center [746, 374] width 295 height 103
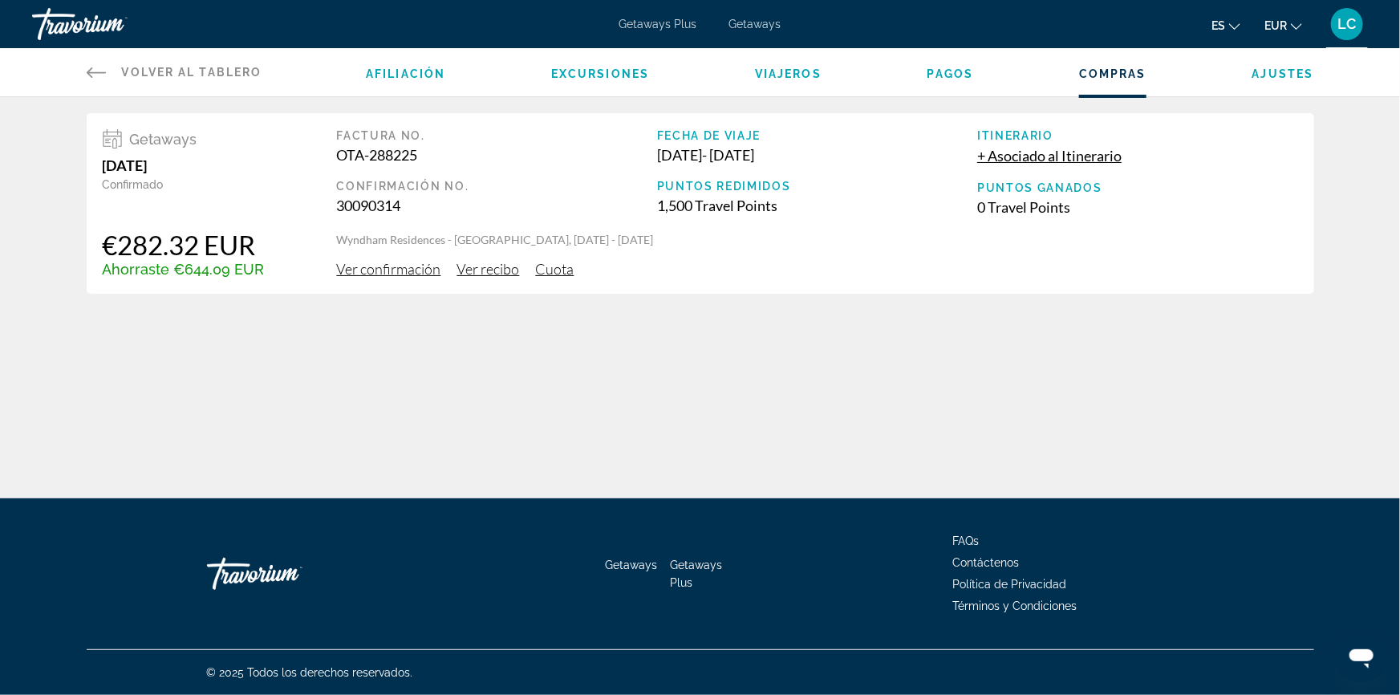
click at [152, 66] on span "Volver al tablero" at bounding box center [192, 72] width 140 height 13
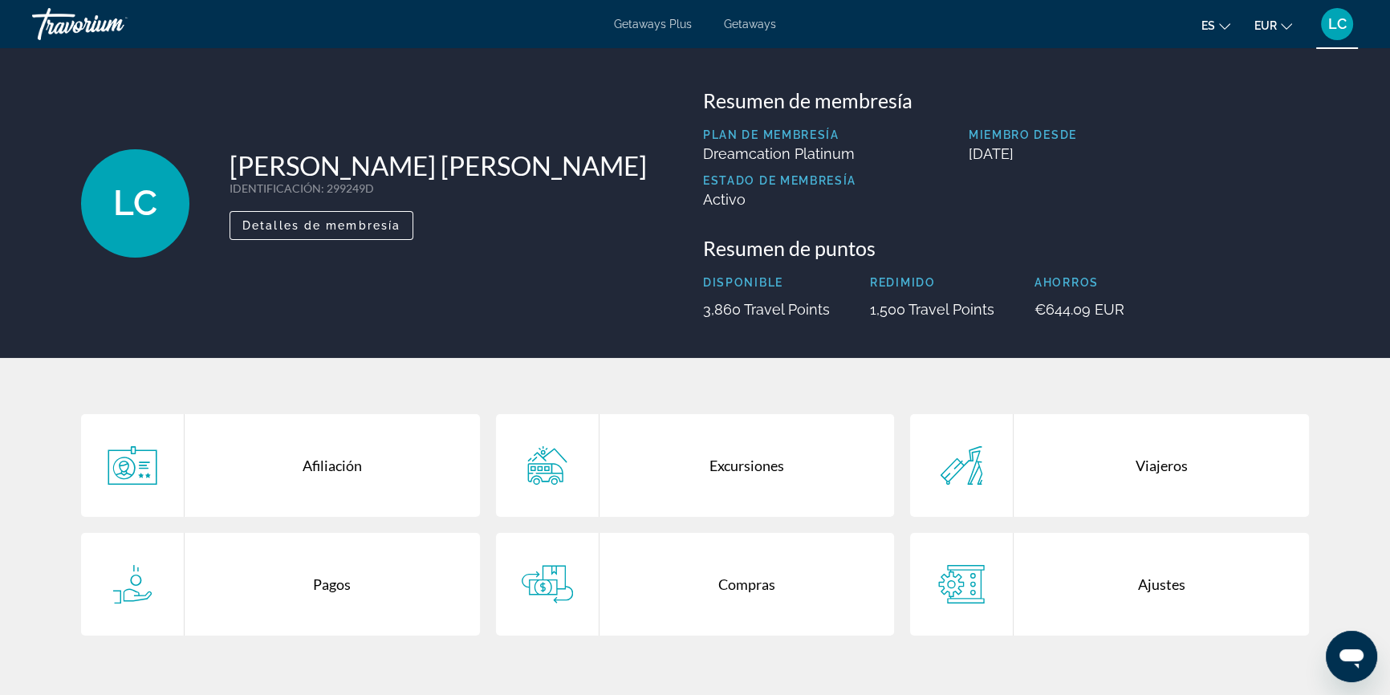
click at [740, 25] on span "Getaways" at bounding box center [750, 24] width 52 height 13
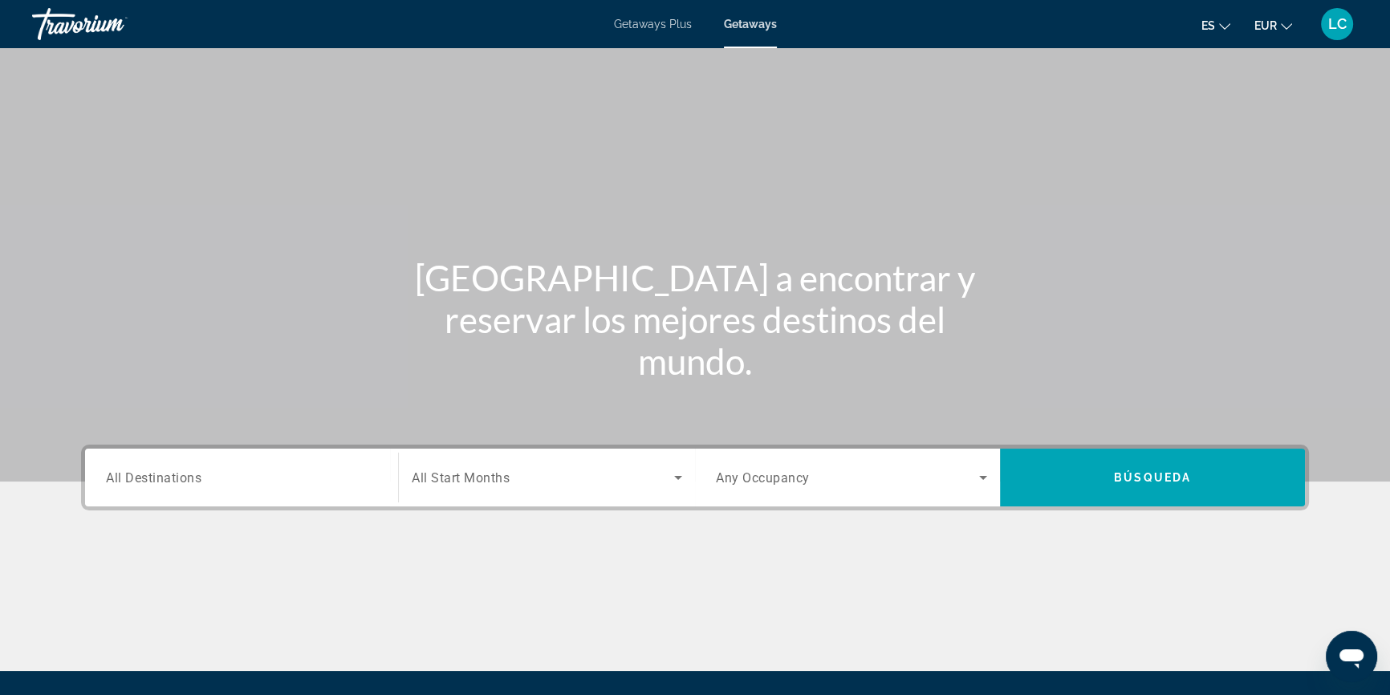
click at [274, 483] on input "Destination All Destinations" at bounding box center [241, 478] width 271 height 19
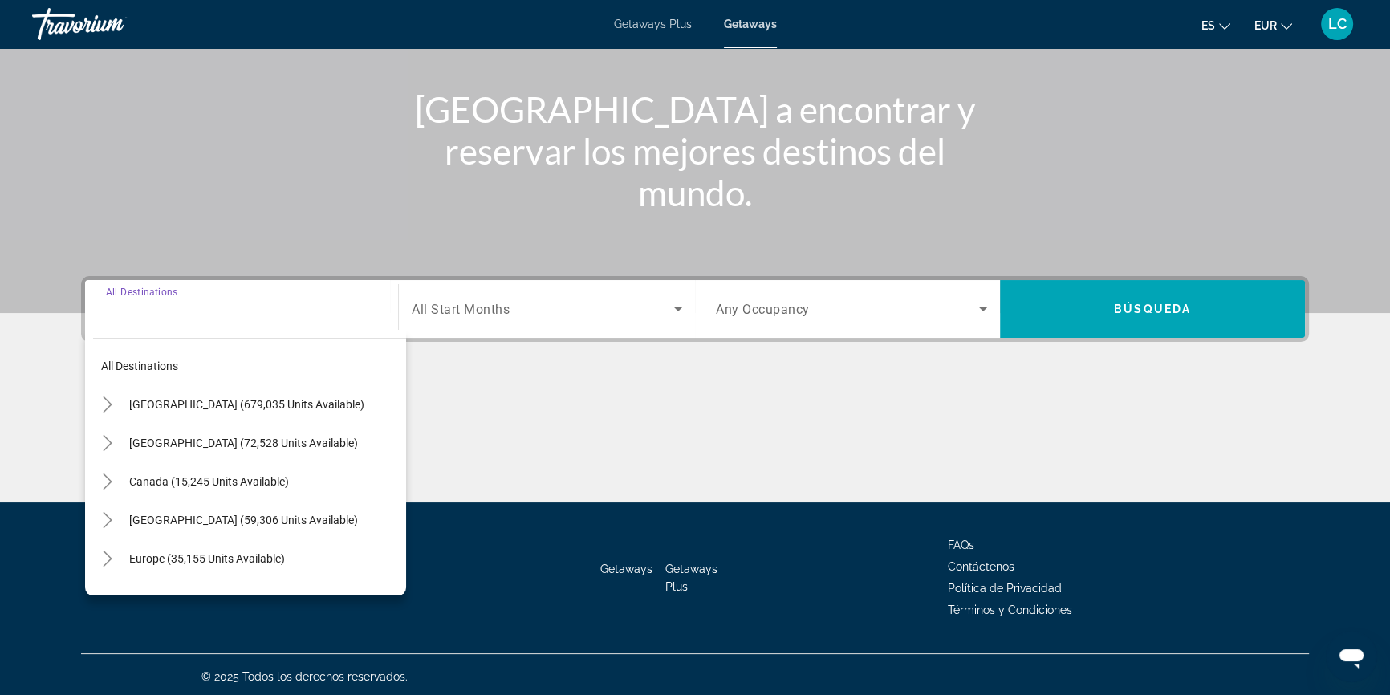
scroll to position [173, 0]
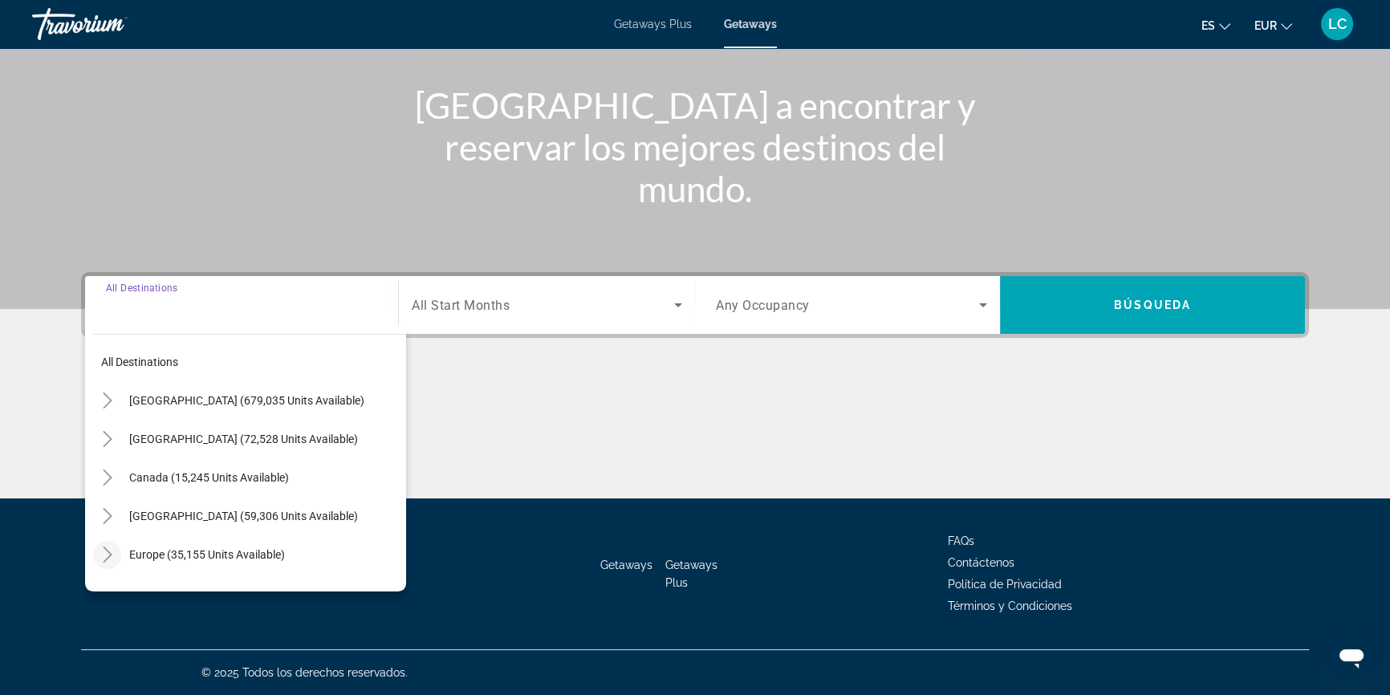
click at [107, 556] on icon "Toggle Europe (35,155 units available)" at bounding box center [107, 554] width 9 height 16
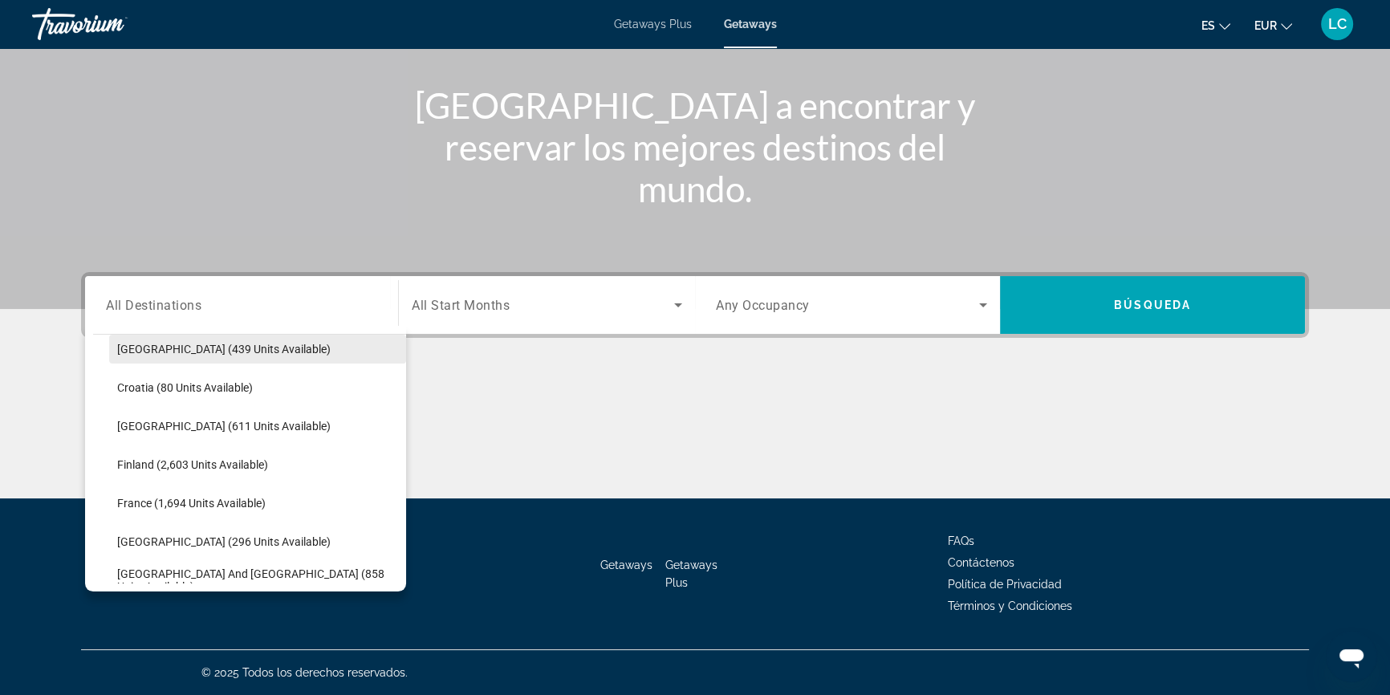
scroll to position [346, 0]
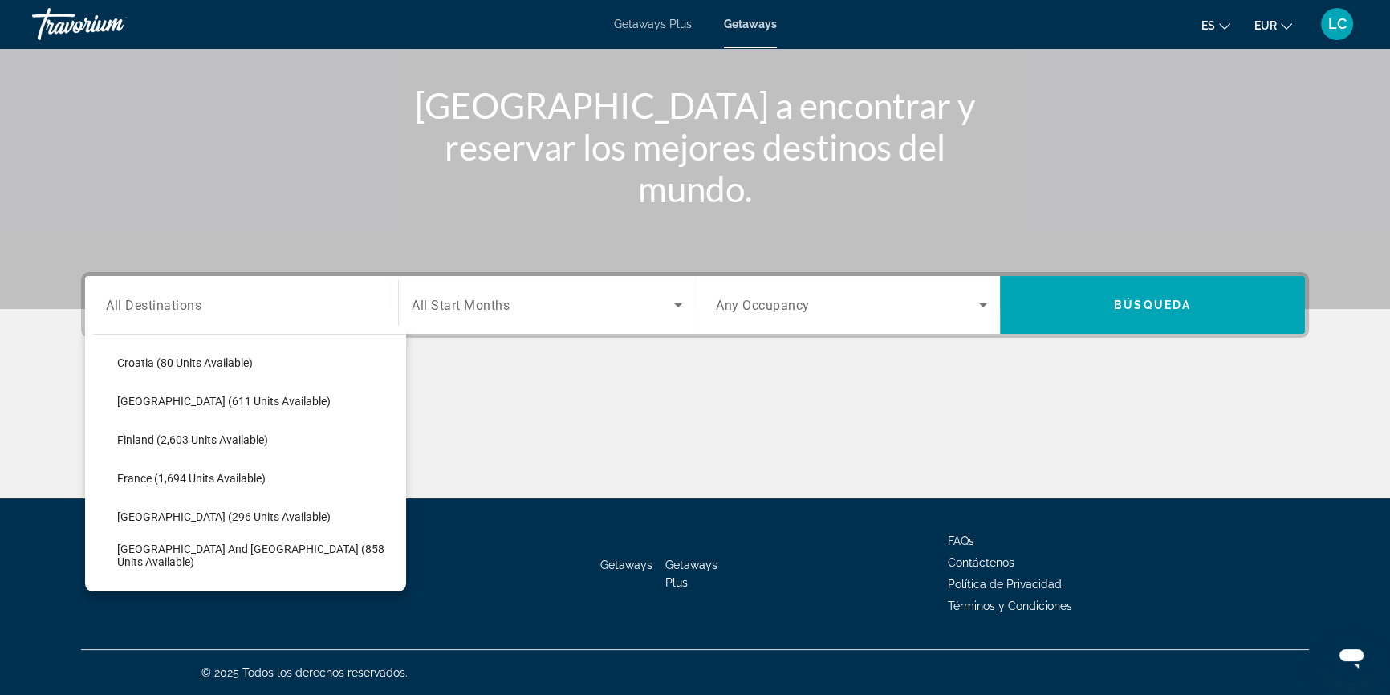
click at [664, 22] on span "Getaways Plus" at bounding box center [653, 24] width 78 height 13
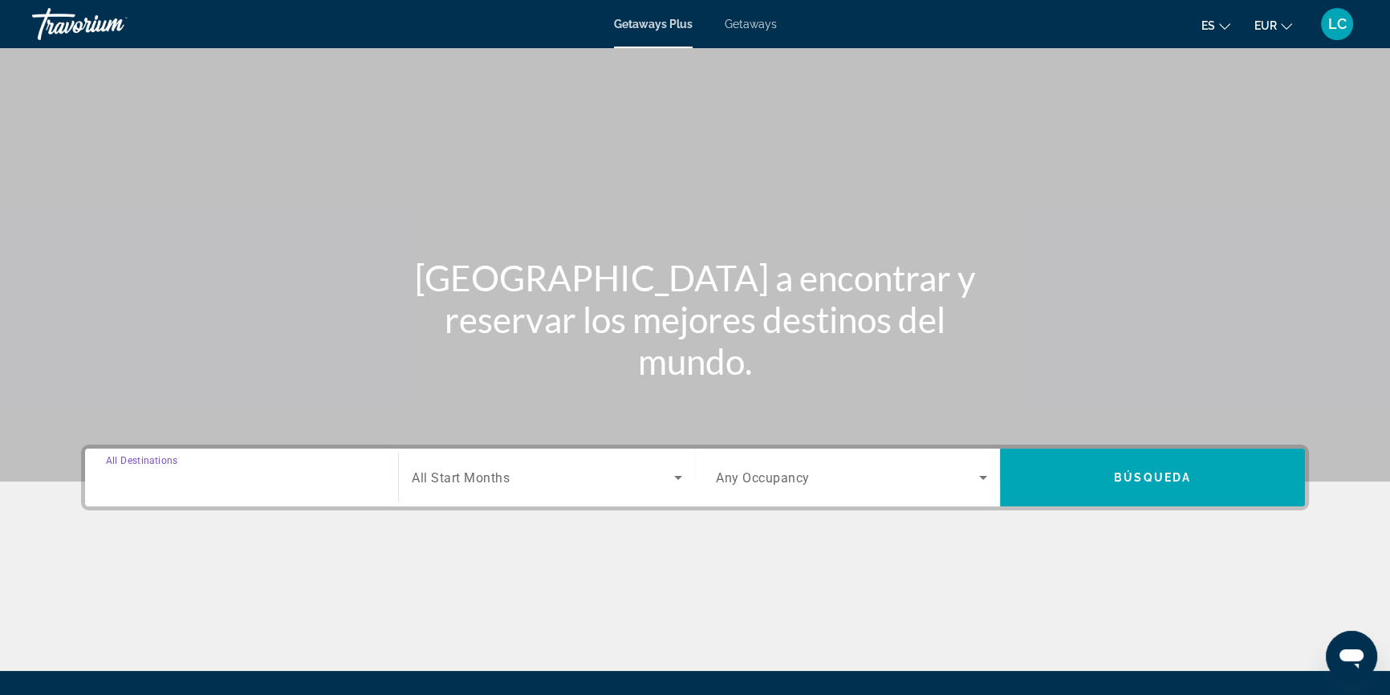
click at [213, 483] on input "Destination All Destinations" at bounding box center [241, 478] width 271 height 19
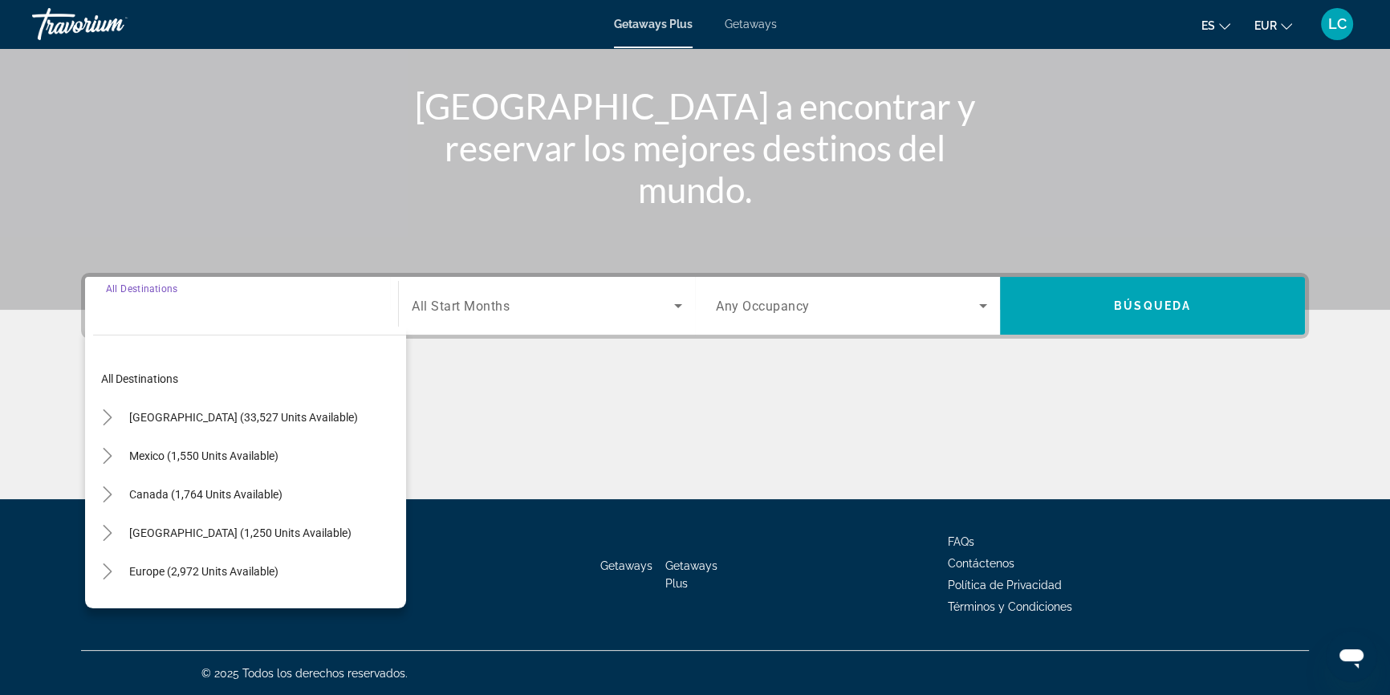
scroll to position [173, 0]
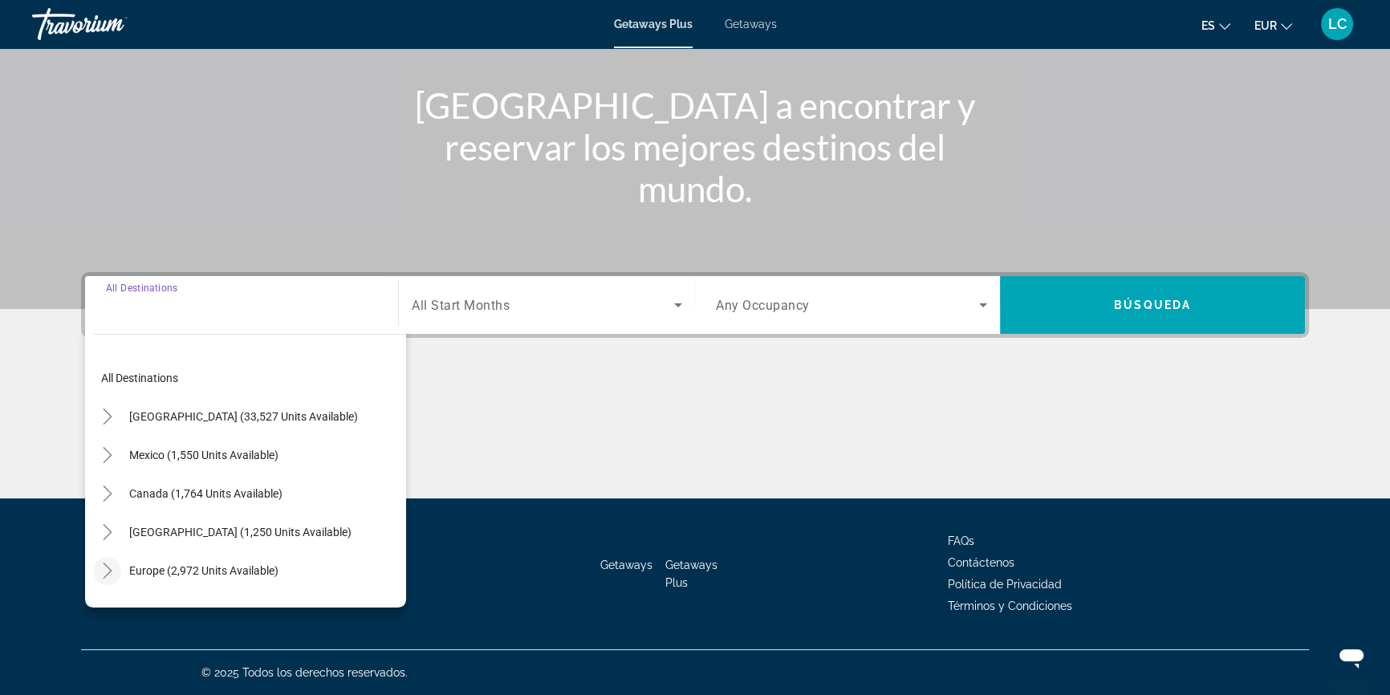
click at [108, 563] on icon "Toggle Europe (2,972 units available)" at bounding box center [107, 570] width 16 height 16
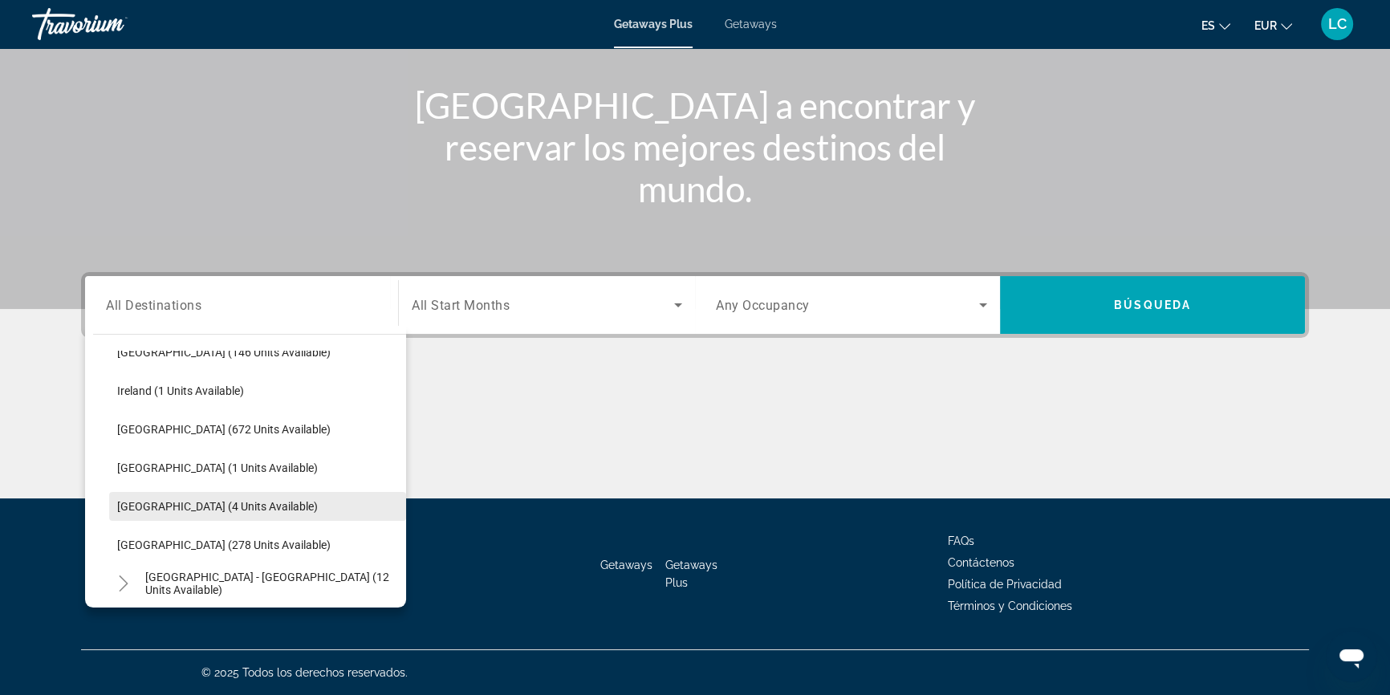
scroll to position [638, 0]
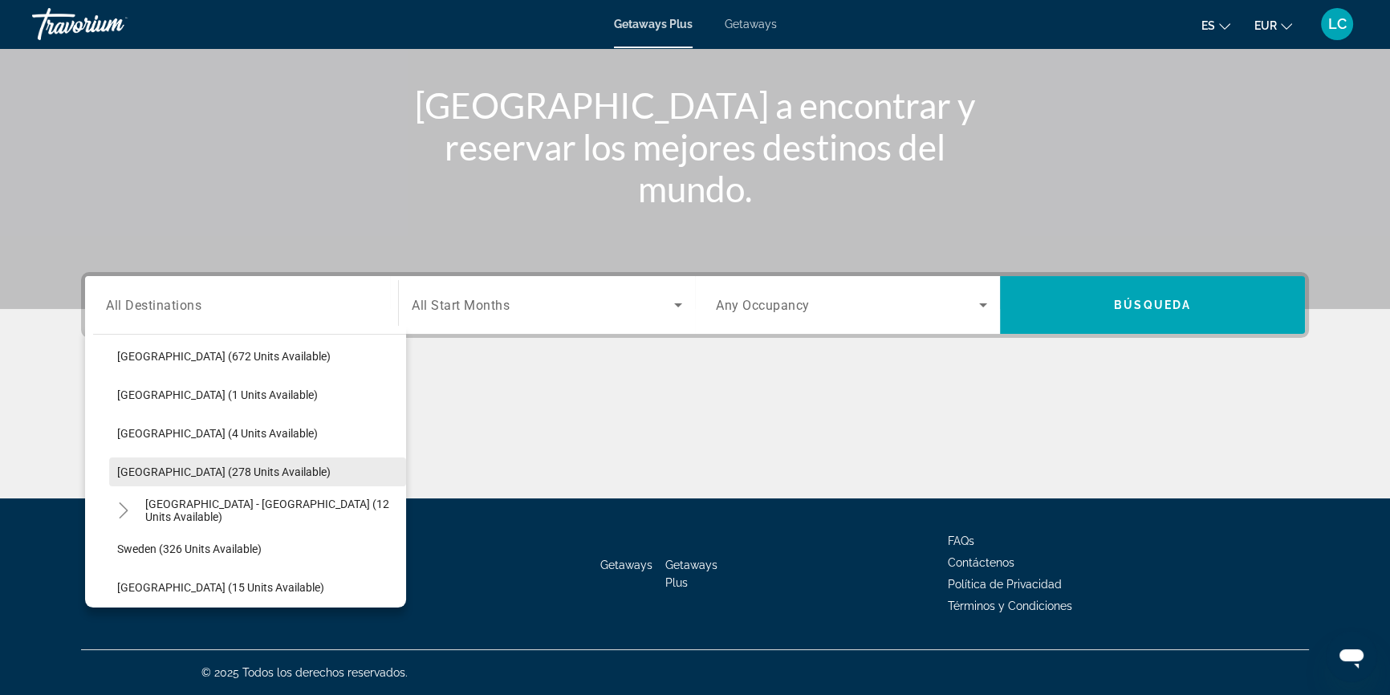
click at [234, 469] on span "[GEOGRAPHIC_DATA] (278 units available)" at bounding box center [223, 471] width 213 height 13
type input "**********"
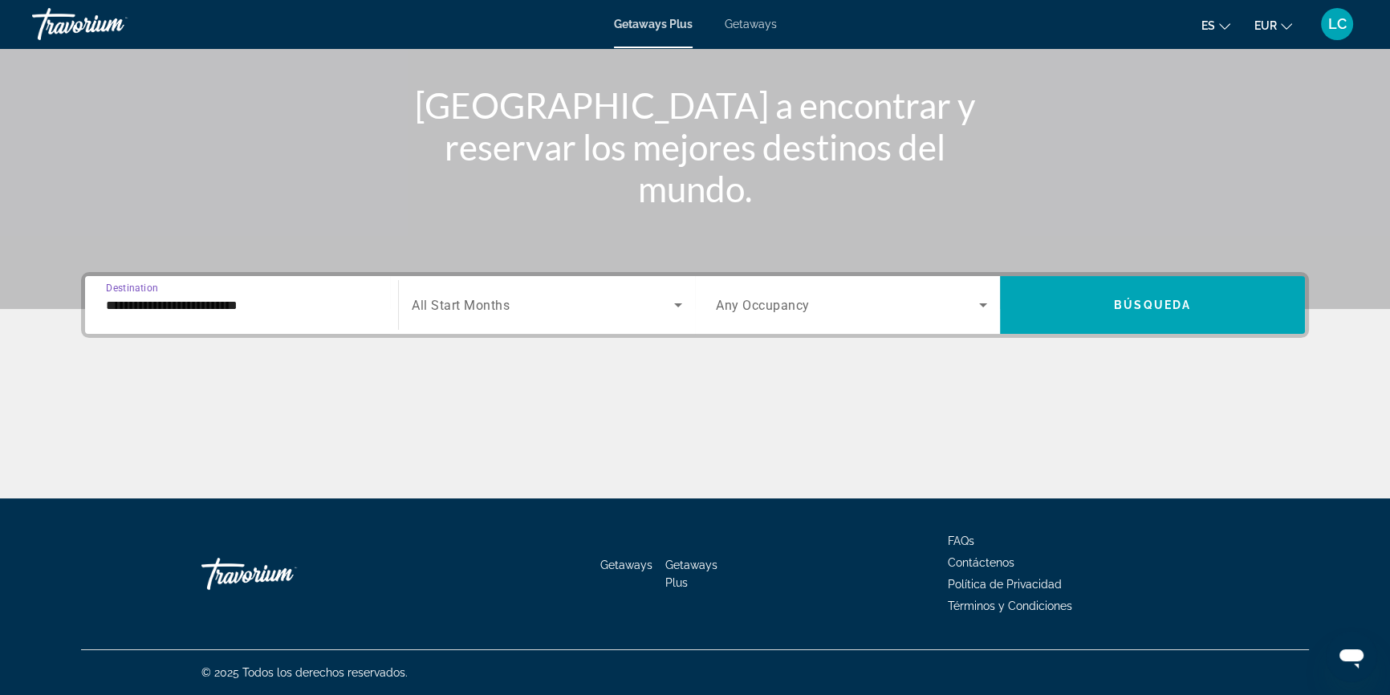
click at [507, 310] on span "All Start Months" at bounding box center [461, 305] width 98 height 15
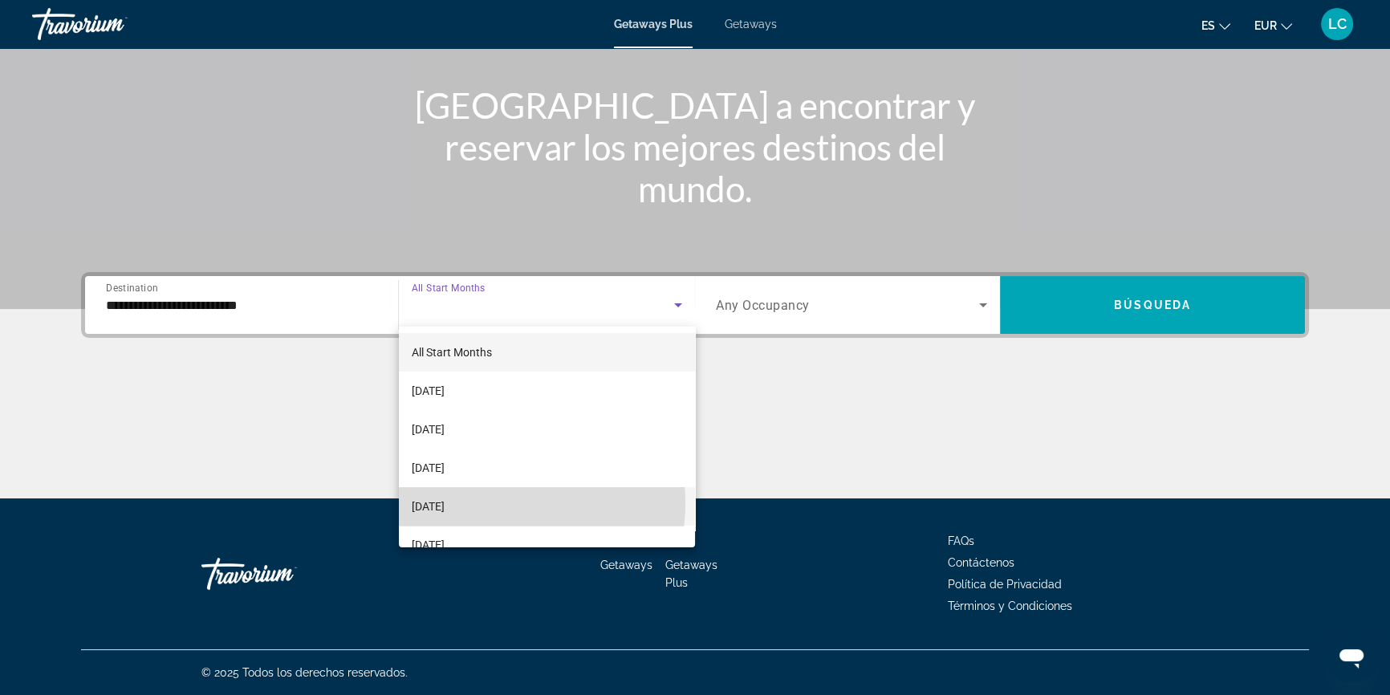
click at [445, 502] on span "[DATE]" at bounding box center [428, 506] width 33 height 19
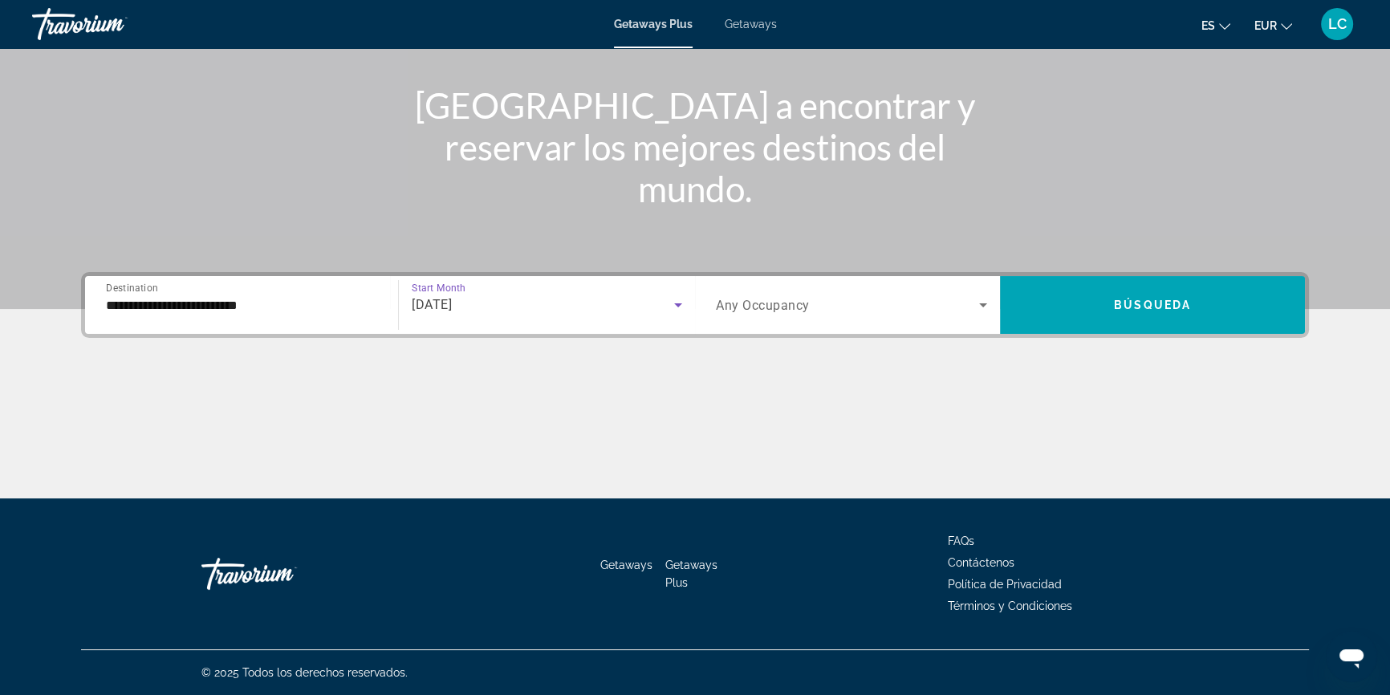
click at [768, 298] on span "Any Occupancy" at bounding box center [763, 305] width 94 height 15
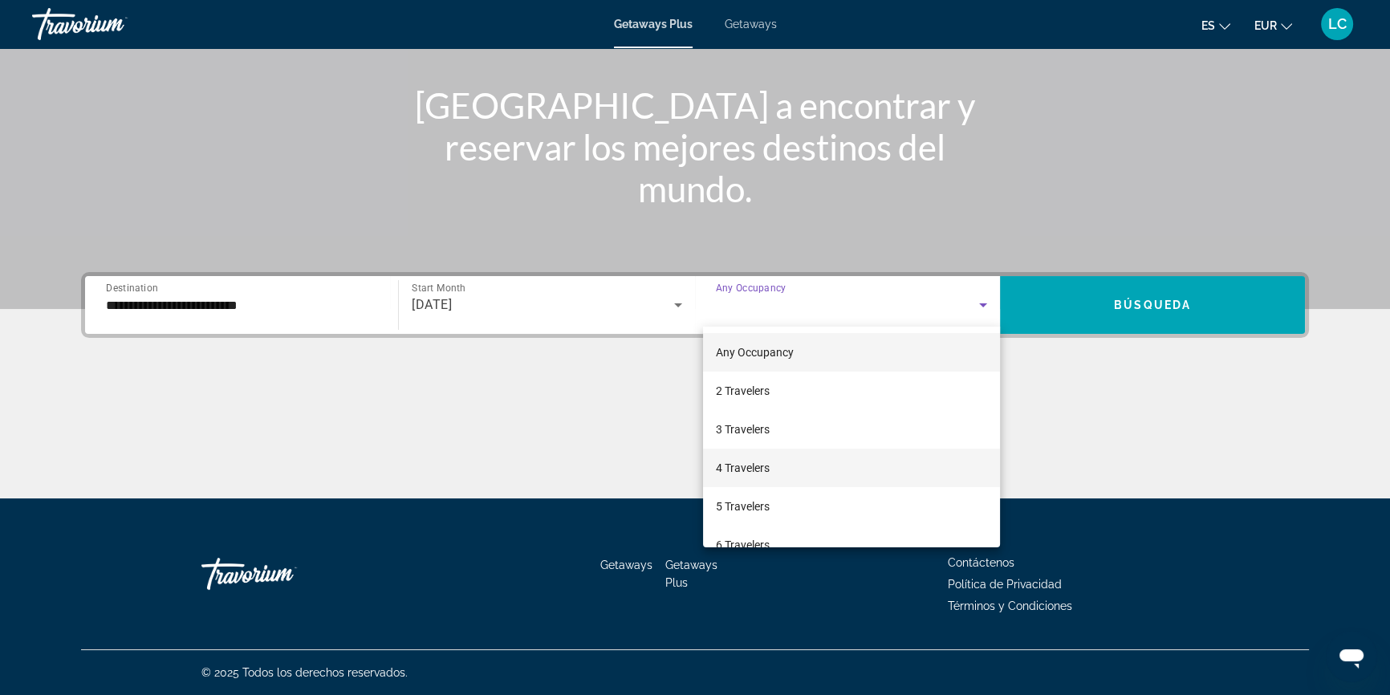
click at [765, 470] on span "4 Travelers" at bounding box center [743, 467] width 54 height 19
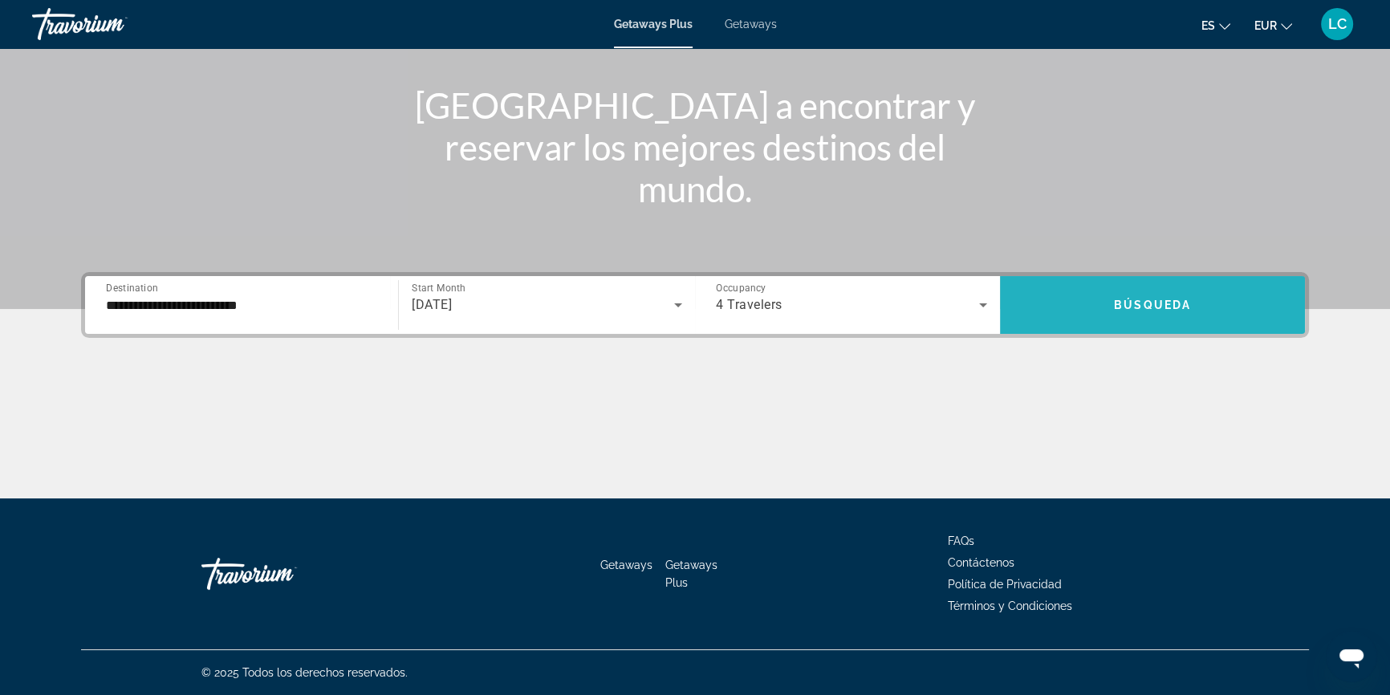
click at [1179, 290] on span "Search widget" at bounding box center [1152, 305] width 305 height 39
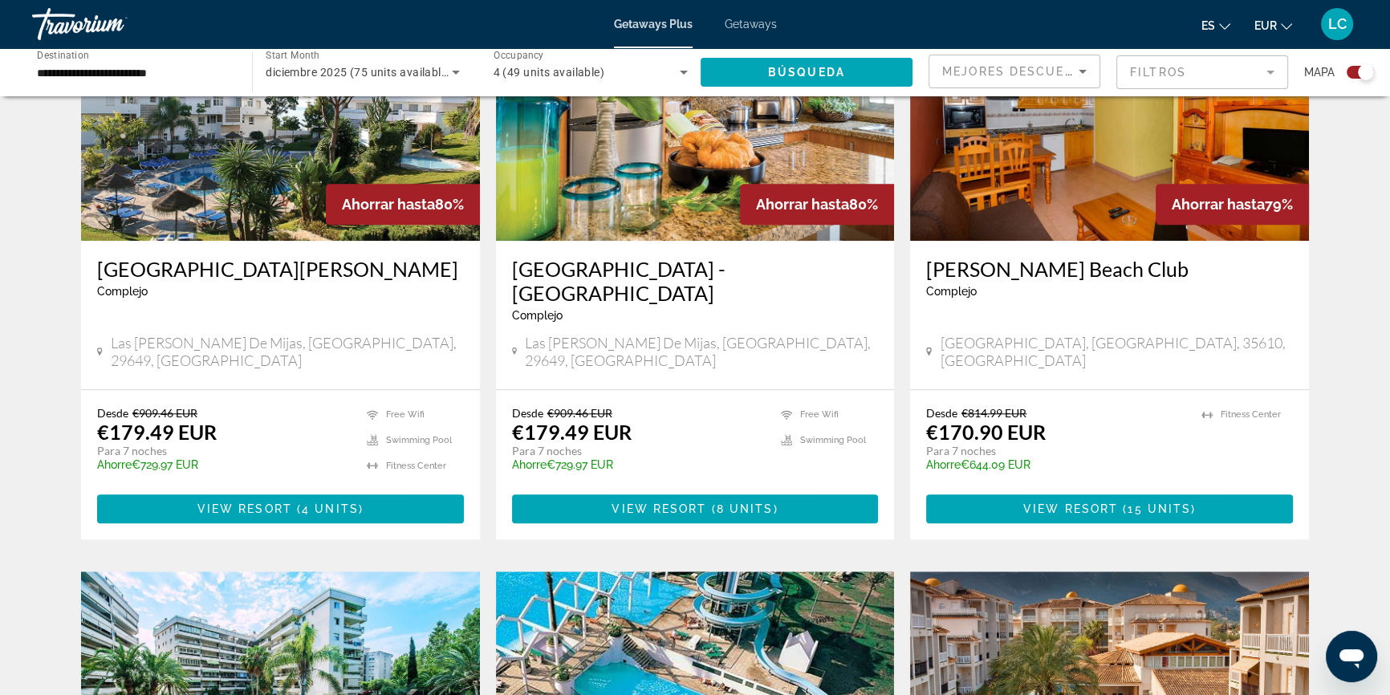
scroll to position [1750, 0]
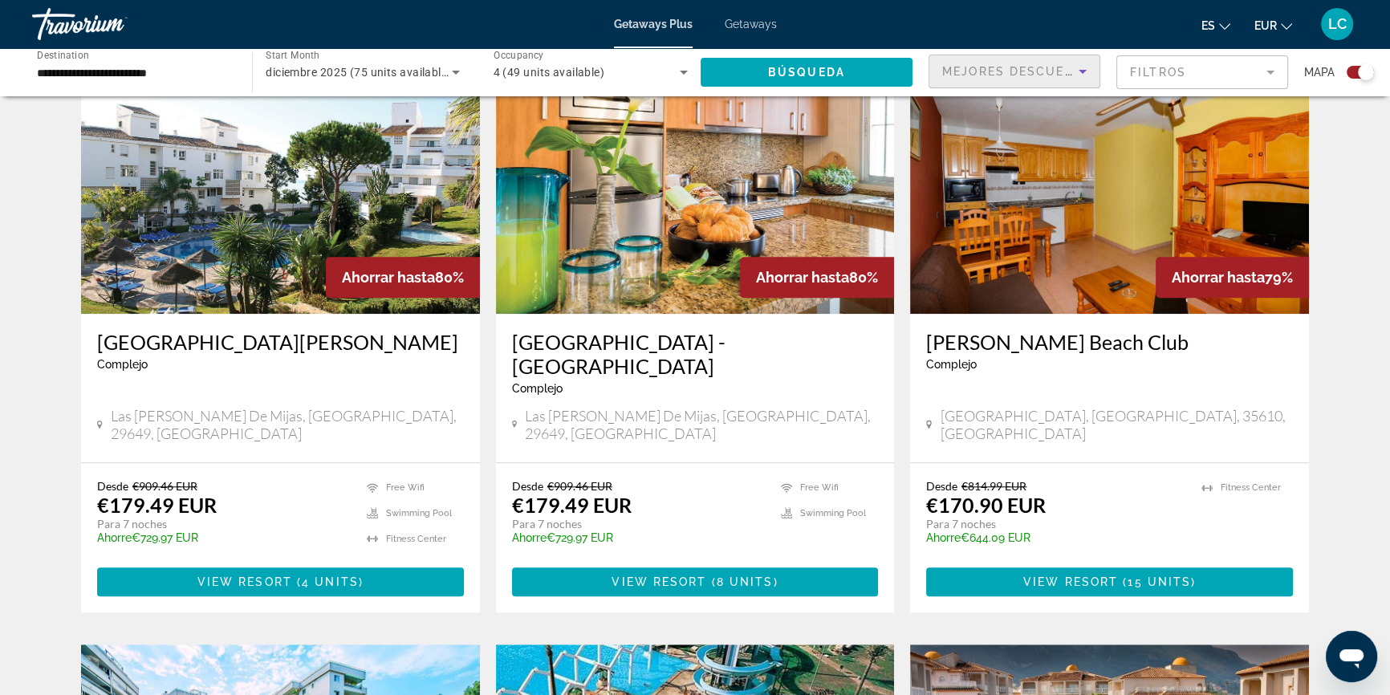
click at [1025, 69] on span "Mejores descuentos" at bounding box center [1022, 71] width 160 height 13
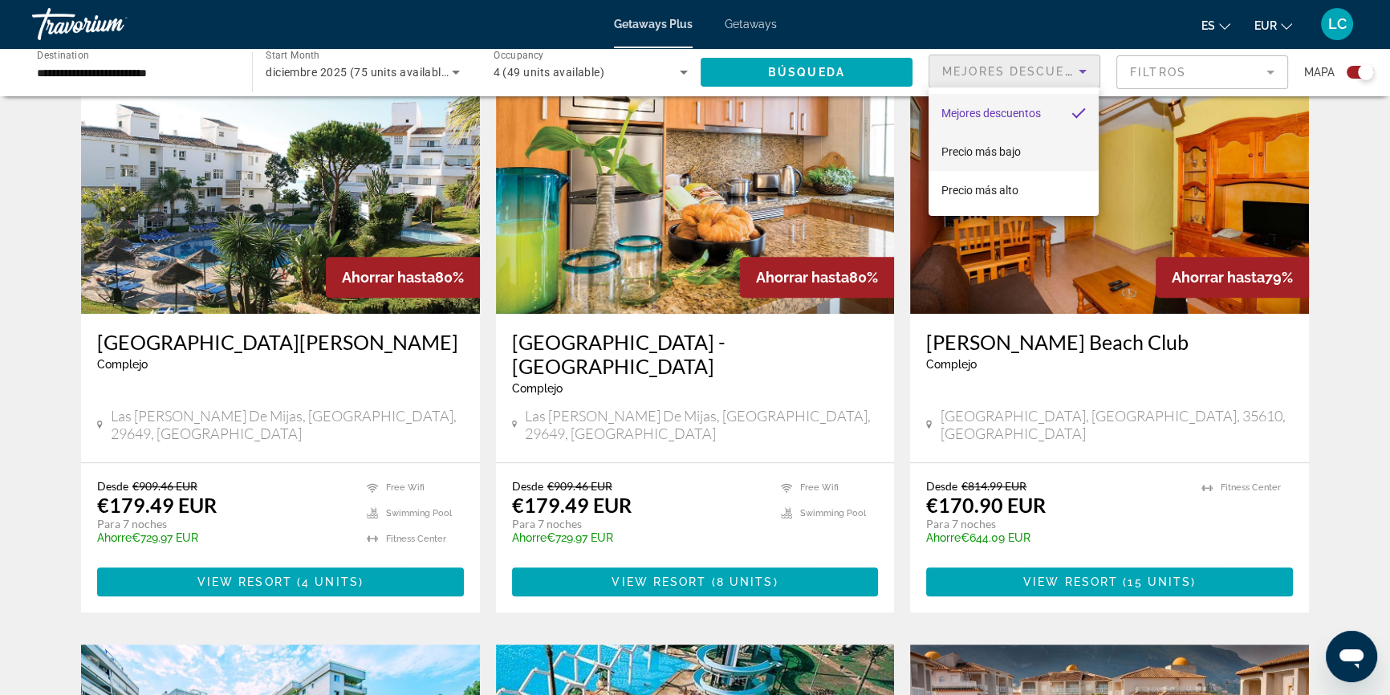
click at [1013, 149] on span "Precio más bajo" at bounding box center [980, 151] width 79 height 13
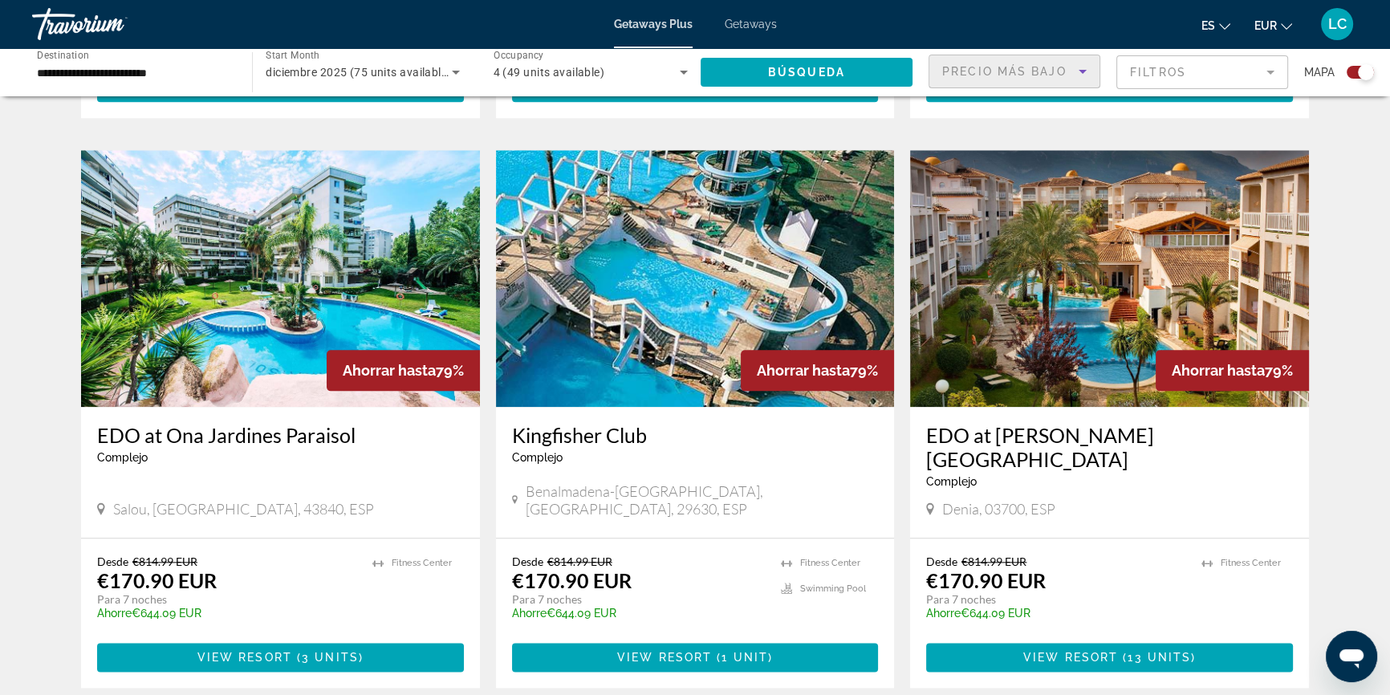
scroll to position [2261, 0]
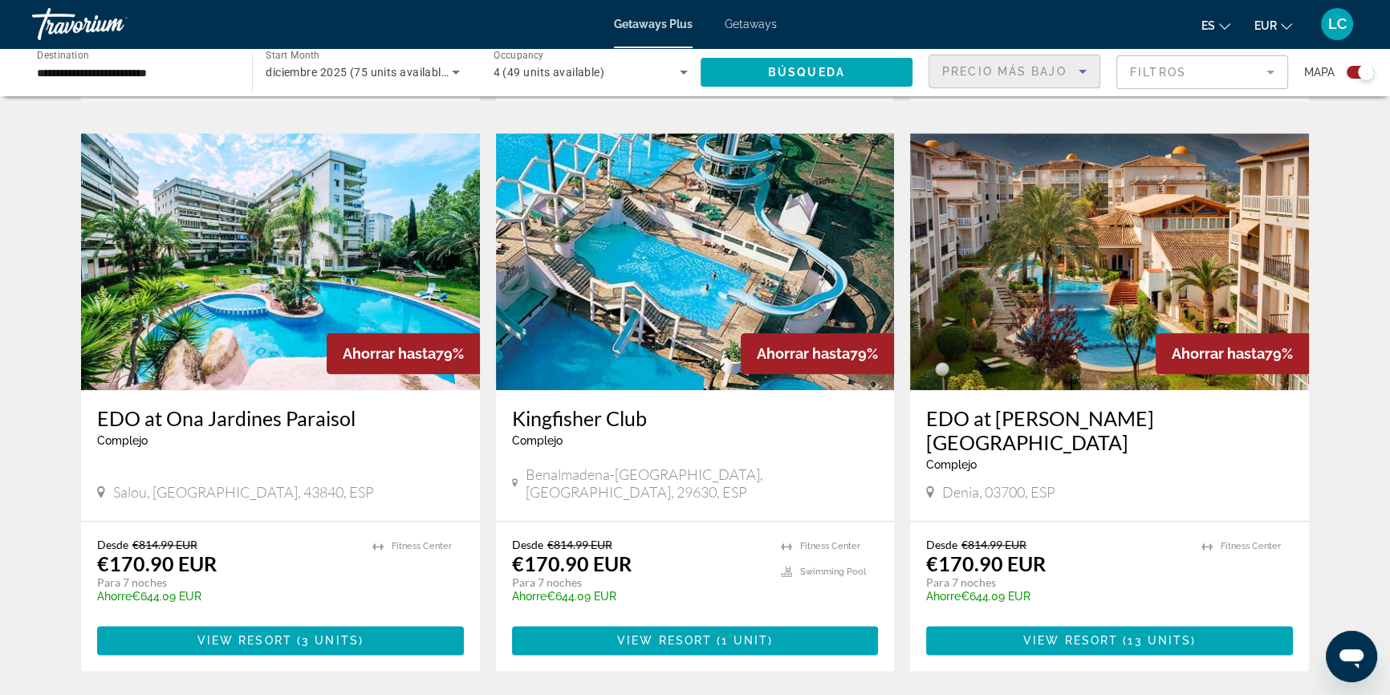
click at [688, 269] on img "Main content" at bounding box center [695, 261] width 399 height 257
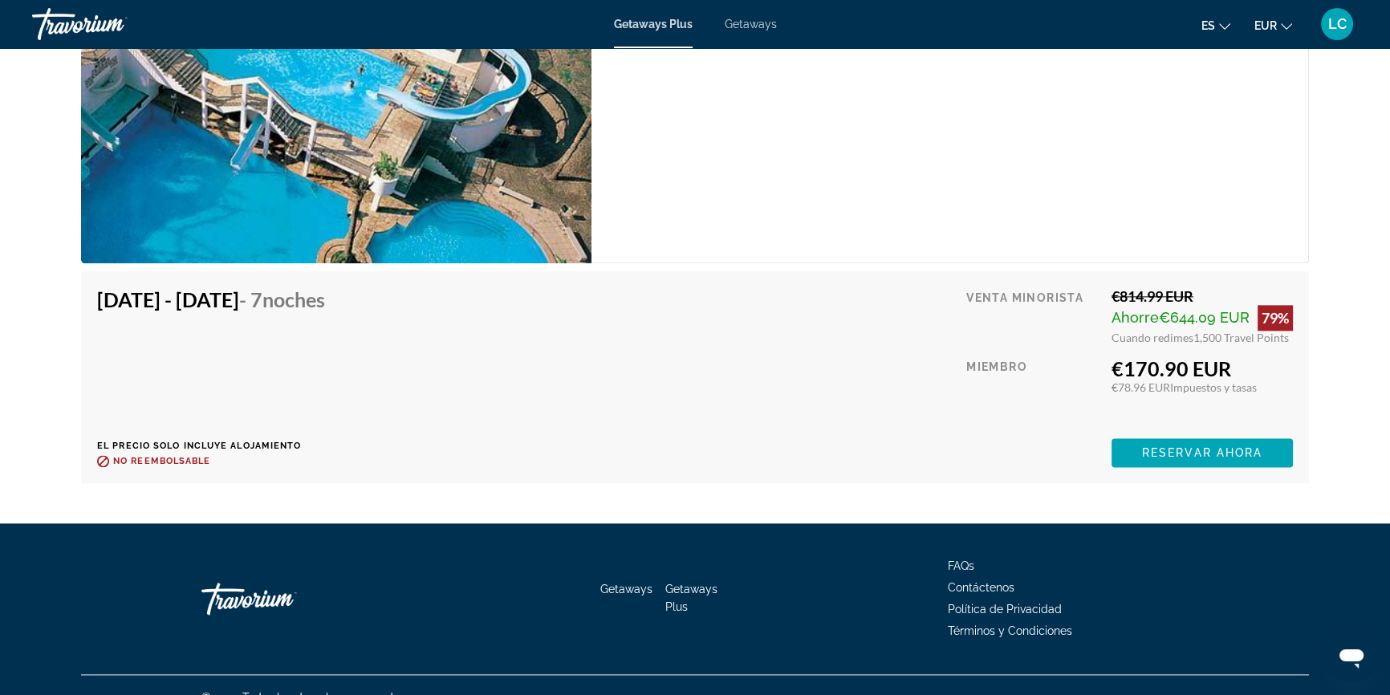
scroll to position [2593, 0]
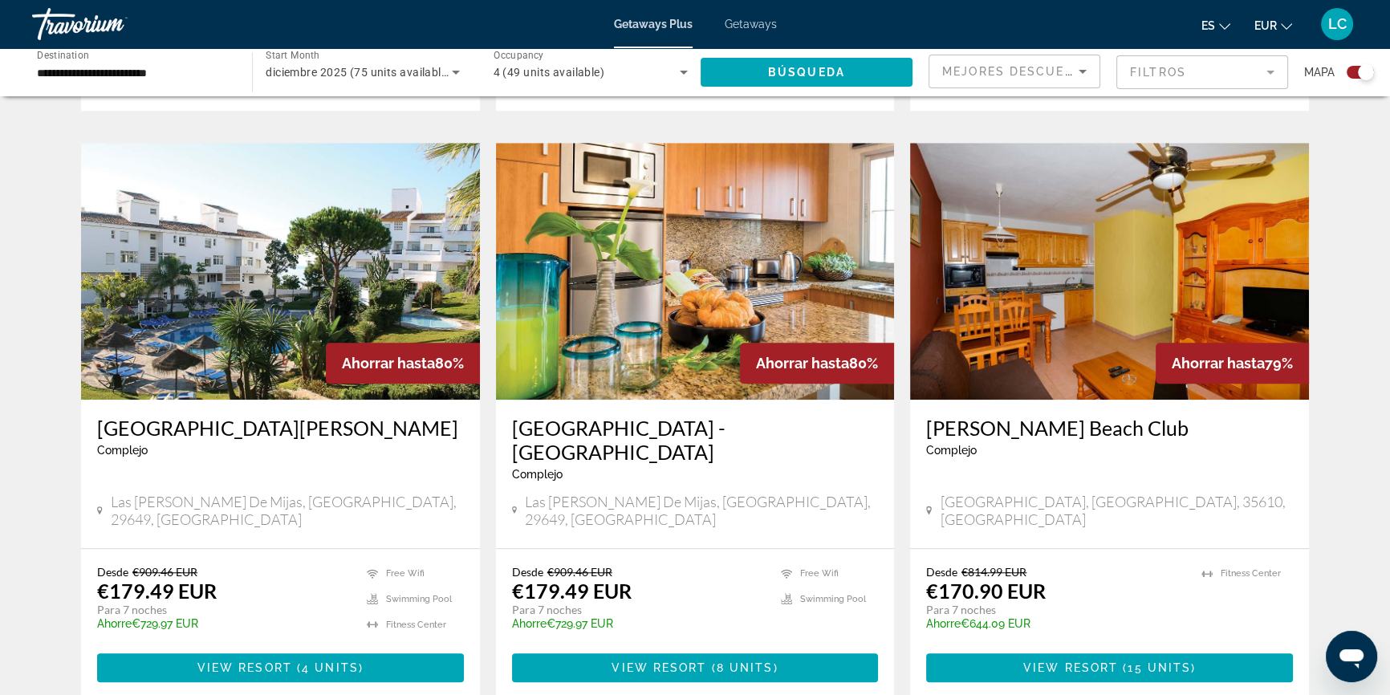
scroll to position [1677, 0]
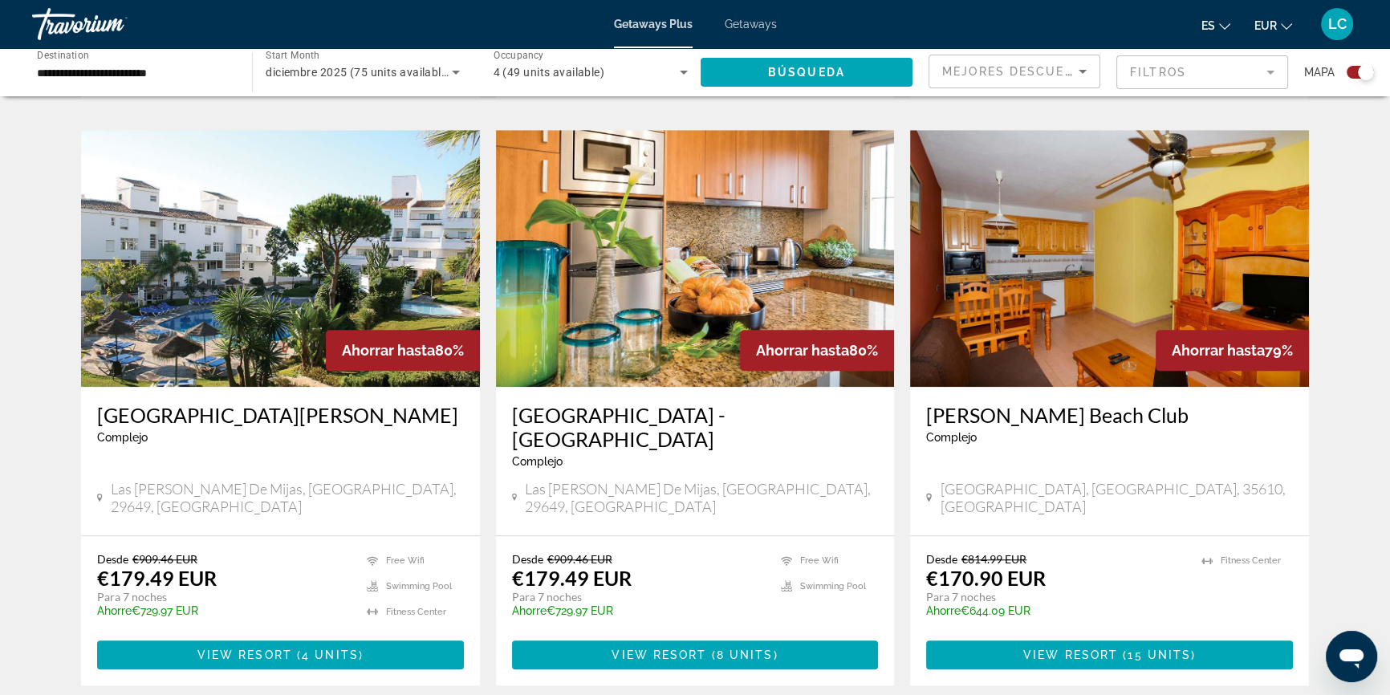
click at [607, 253] on img "Main content" at bounding box center [695, 258] width 399 height 257
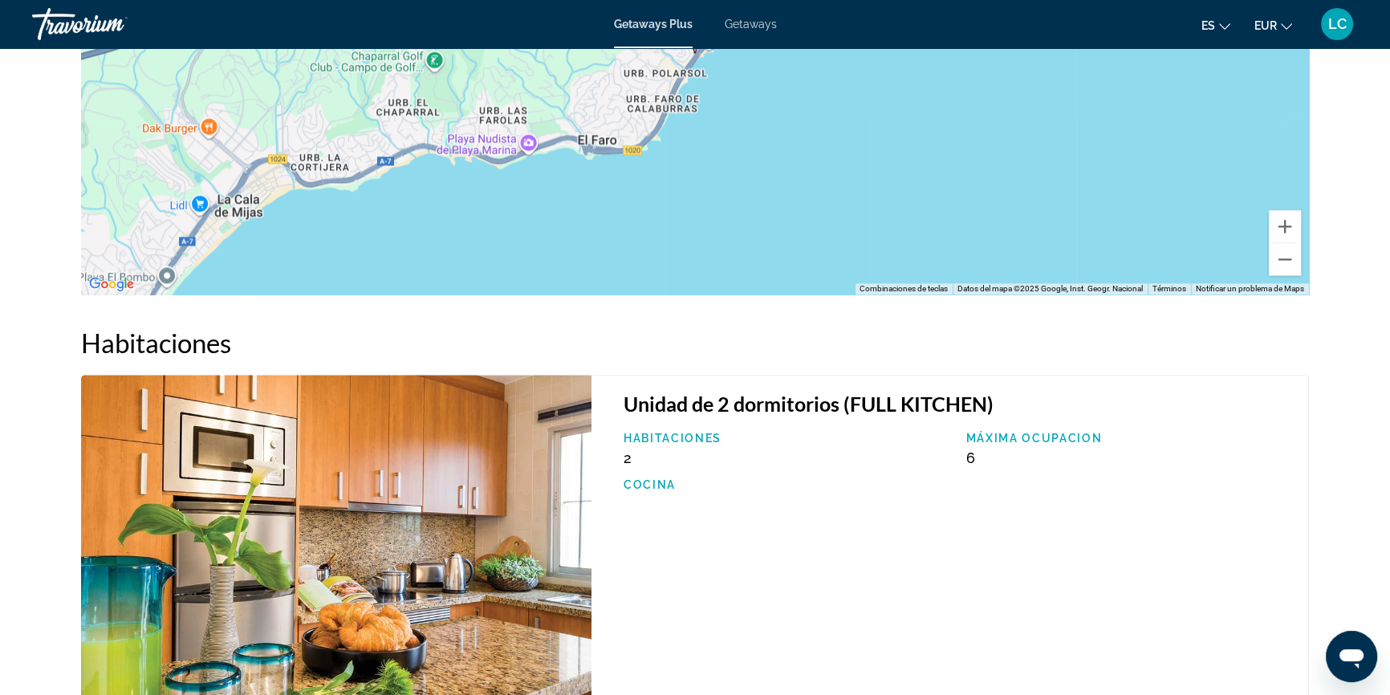
scroll to position [2230, 0]
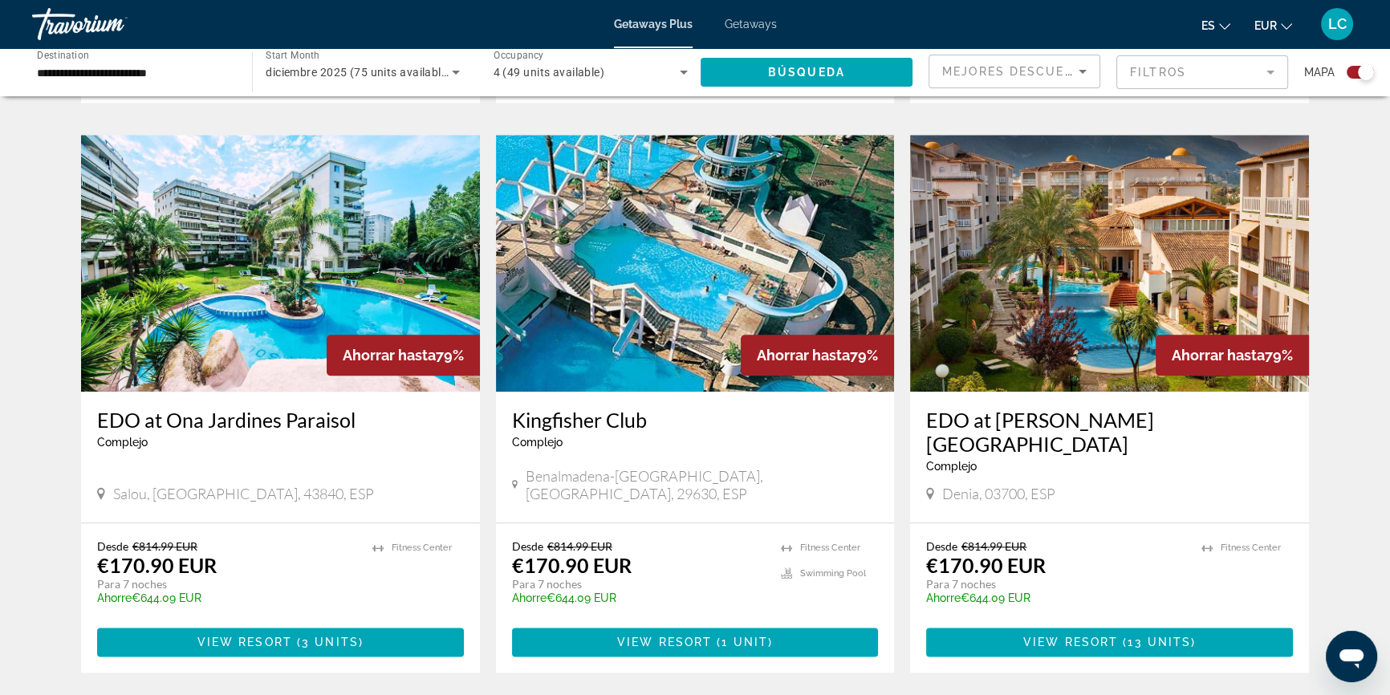
scroll to position [2261, 0]
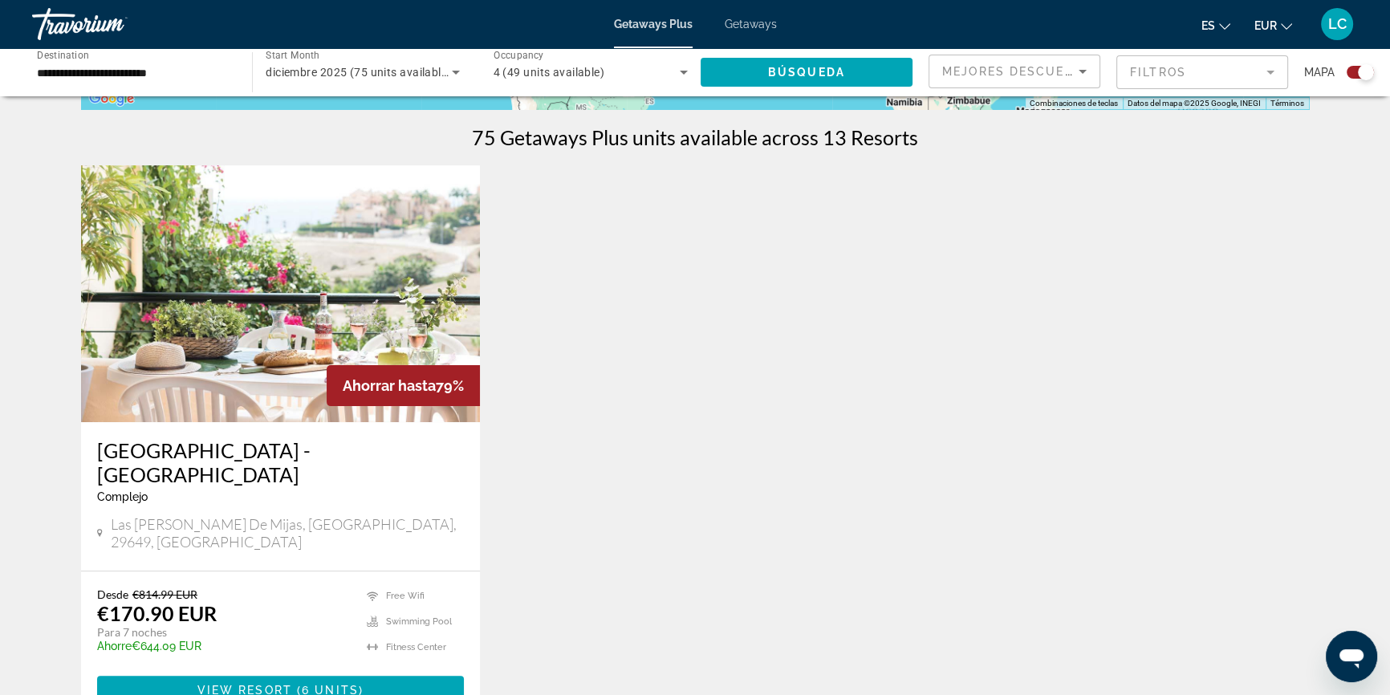
scroll to position [510, 0]
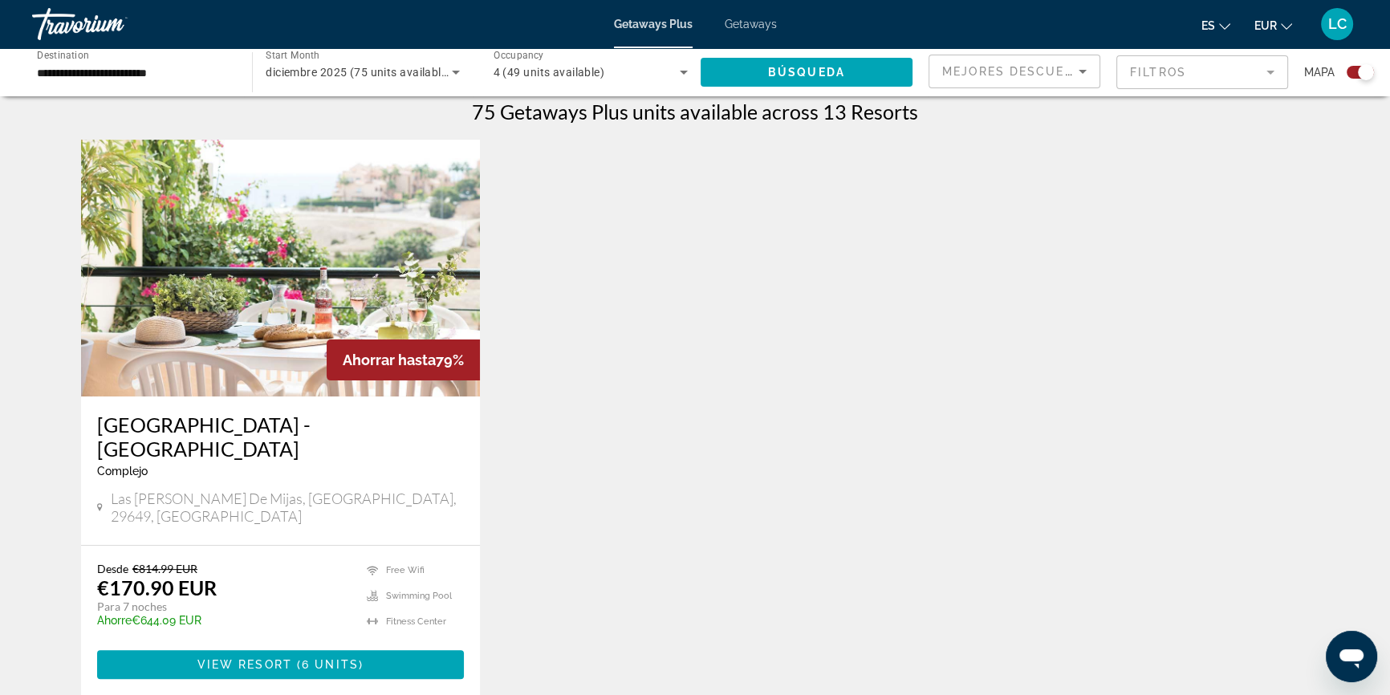
click at [180, 247] on img "Main content" at bounding box center [280, 268] width 399 height 257
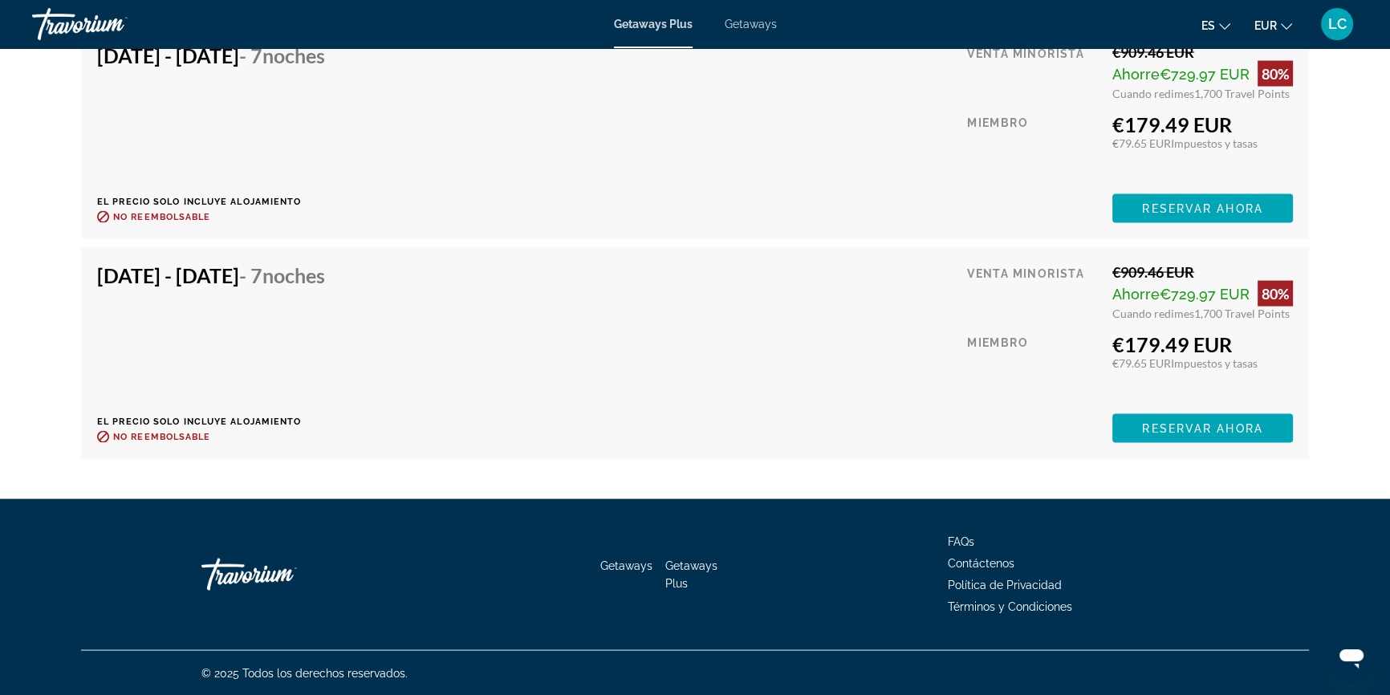
scroll to position [4179, 0]
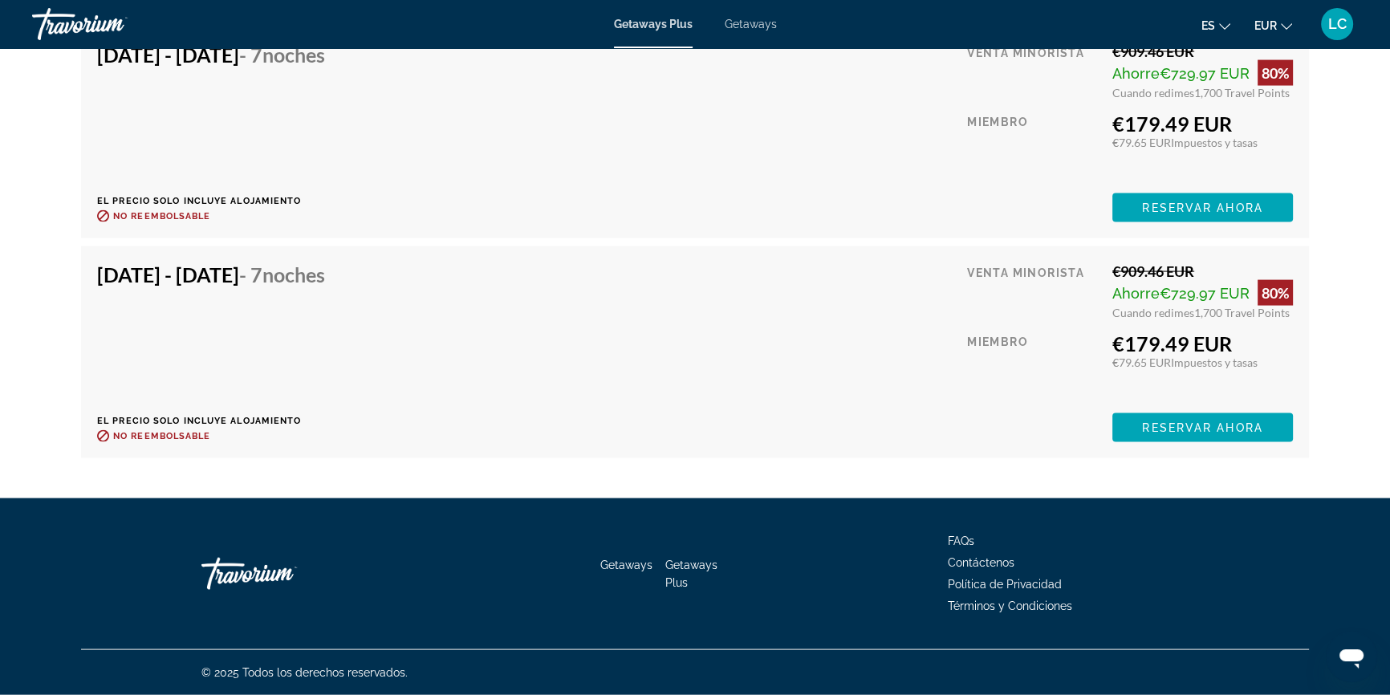
click at [745, 18] on span "Getaways" at bounding box center [751, 24] width 52 height 13
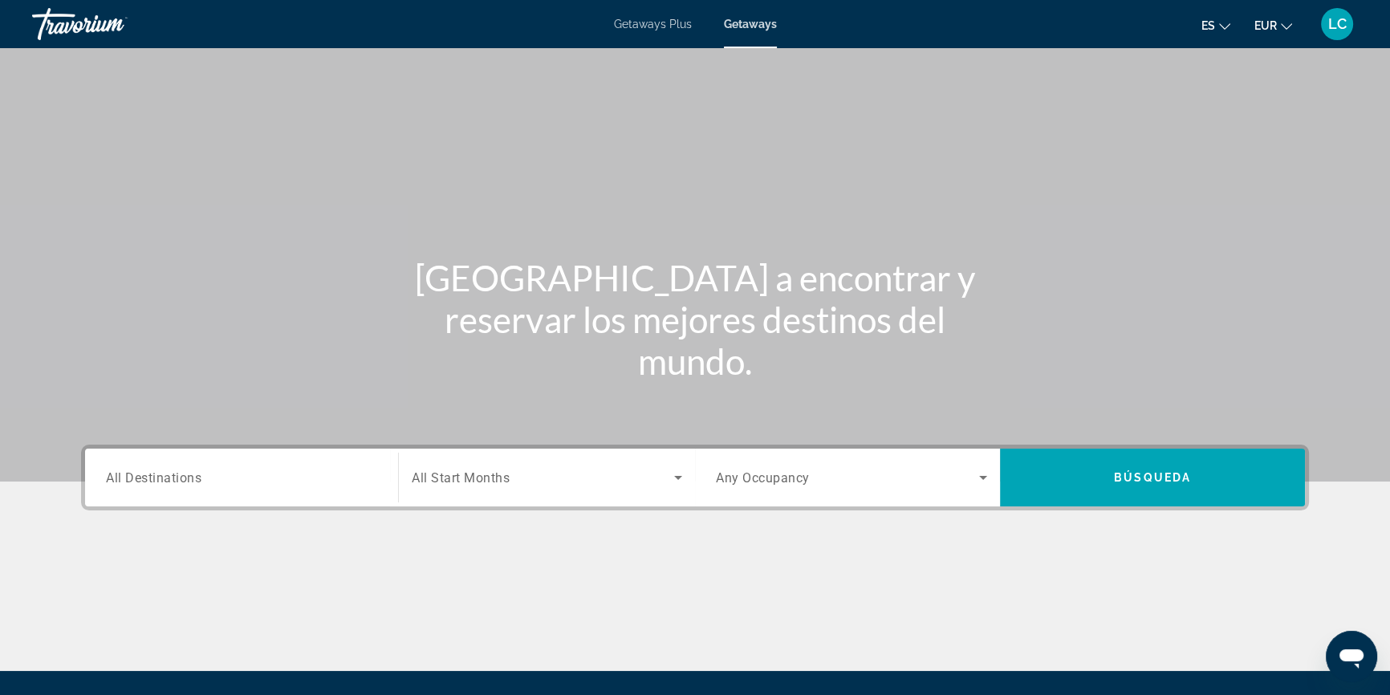
click at [236, 481] on input "Destination All Destinations" at bounding box center [241, 478] width 271 height 19
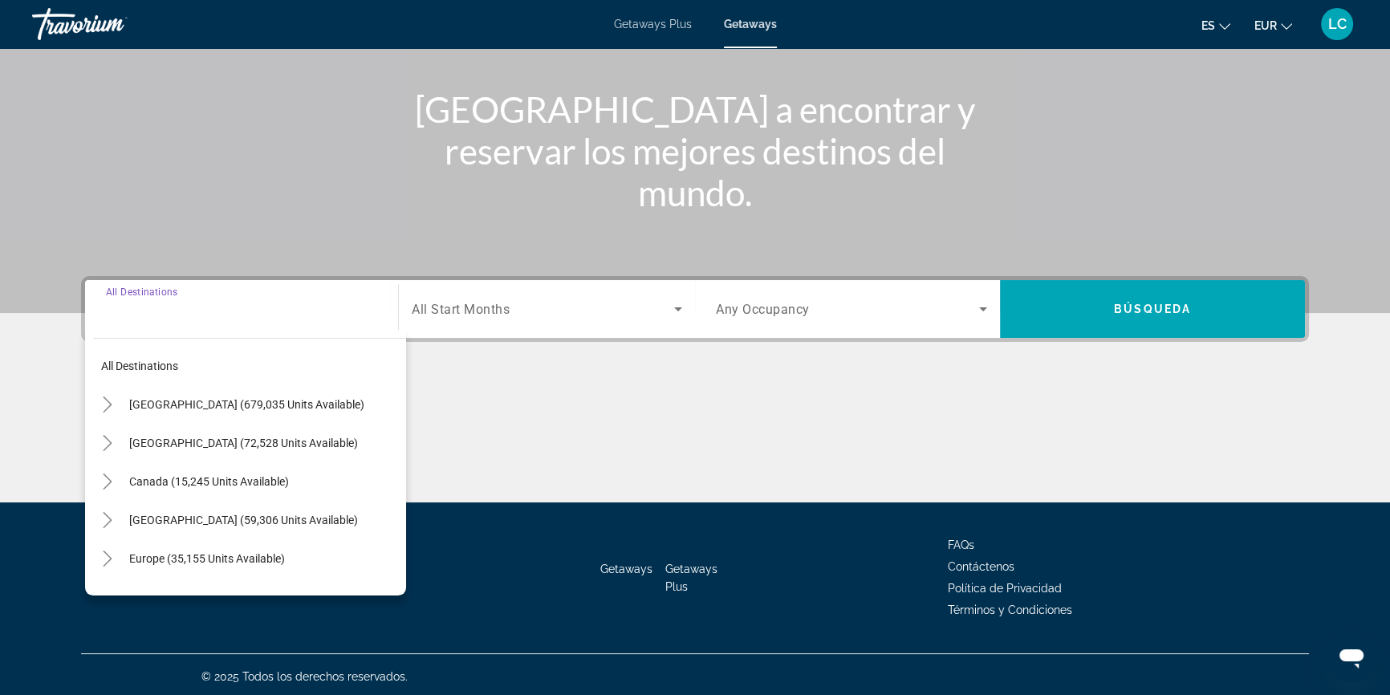
scroll to position [173, 0]
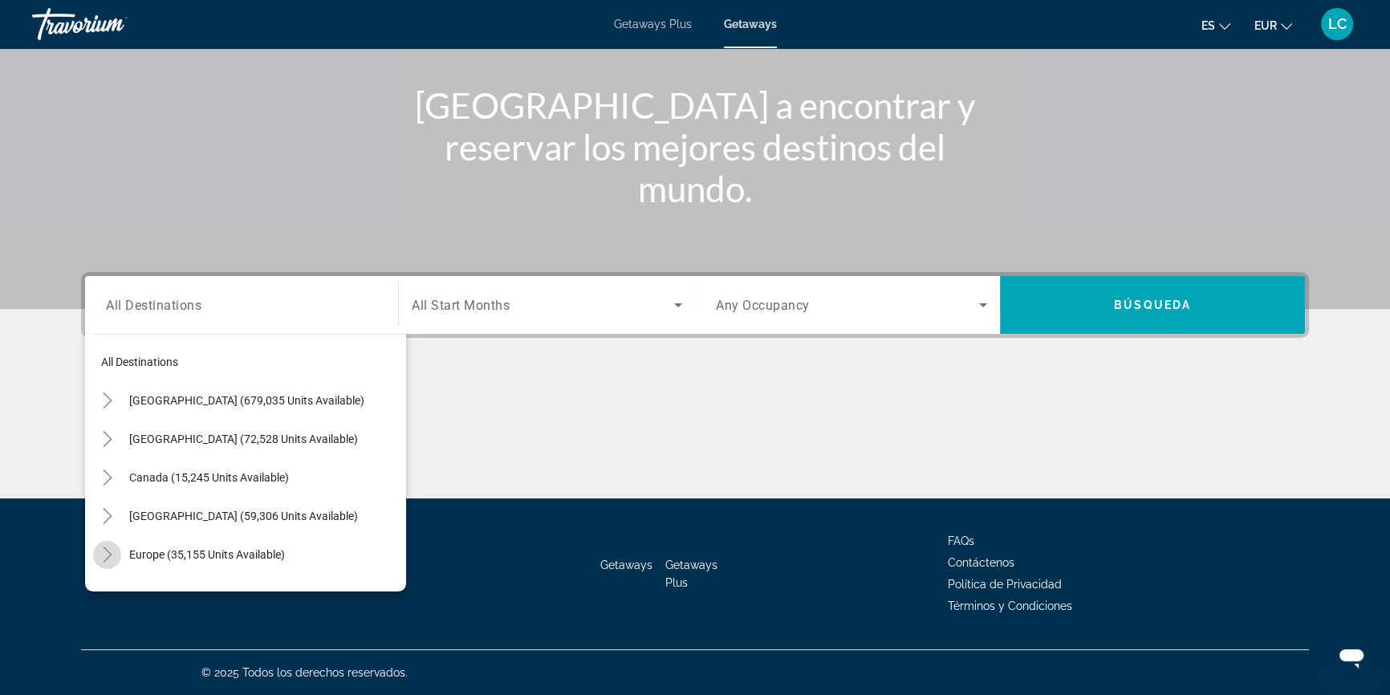
click at [106, 553] on icon "Toggle Europe (35,155 units available)" at bounding box center [107, 554] width 16 height 16
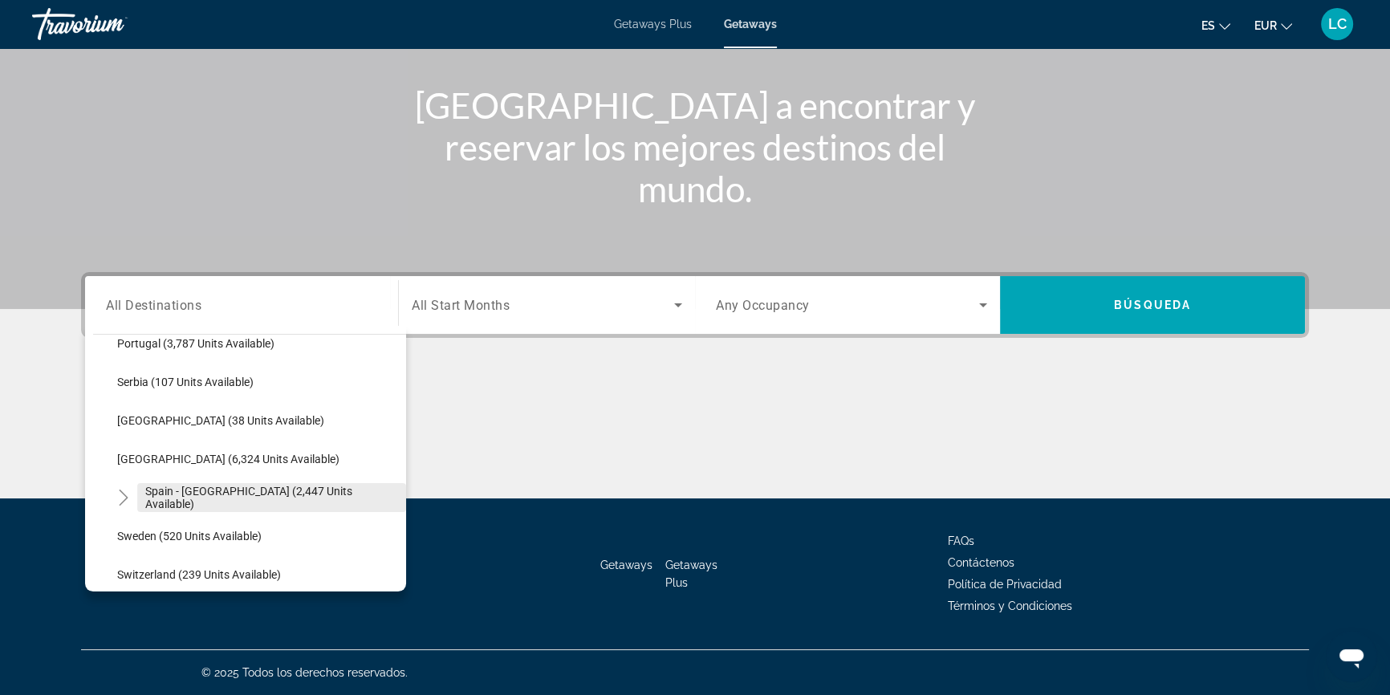
scroll to position [857, 0]
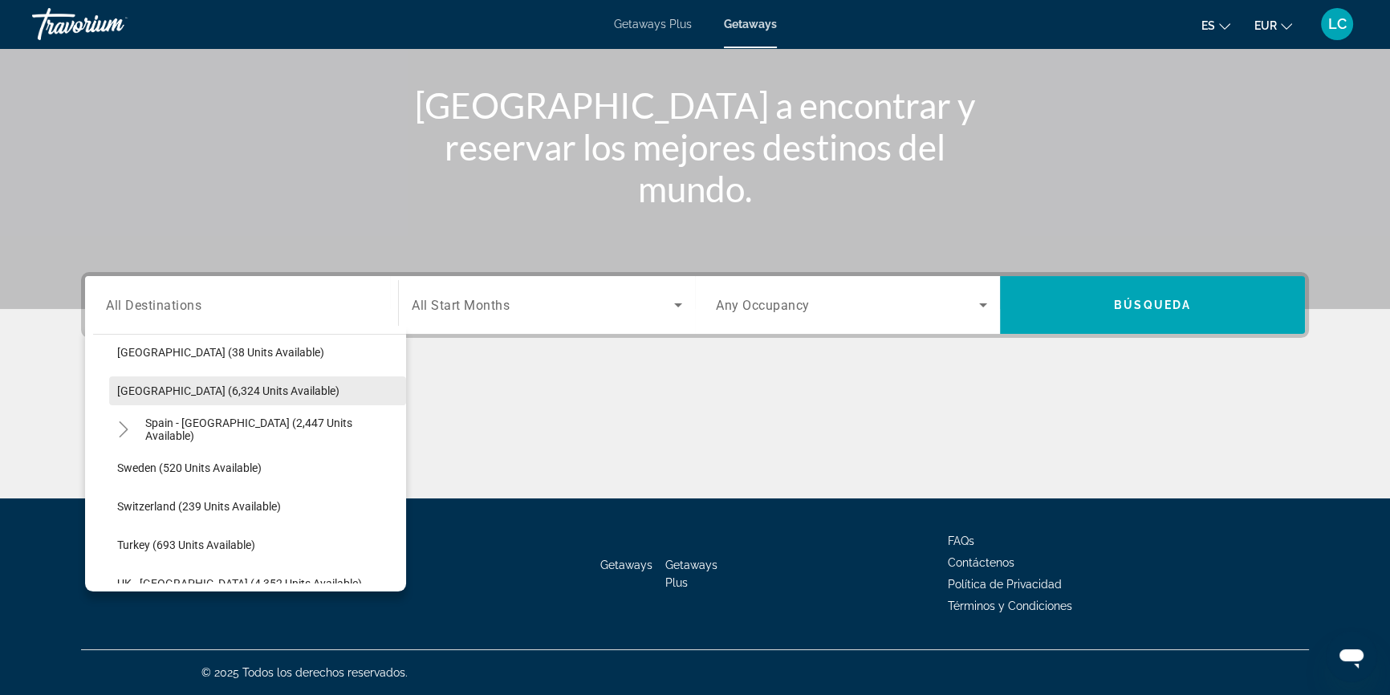
click at [254, 384] on span "[GEOGRAPHIC_DATA] (6,324 units available)" at bounding box center [228, 390] width 222 height 13
type input "**********"
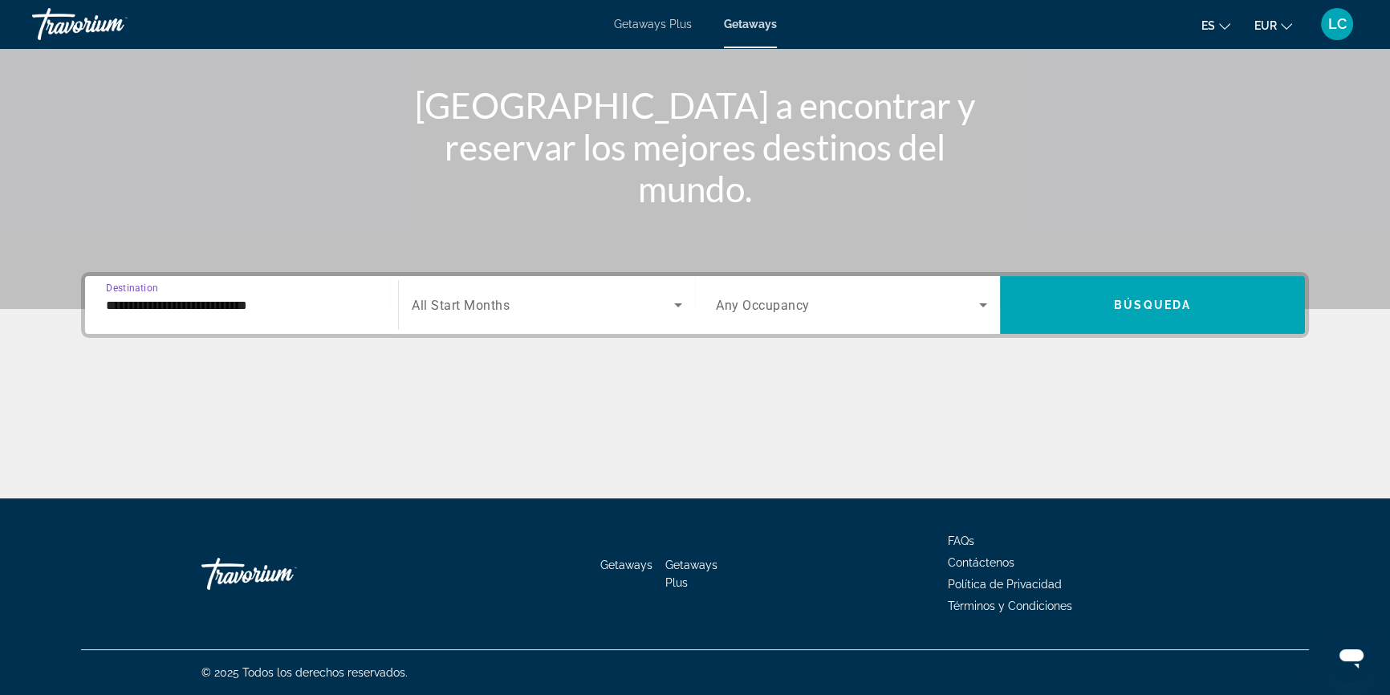
click at [514, 287] on div "Search widget" at bounding box center [547, 304] width 270 height 45
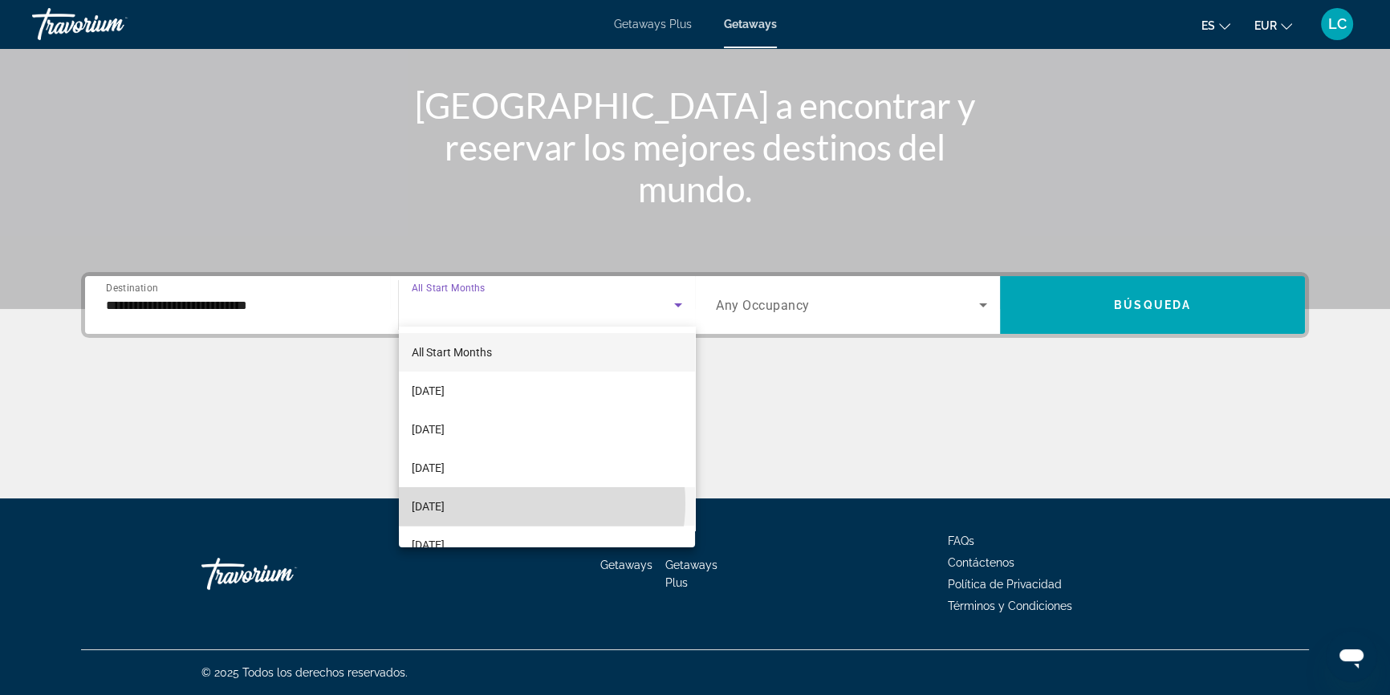
click at [509, 503] on mat-option "[DATE]" at bounding box center [547, 506] width 296 height 39
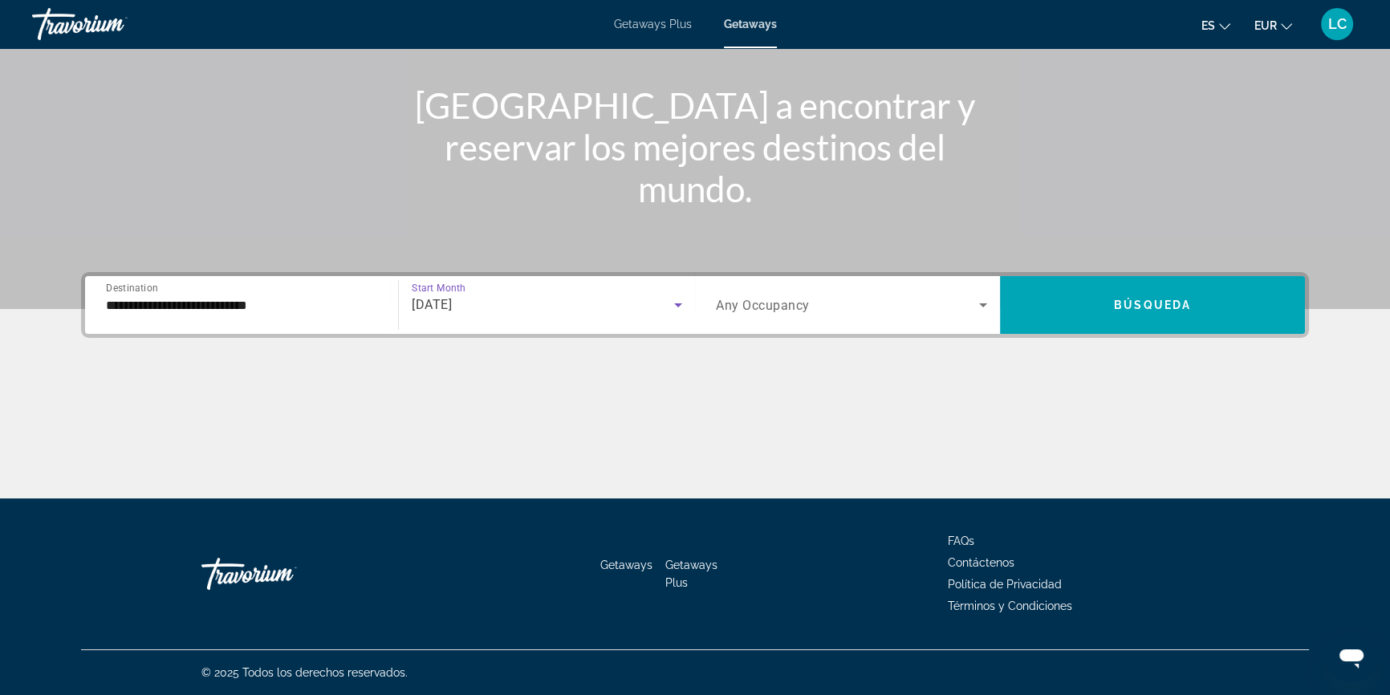
click at [777, 276] on div "Occupancy Any Occupancy" at bounding box center [851, 305] width 297 height 58
click at [773, 299] on span "Any Occupancy" at bounding box center [763, 305] width 94 height 15
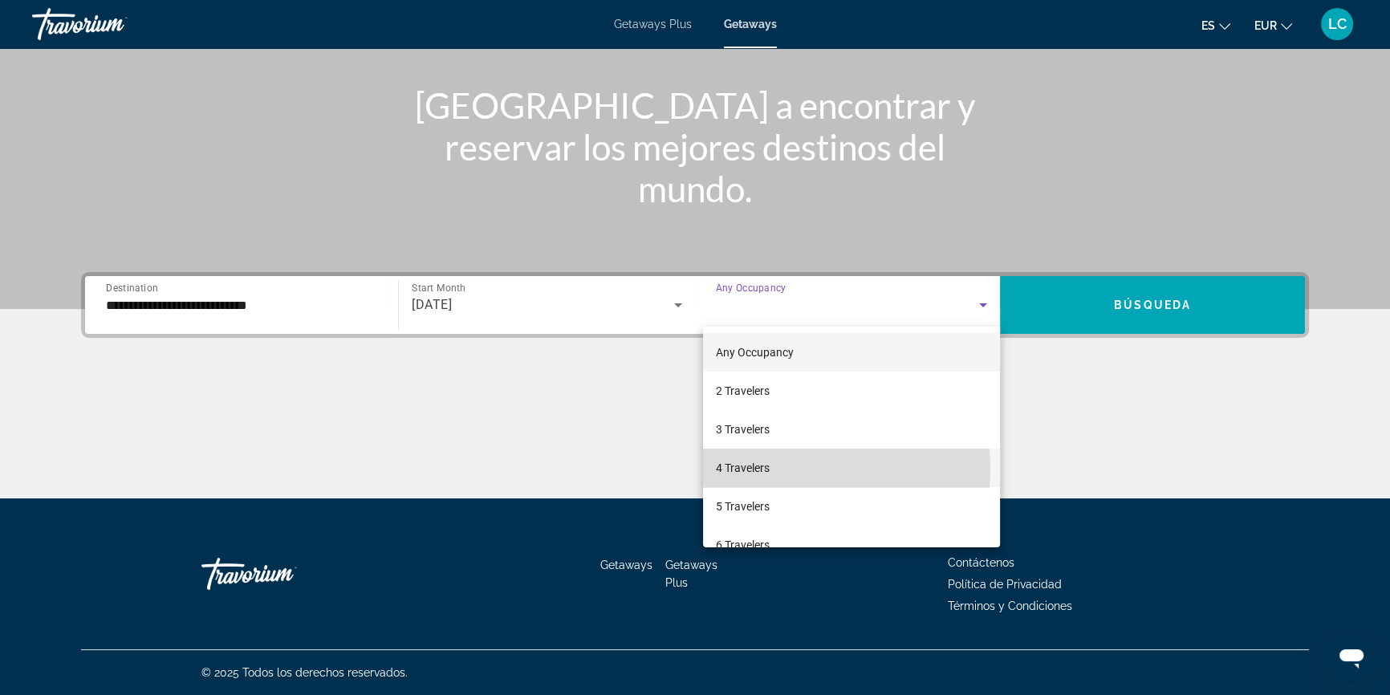
click at [784, 468] on mat-option "4 Travelers" at bounding box center [851, 468] width 297 height 39
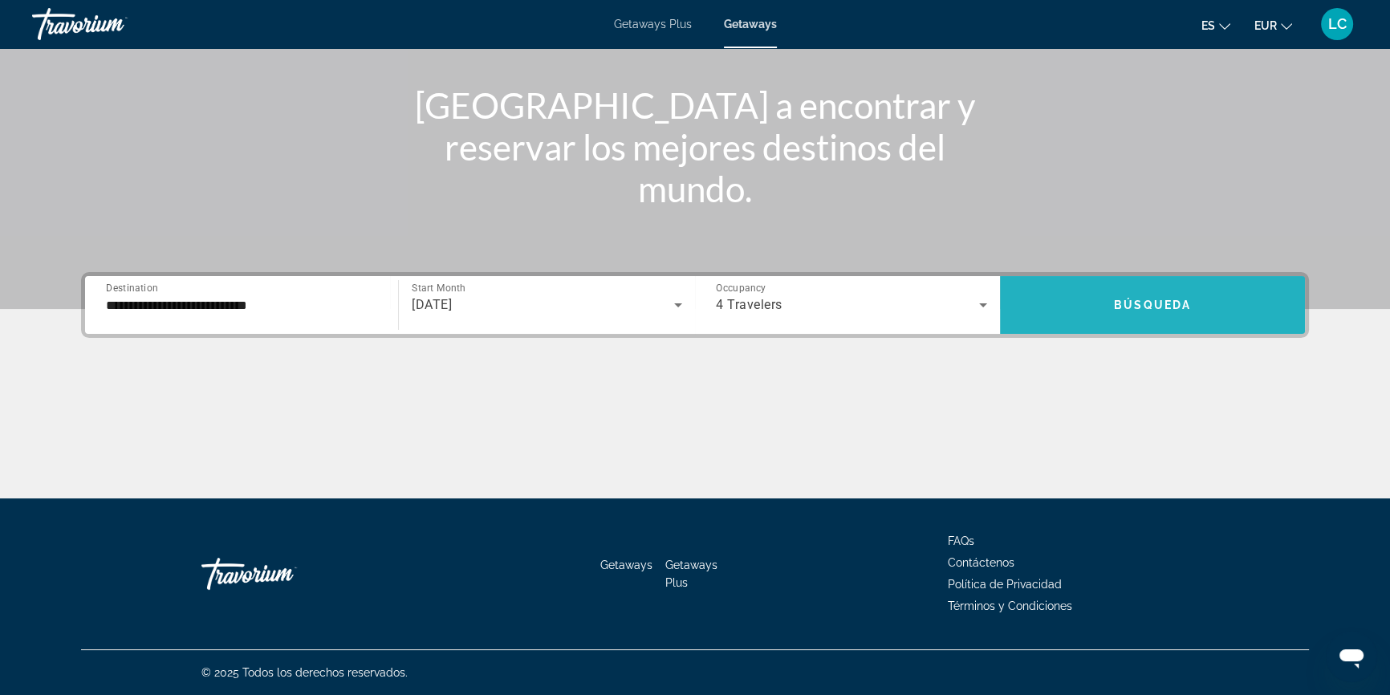
click at [1123, 317] on span "Search widget" at bounding box center [1152, 305] width 305 height 39
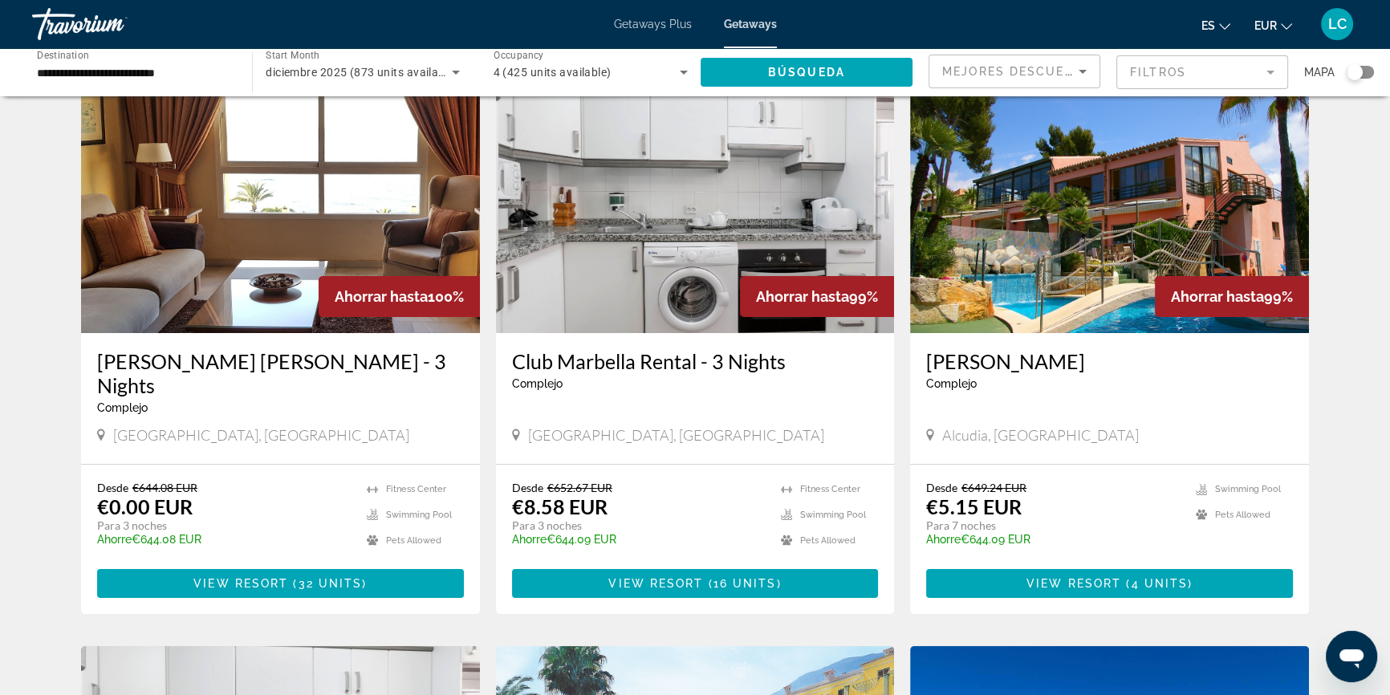
scroll to position [72, 0]
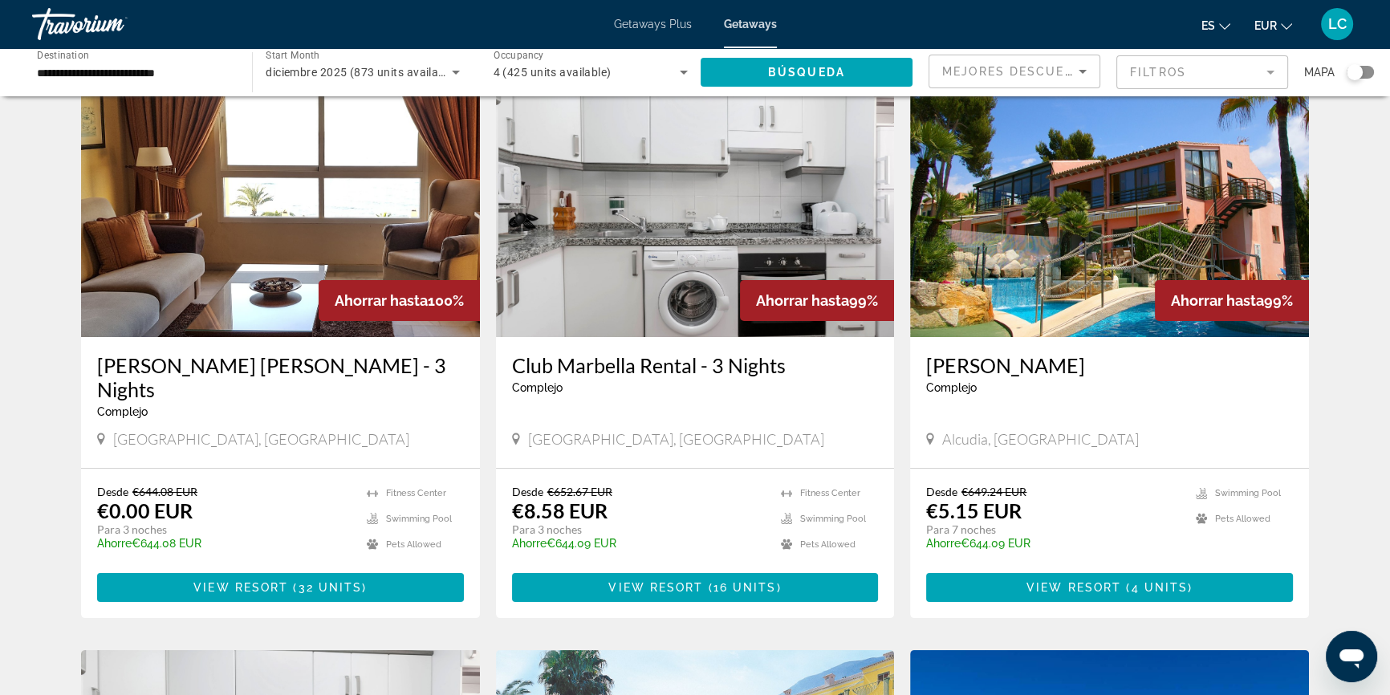
click at [180, 237] on img "Main content" at bounding box center [280, 208] width 399 height 257
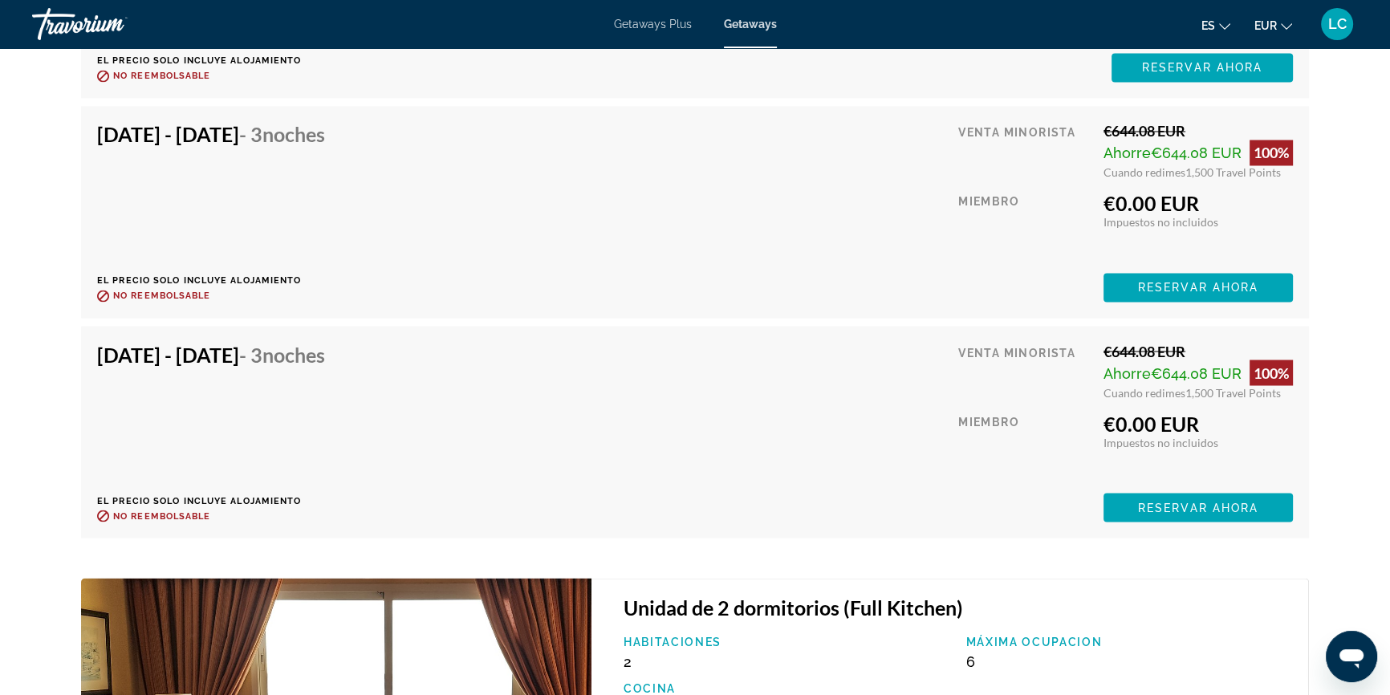
scroll to position [3428, 0]
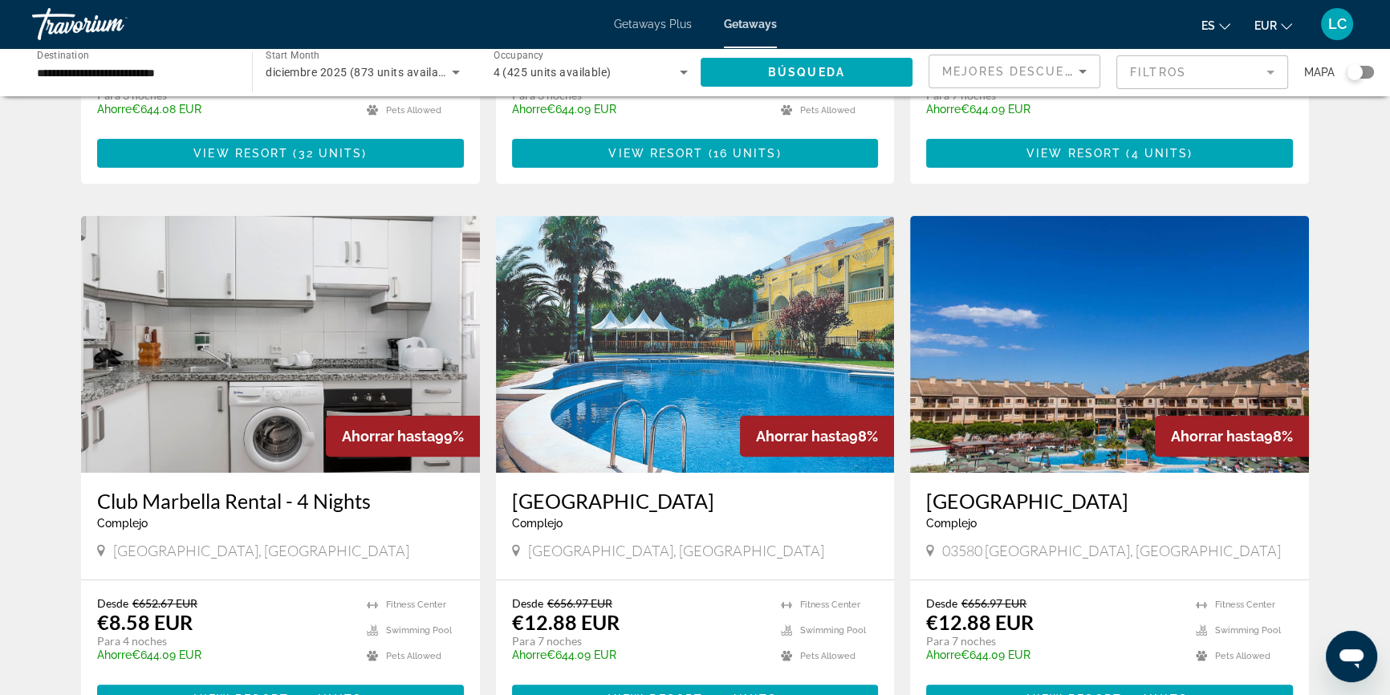
scroll to position [510, 0]
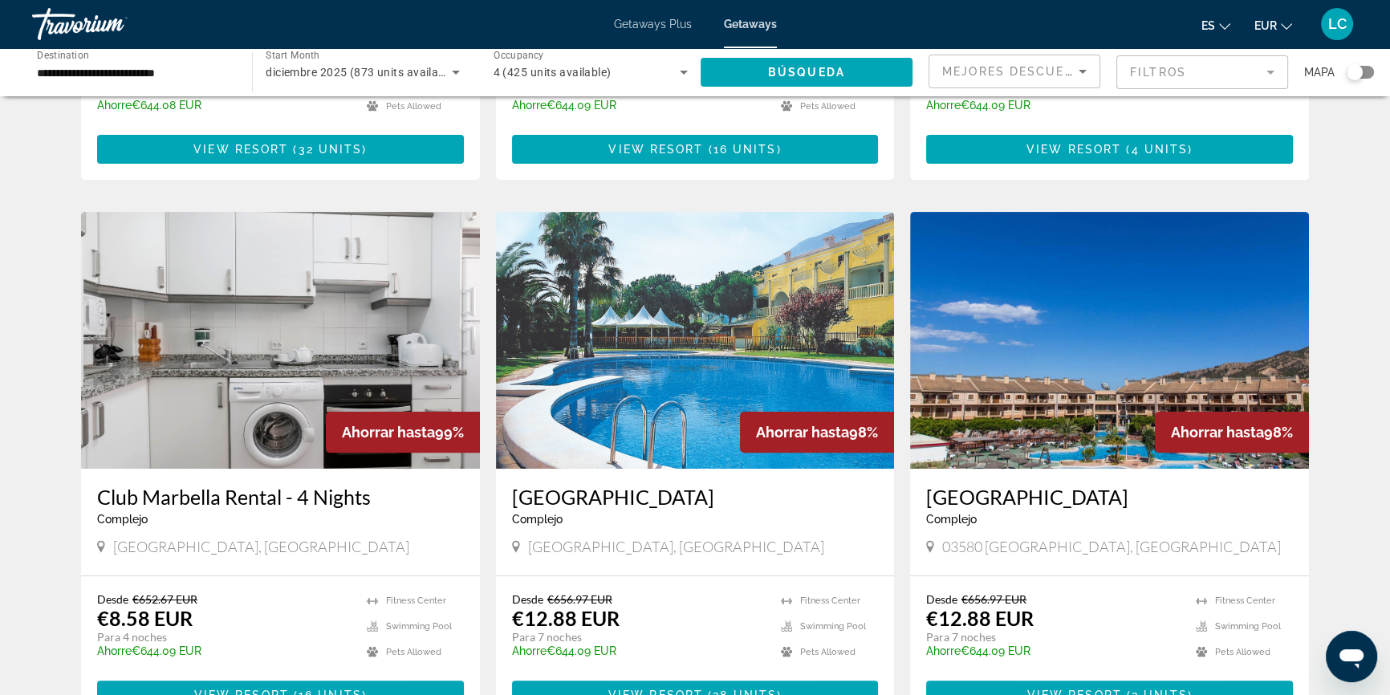
click at [203, 422] on img "Main content" at bounding box center [280, 340] width 399 height 257
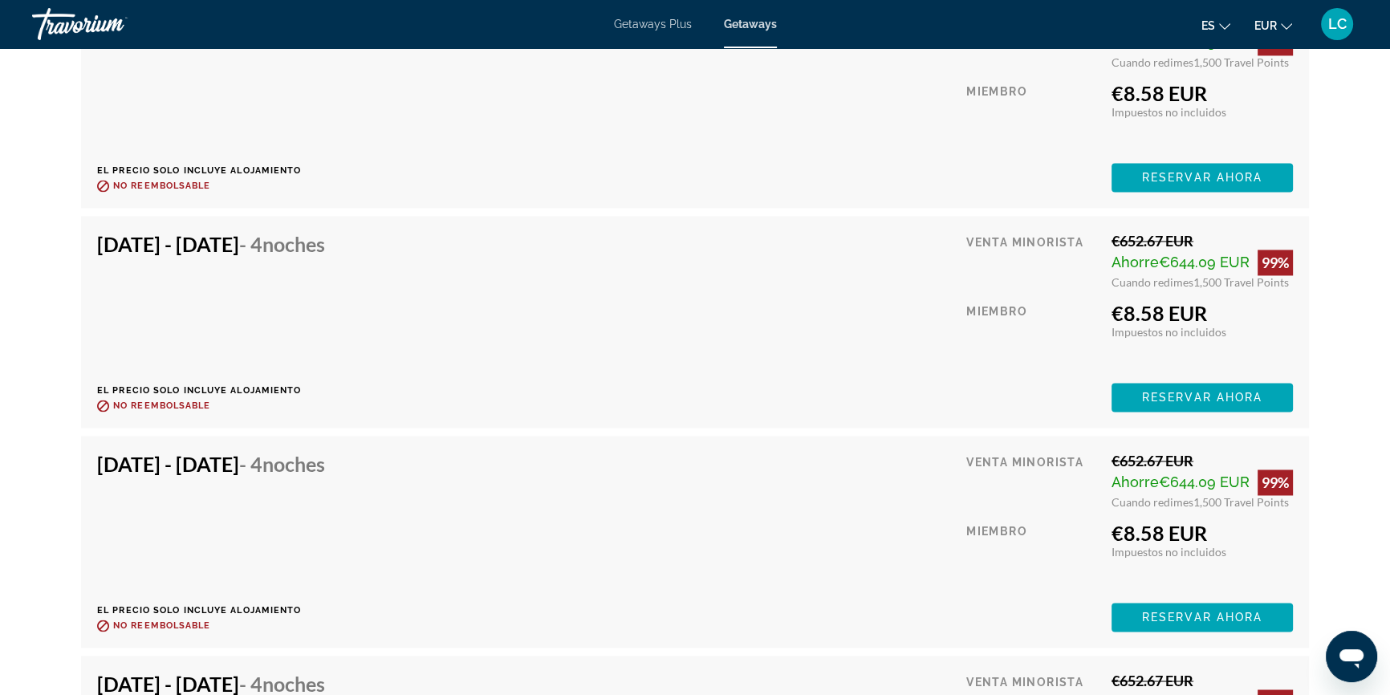
scroll to position [2969, 0]
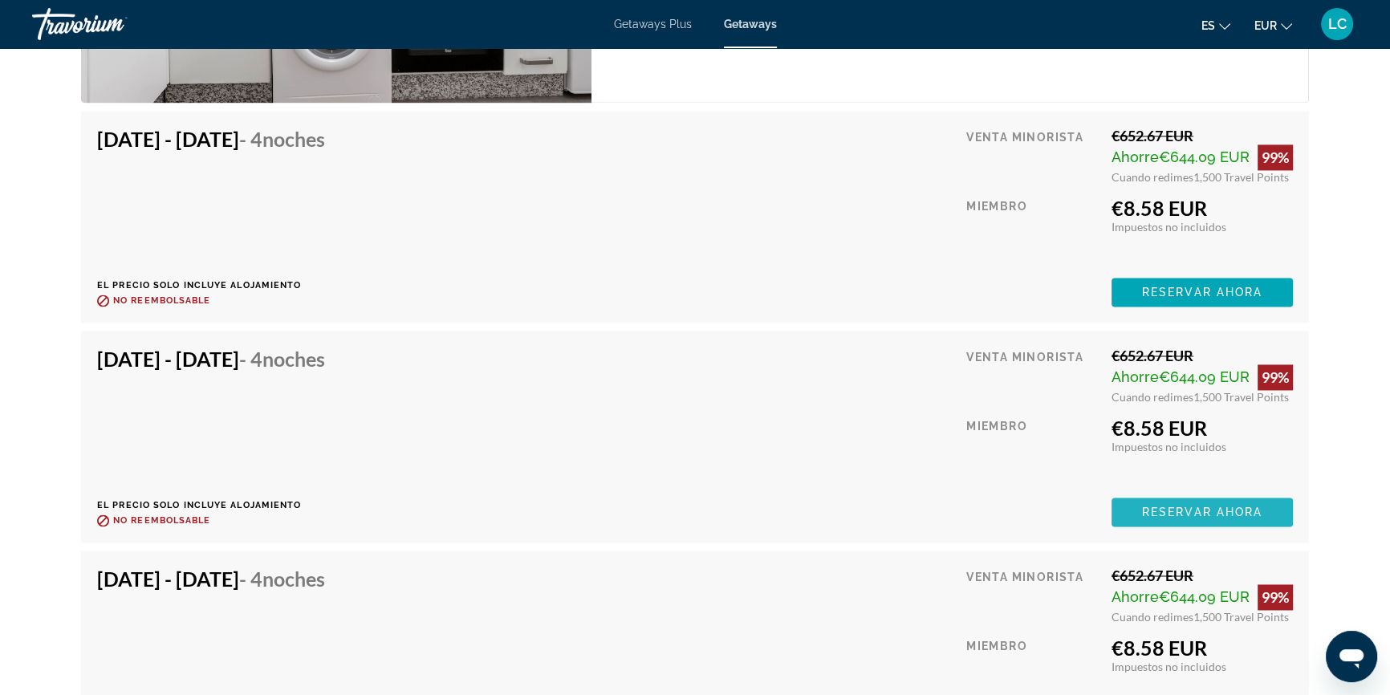
click at [1171, 505] on span "Reservar ahora" at bounding box center [1202, 511] width 120 height 13
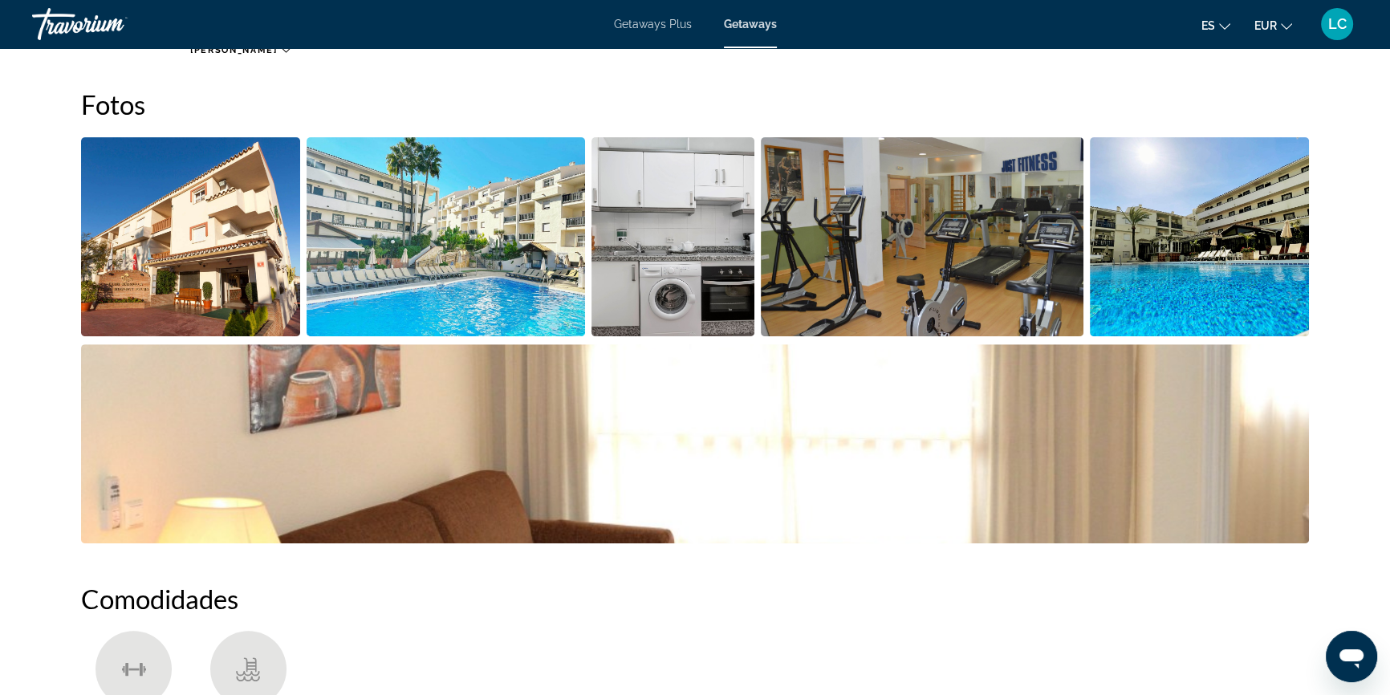
scroll to position [656, 0]
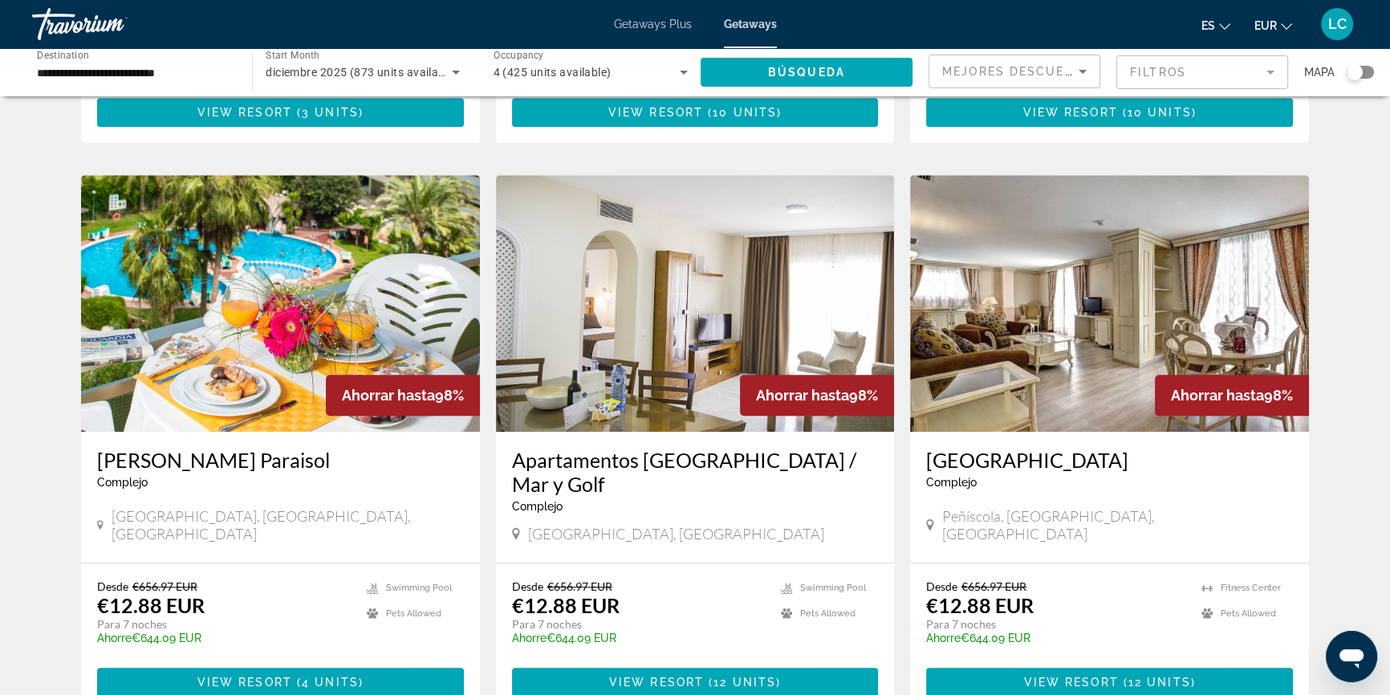
scroll to position [1677, 0]
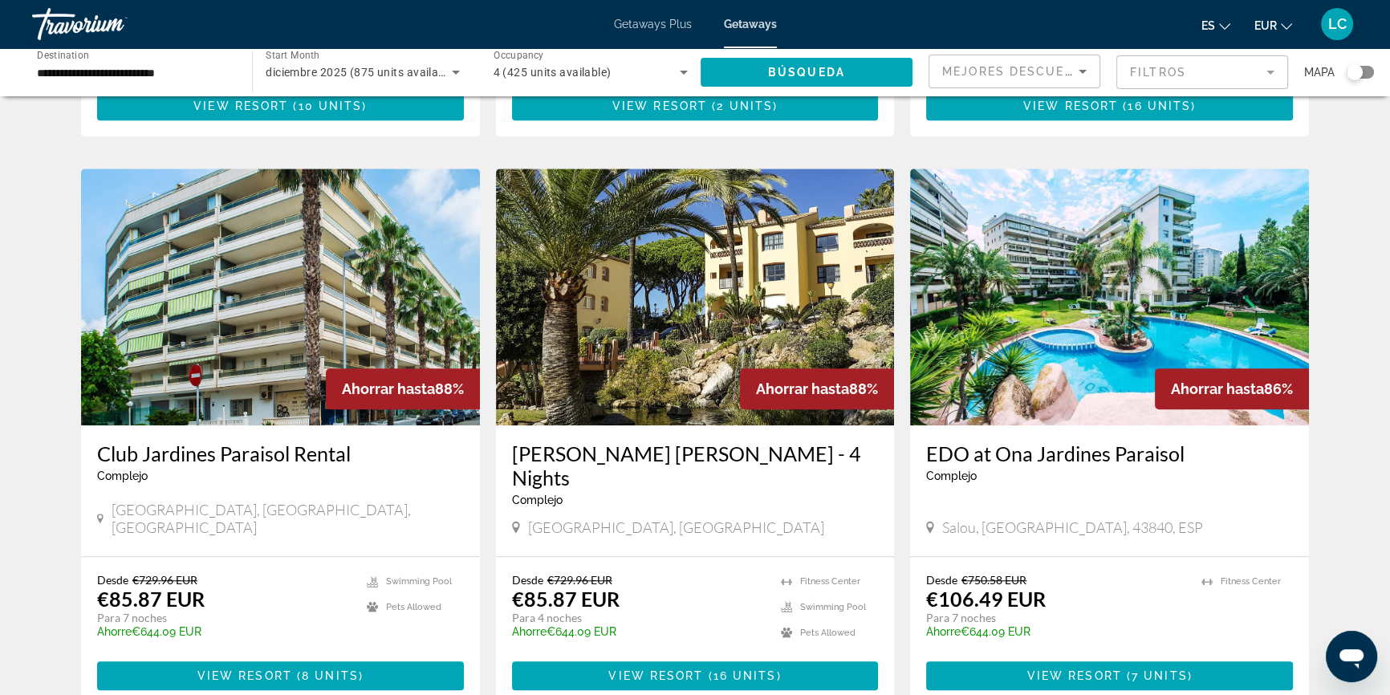
scroll to position [1677, 0]
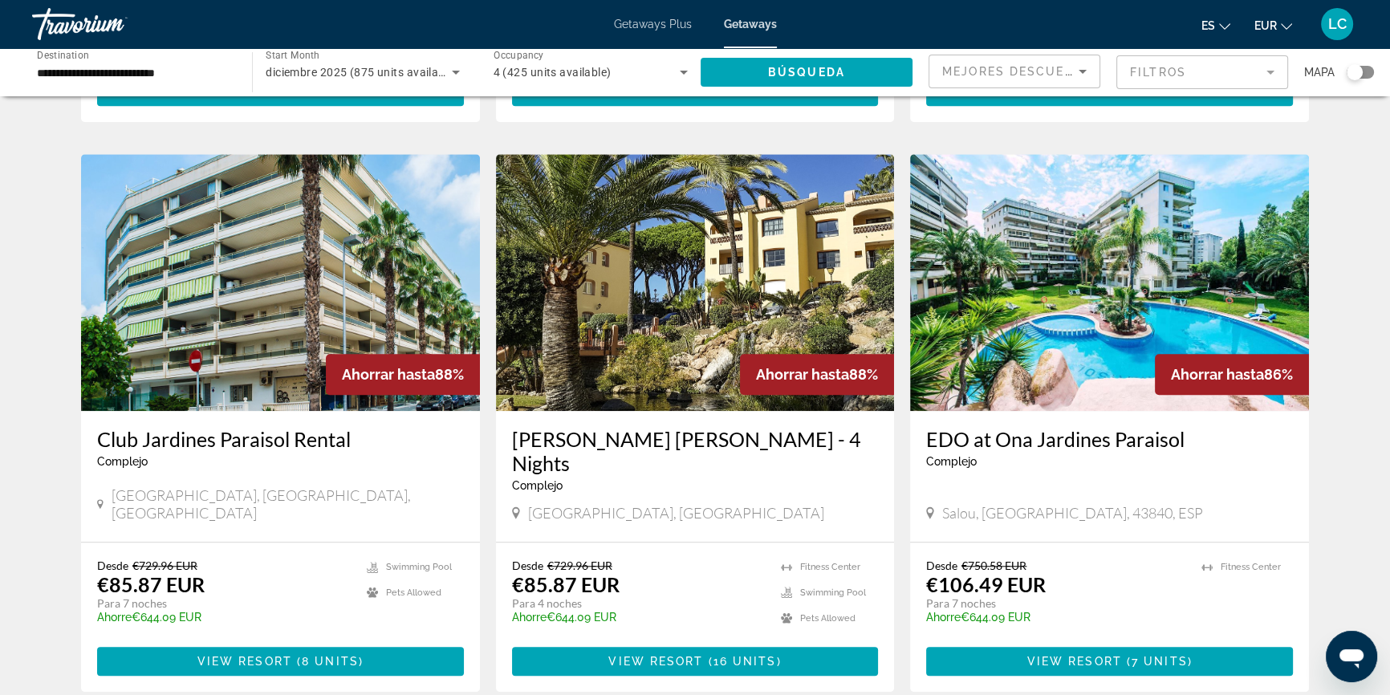
click at [679, 305] on img "Main content" at bounding box center [695, 282] width 399 height 257
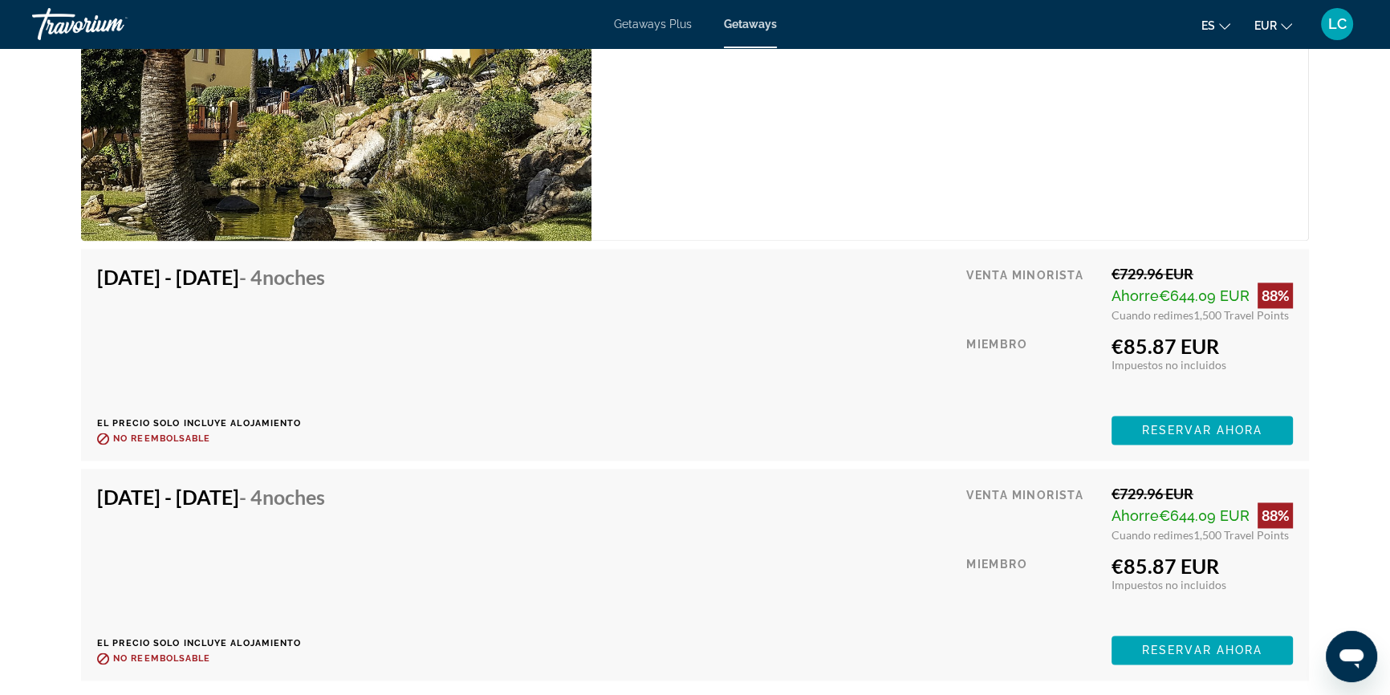
scroll to position [2913, 0]
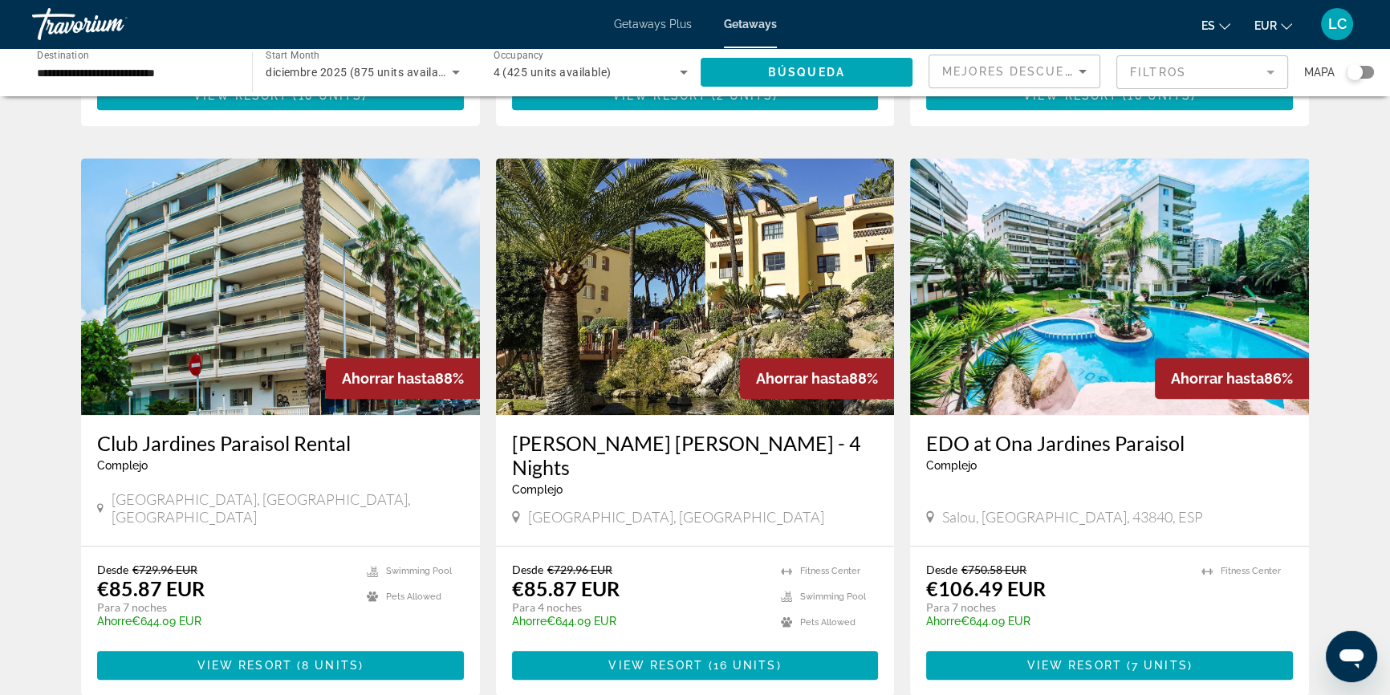
scroll to position [1677, 0]
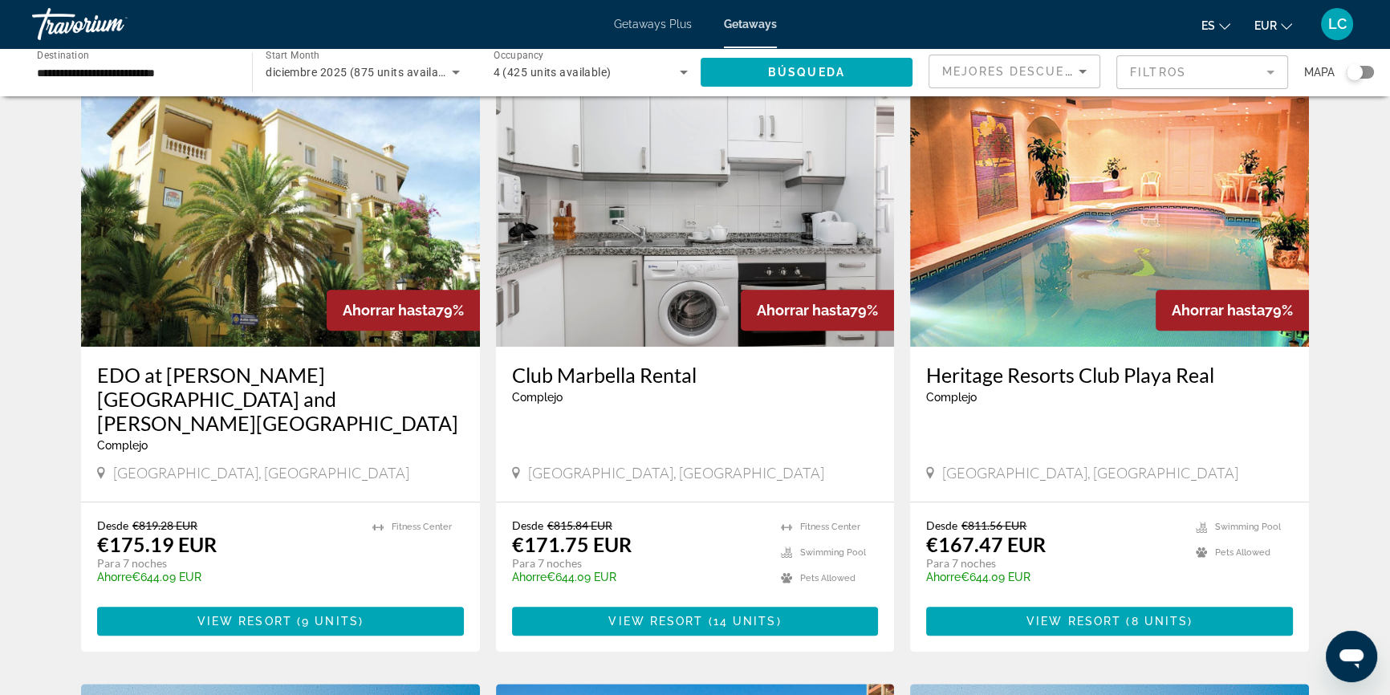
scroll to position [1167, 0]
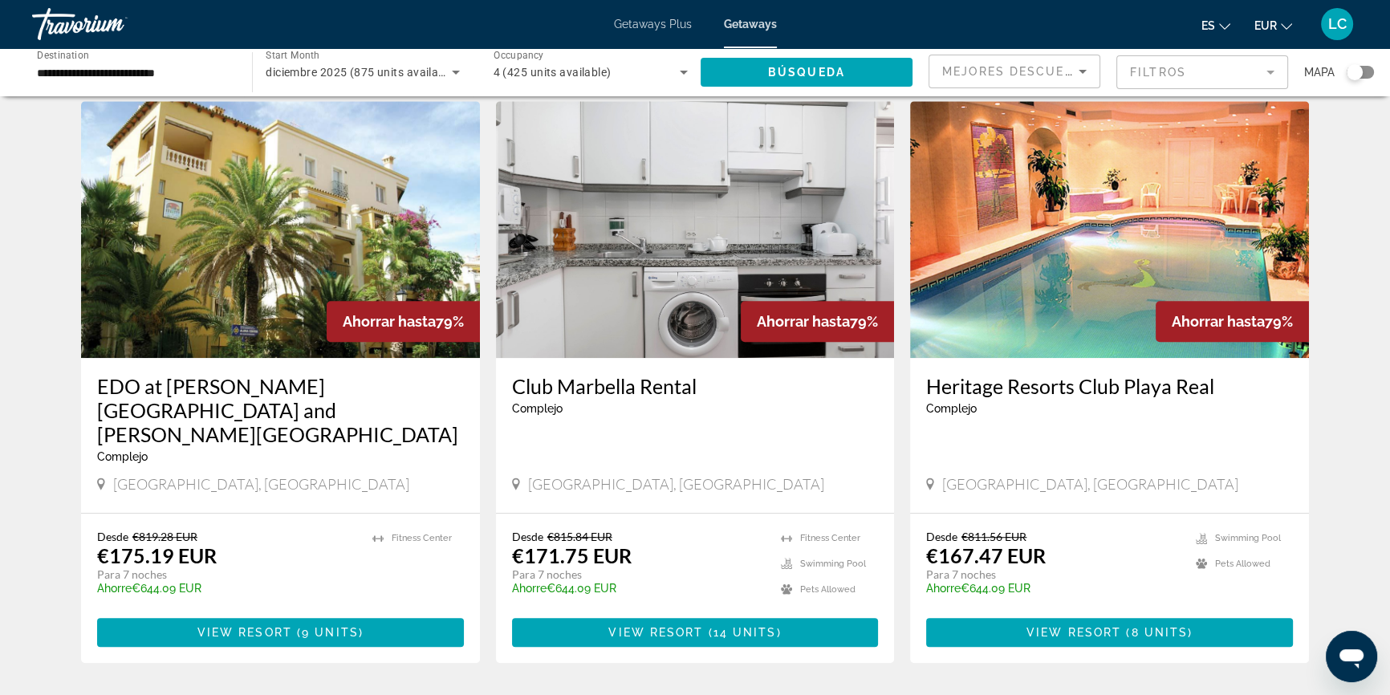
click at [625, 258] on img "Main content" at bounding box center [695, 229] width 399 height 257
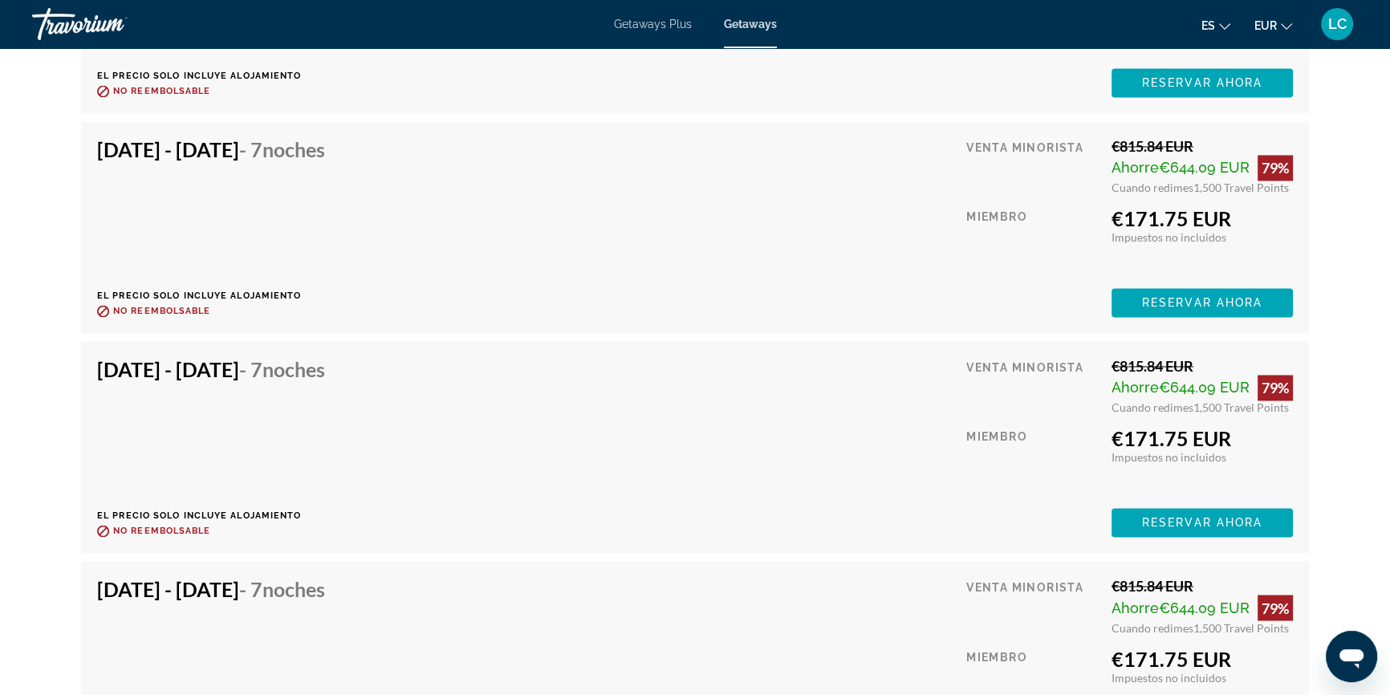
scroll to position [3169, 0]
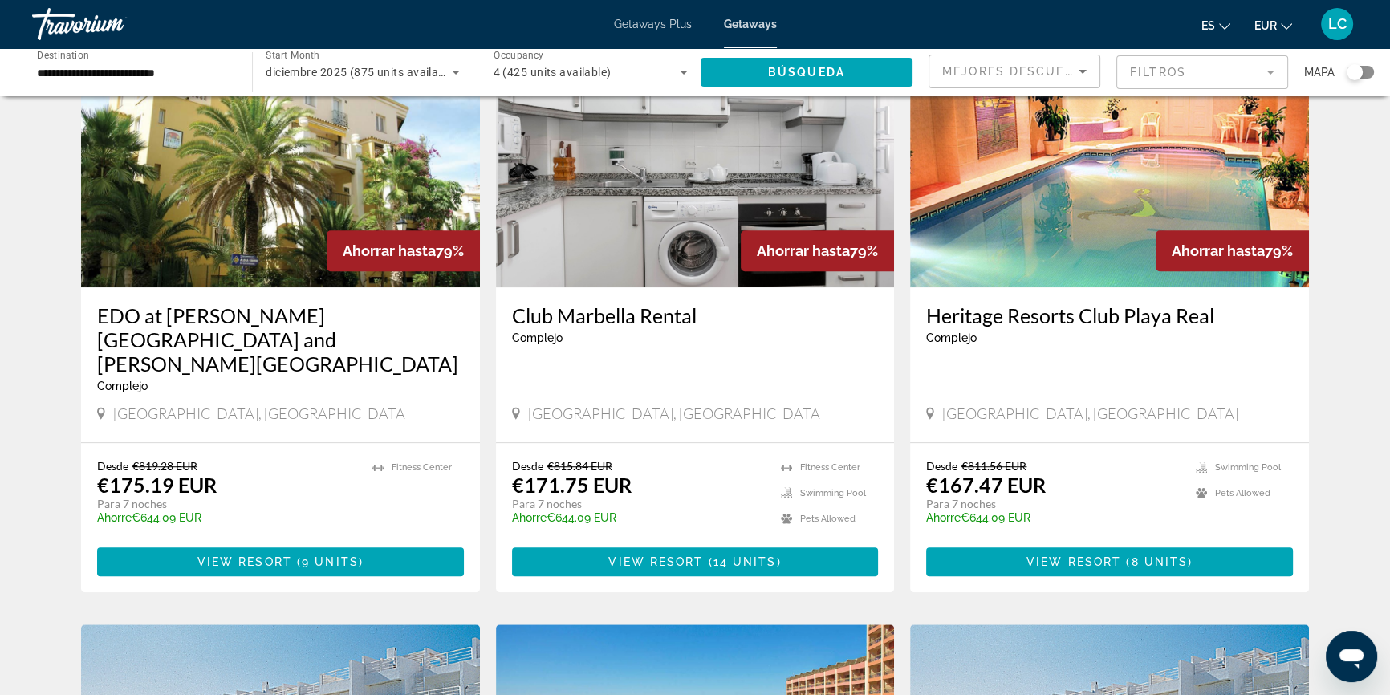
scroll to position [1240, 0]
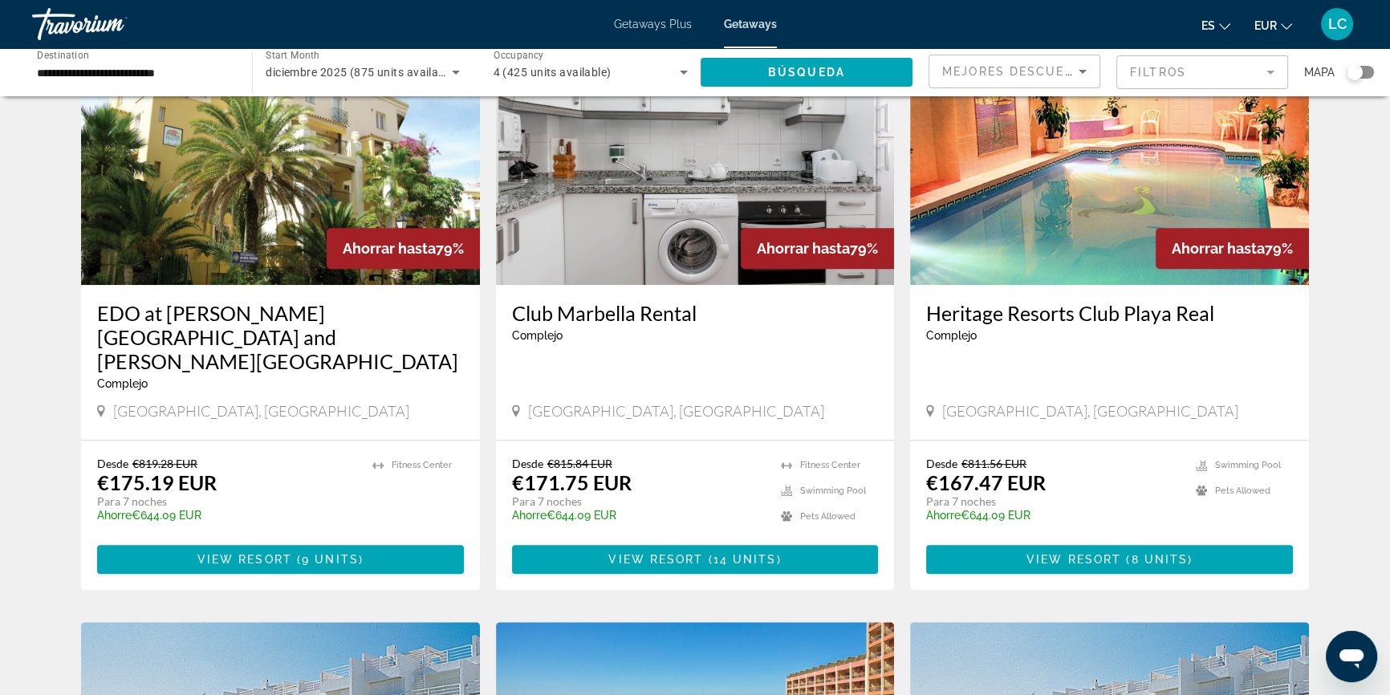
click at [1102, 188] on img "Main content" at bounding box center [1109, 156] width 399 height 257
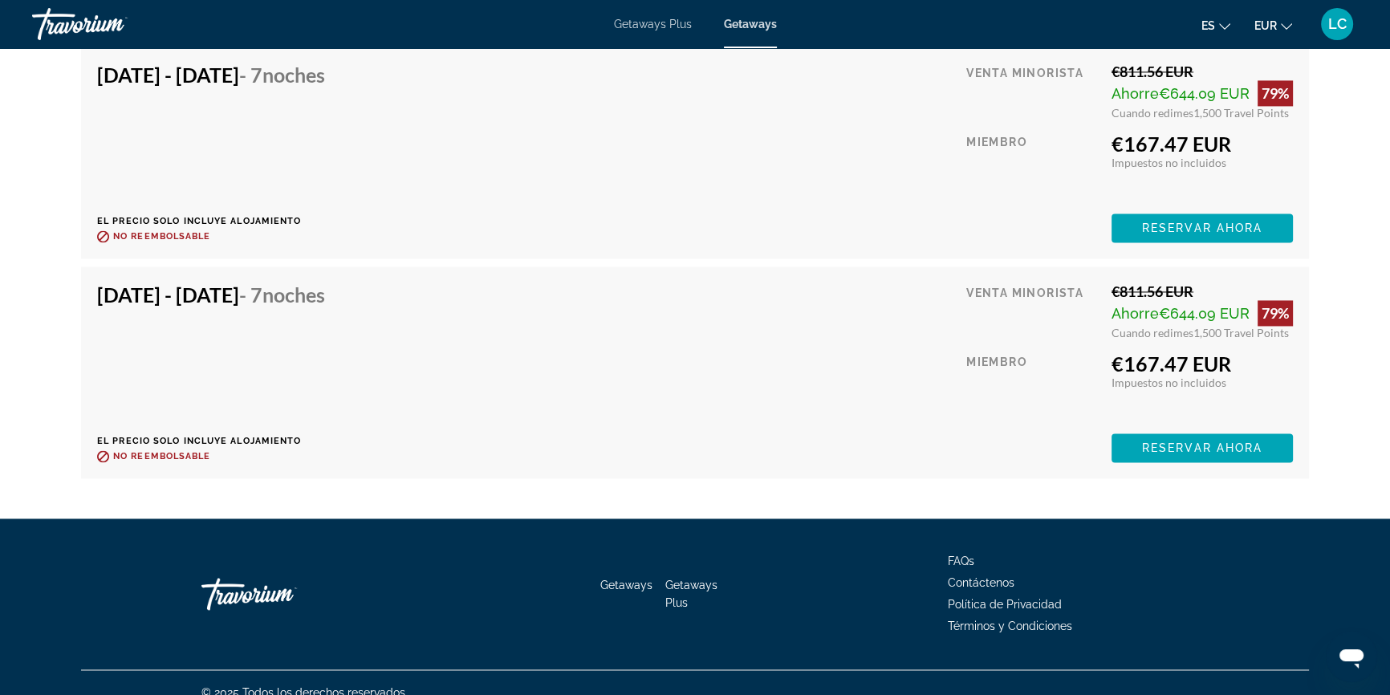
scroll to position [3092, 0]
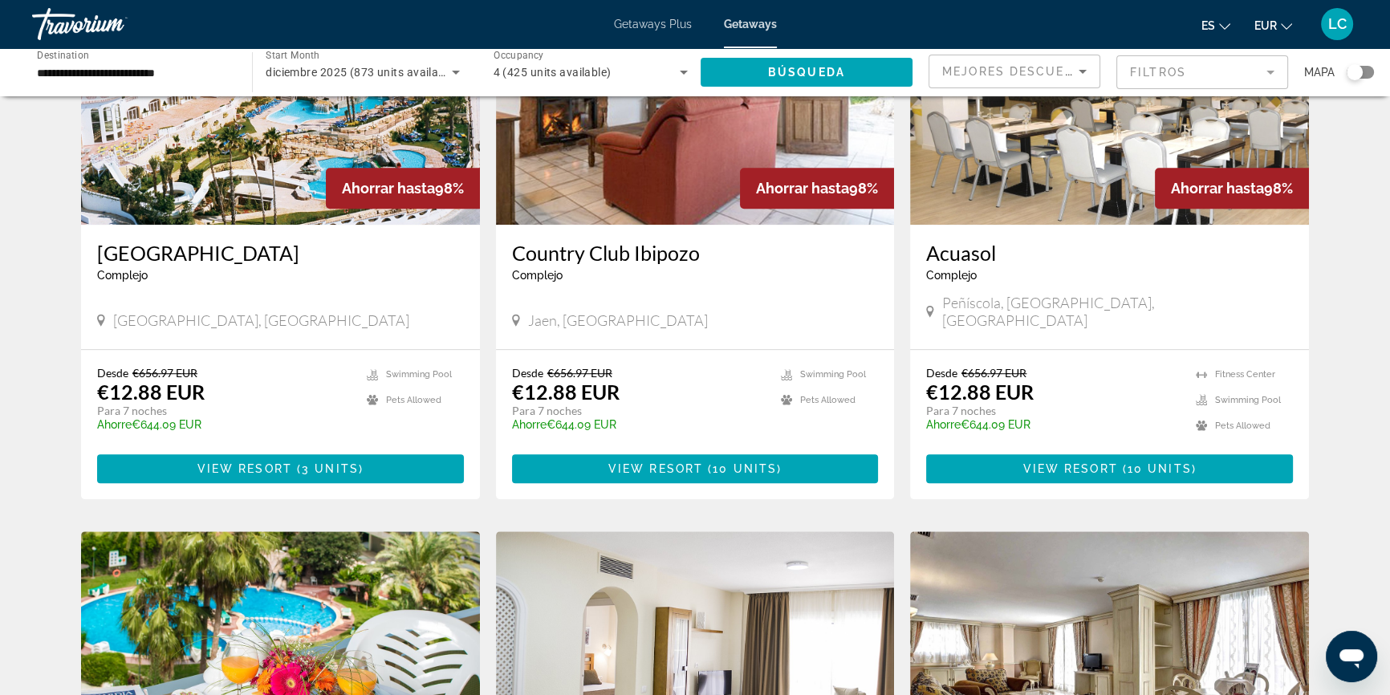
scroll to position [1313, 0]
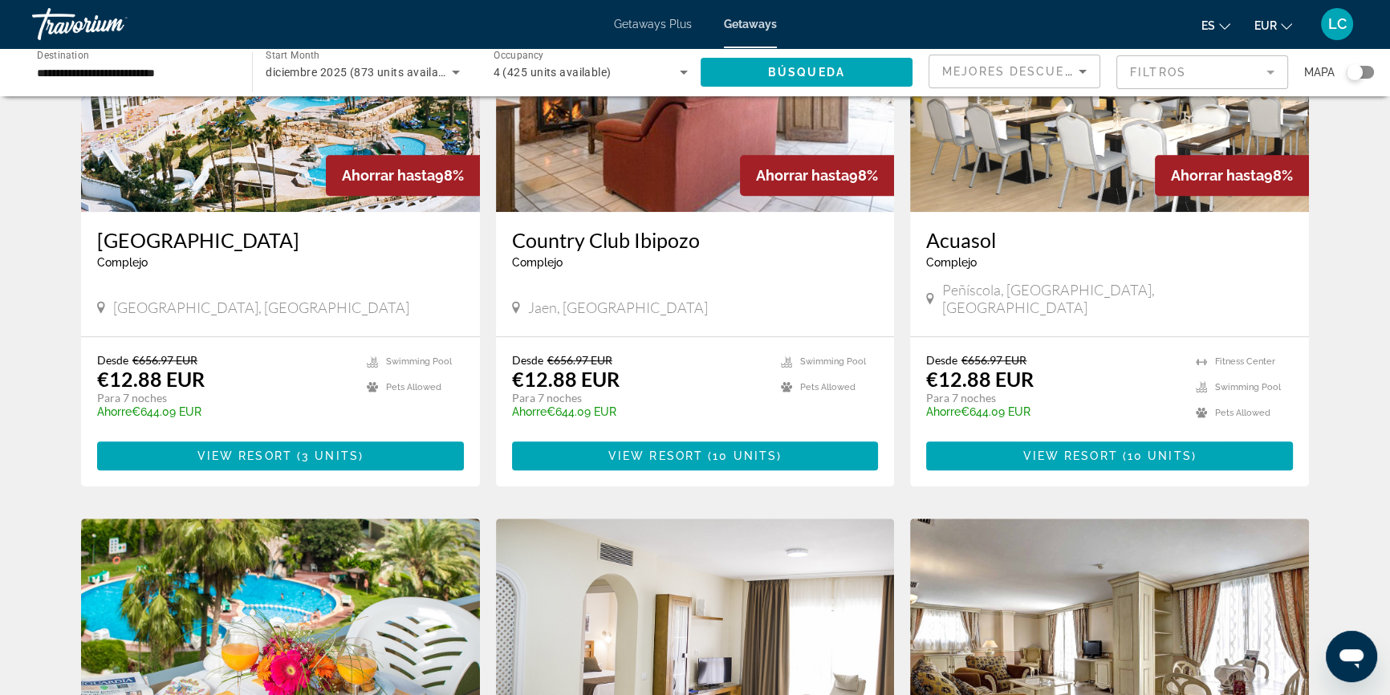
click at [1337, 30] on span "LC" at bounding box center [1337, 24] width 18 height 16
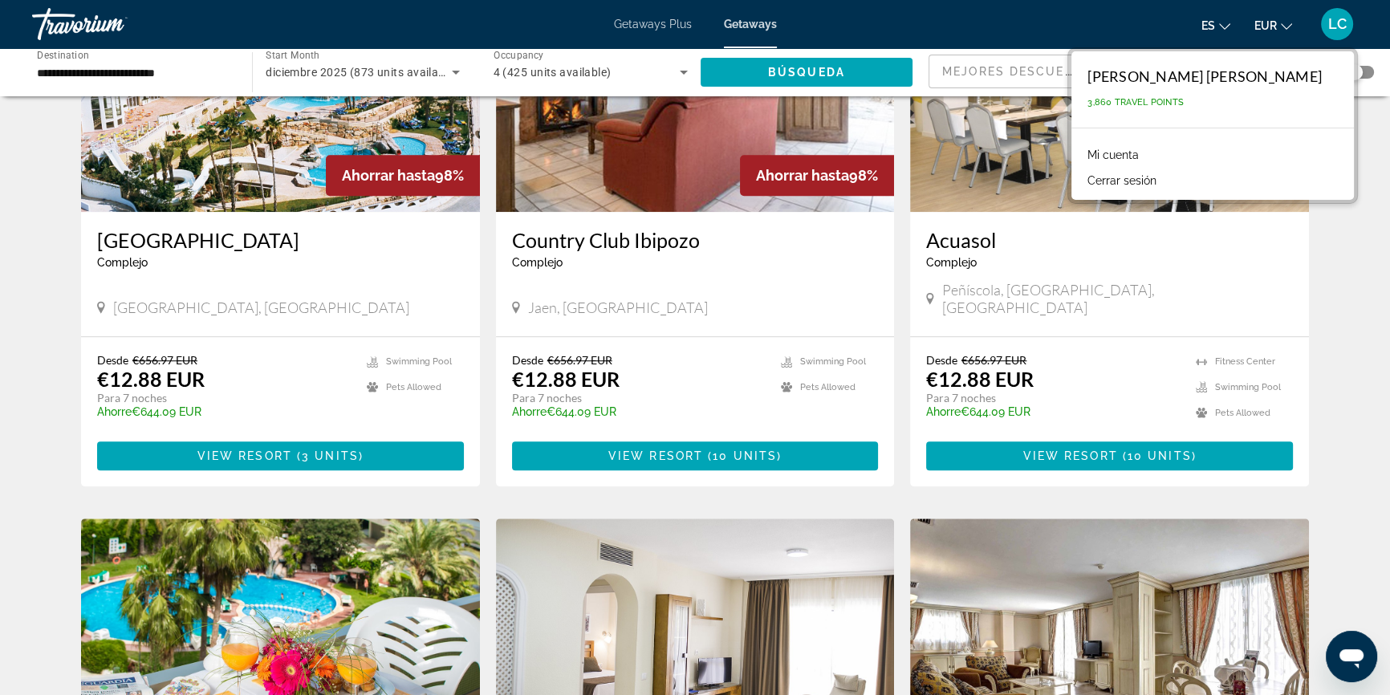
click at [1162, 173] on button "Cerrar sesión" at bounding box center [1121, 180] width 85 height 21
